Goal: Task Accomplishment & Management: Manage account settings

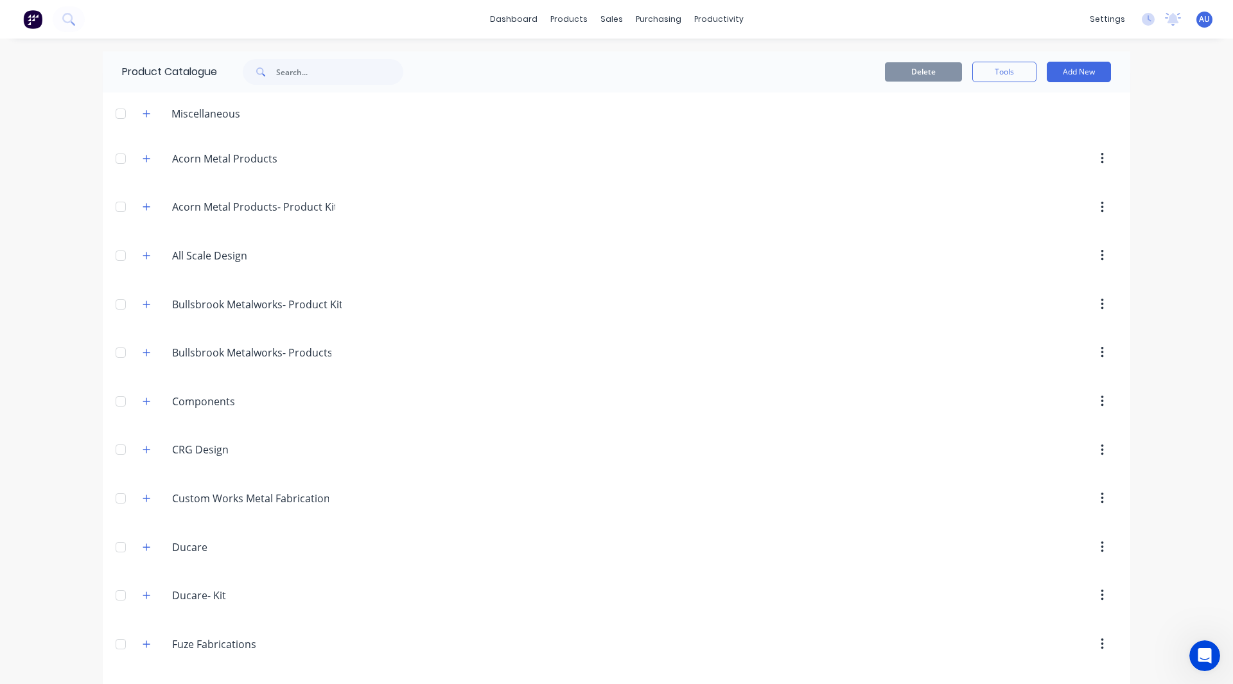
click at [1199, 21] on span "AU" at bounding box center [1204, 19] width 11 height 12
click at [0, 206] on div "dashboard products sales purchasing productivity dashboard products Product Cat…" at bounding box center [616, 342] width 1233 height 684
click at [28, 20] on img at bounding box center [32, 19] width 19 height 19
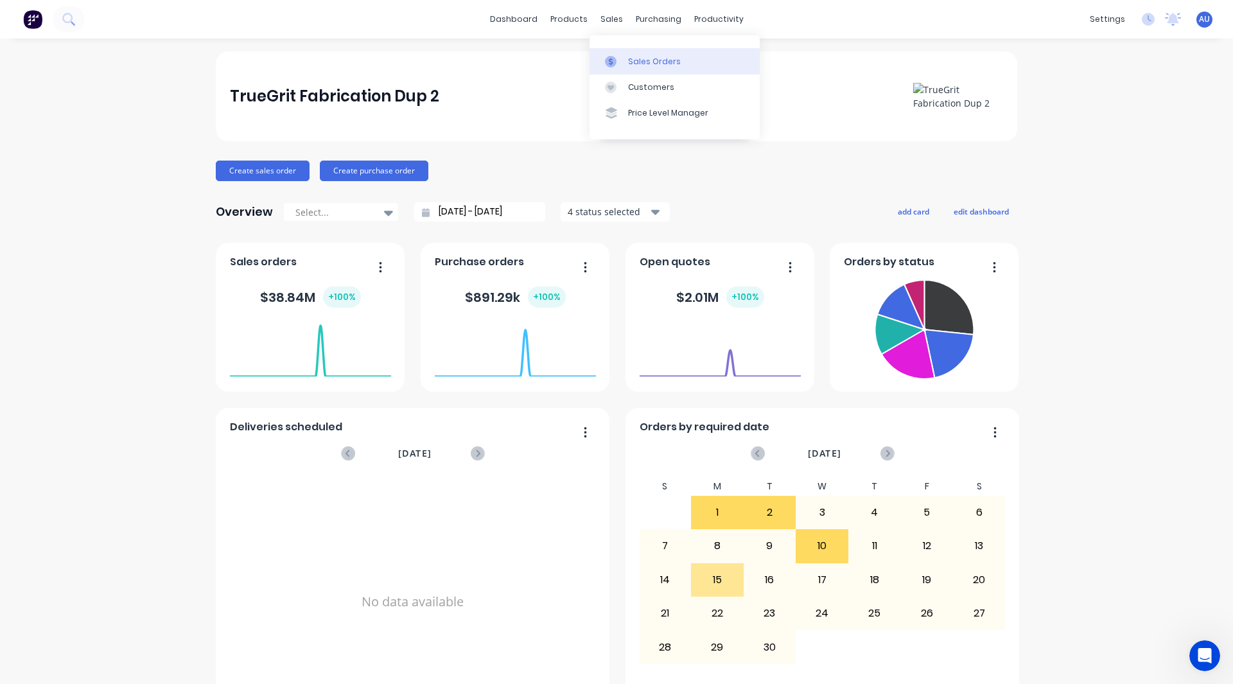
click at [643, 65] on div "Sales Orders" at bounding box center [654, 62] width 53 height 12
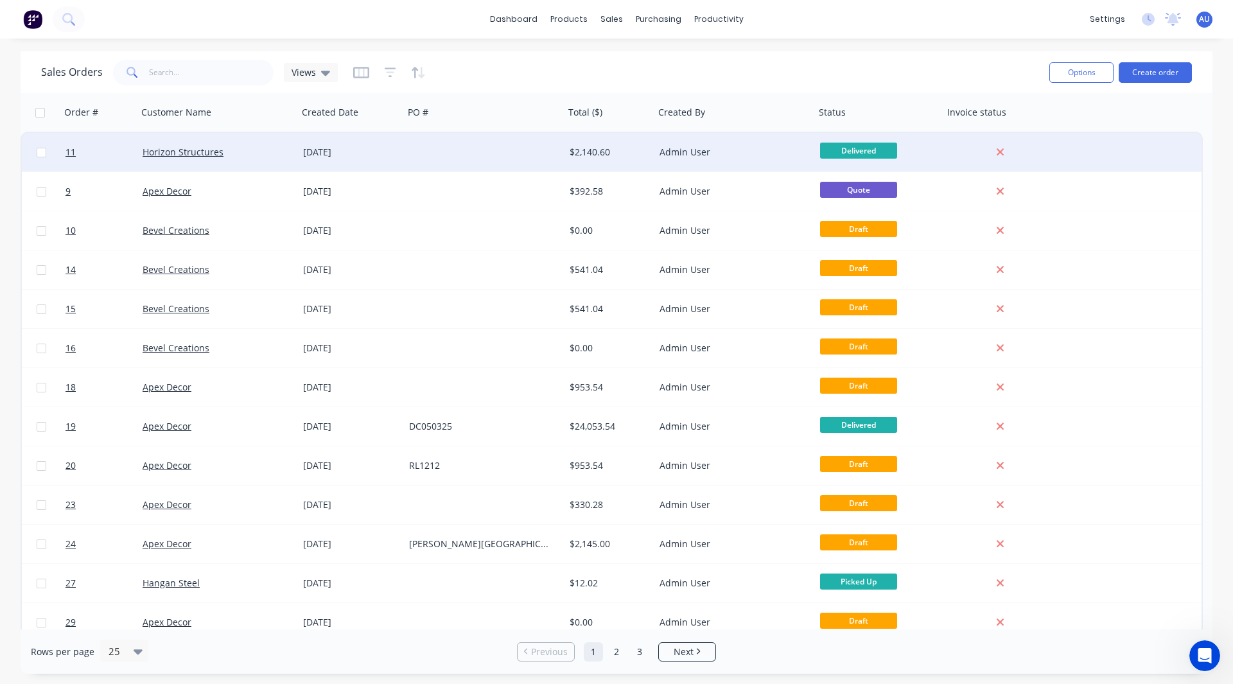
click at [745, 152] on div "Admin User" at bounding box center [731, 152] width 143 height 13
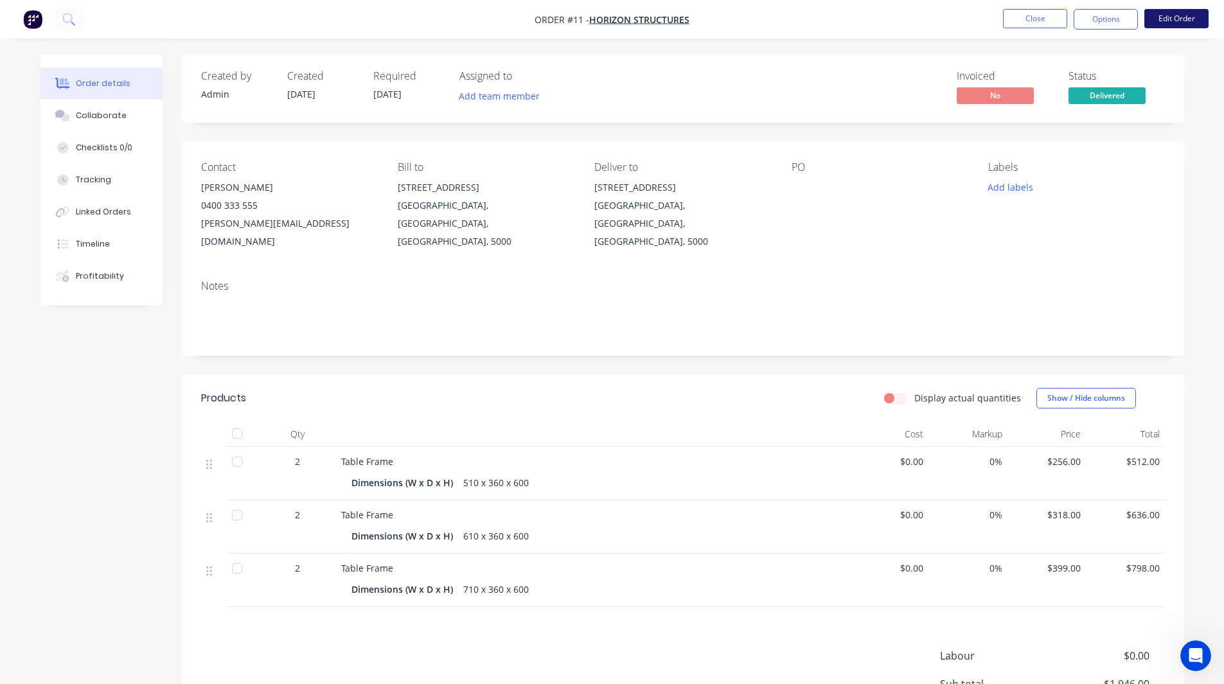
click at [1162, 20] on button "Edit Order" at bounding box center [1176, 18] width 64 height 19
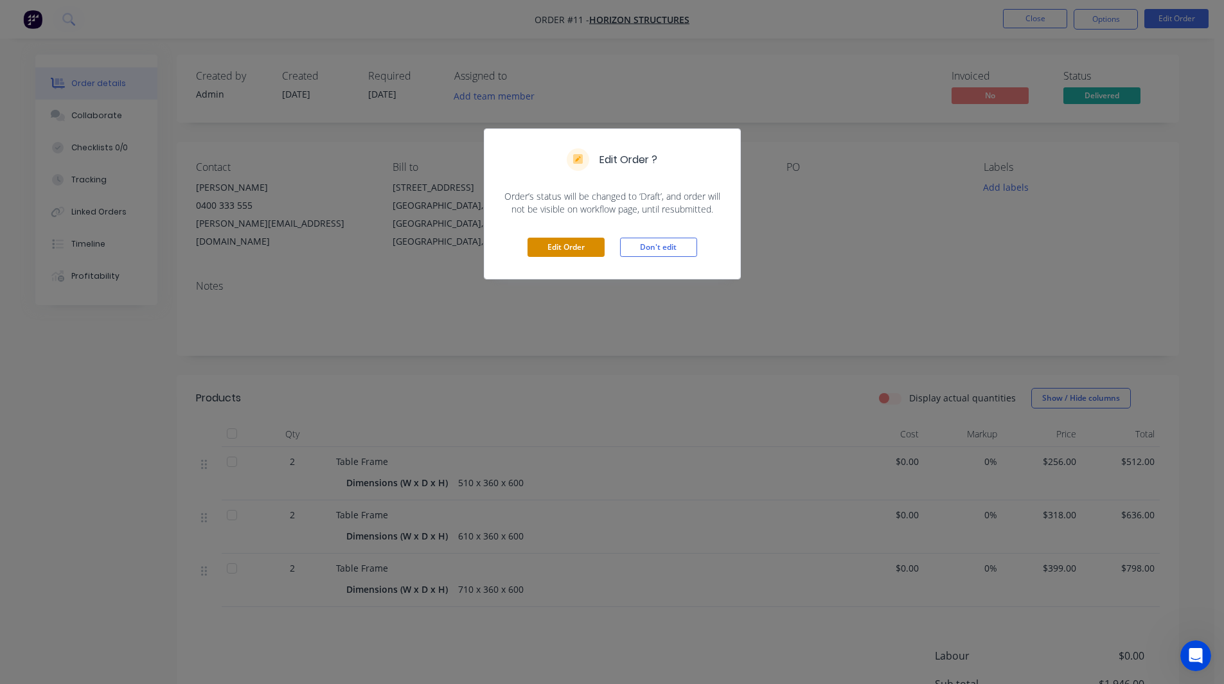
click at [554, 240] on button "Edit Order" at bounding box center [565, 247] width 77 height 19
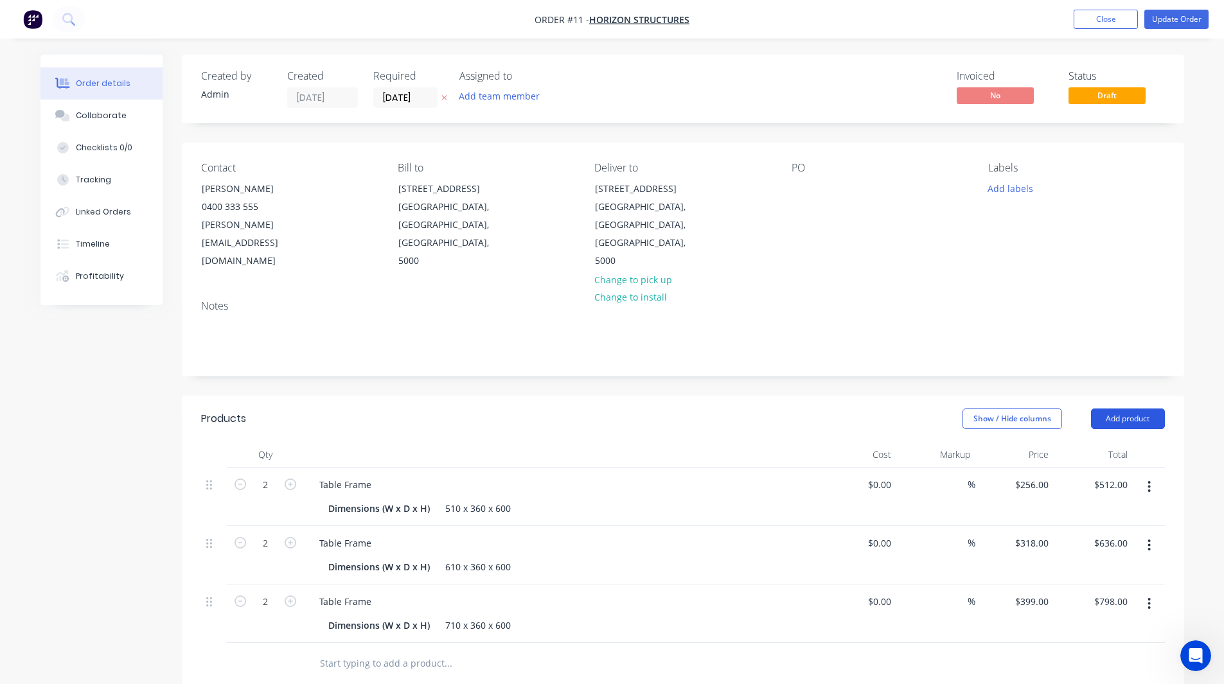
click at [1139, 408] on button "Add product" at bounding box center [1128, 418] width 74 height 21
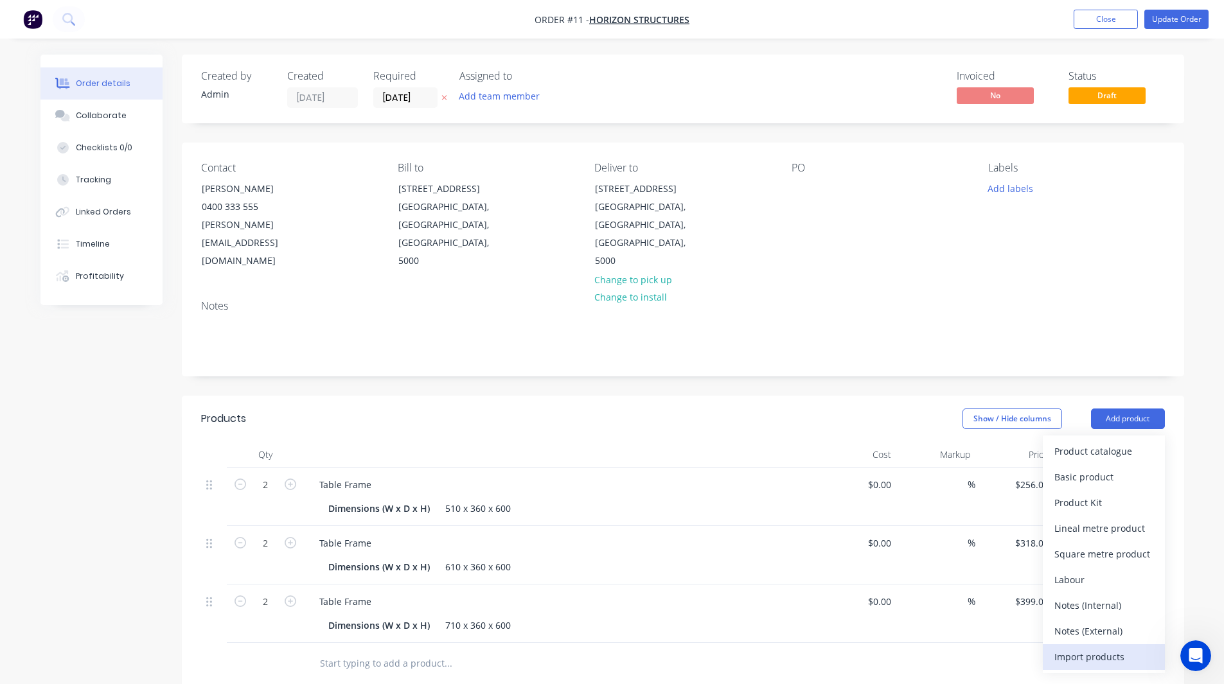
click at [1083, 647] on div "Import products" at bounding box center [1103, 656] width 99 height 19
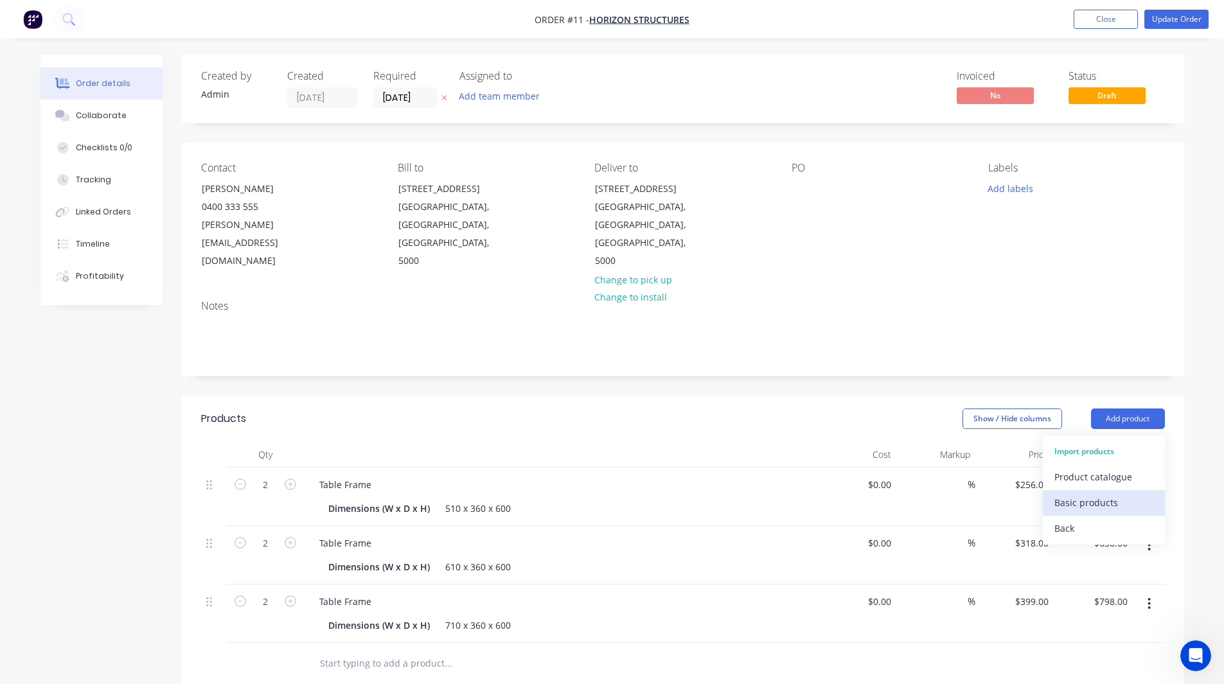
click at [1081, 493] on div "Basic products" at bounding box center [1103, 502] width 99 height 19
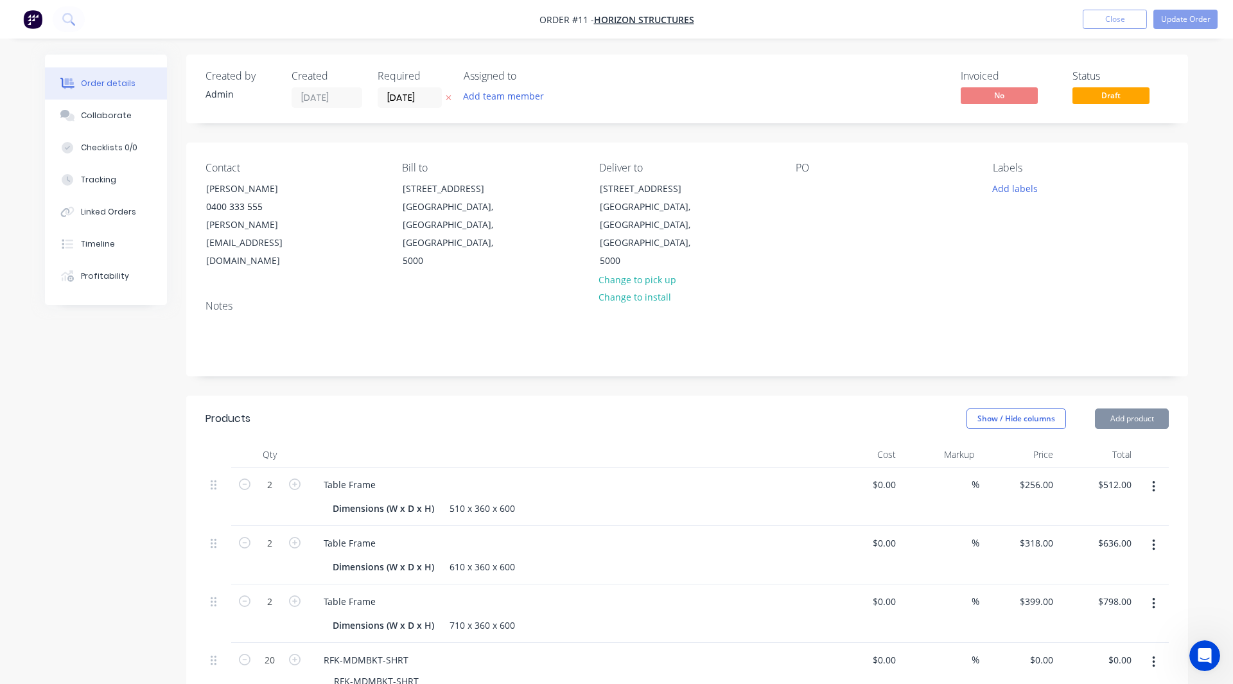
type input "$45.50"
type input "$910.00"
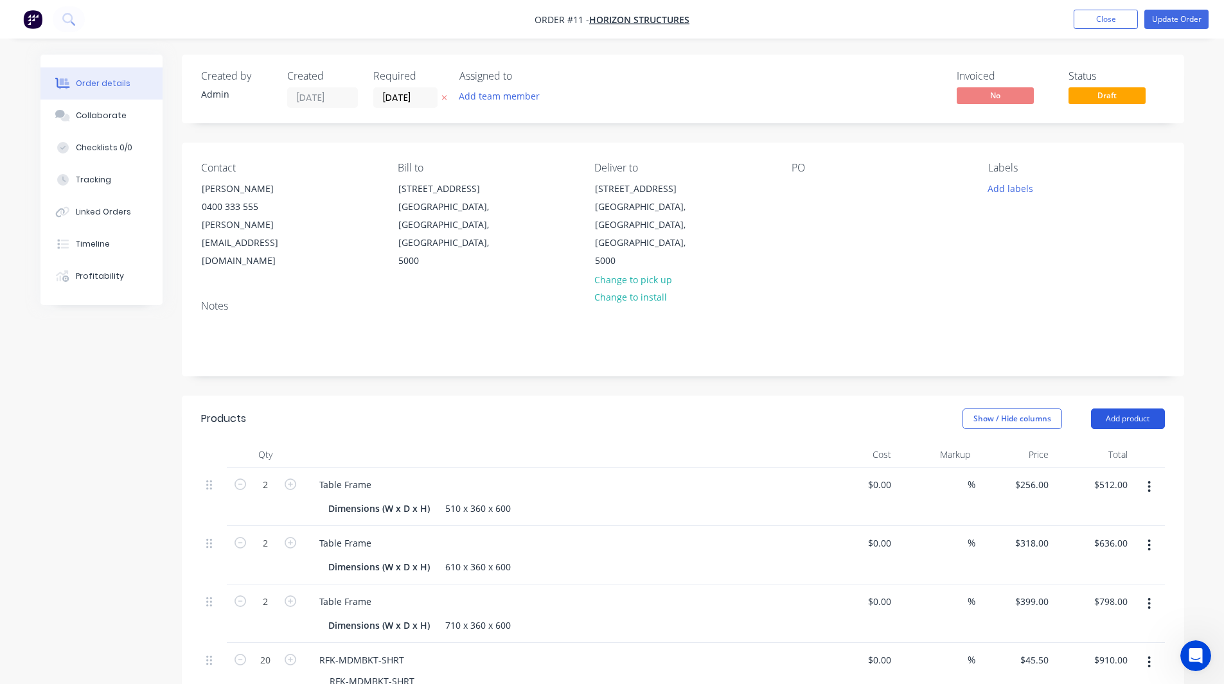
click at [1120, 408] on button "Add product" at bounding box center [1128, 418] width 74 height 21
click at [148, 425] on div "Created by Admin Created [DATE] Required [DATE] Assigned to Add team member Inv…" at bounding box center [611, 583] width 1143 height 1057
drag, startPoint x: 280, startPoint y: 331, endPoint x: 27, endPoint y: 441, distance: 275.9
click at [28, 441] on div "Order details Collaborate Checklists 0/0 Tracking Linked Orders Timeline Profit…" at bounding box center [612, 583] width 1169 height 1057
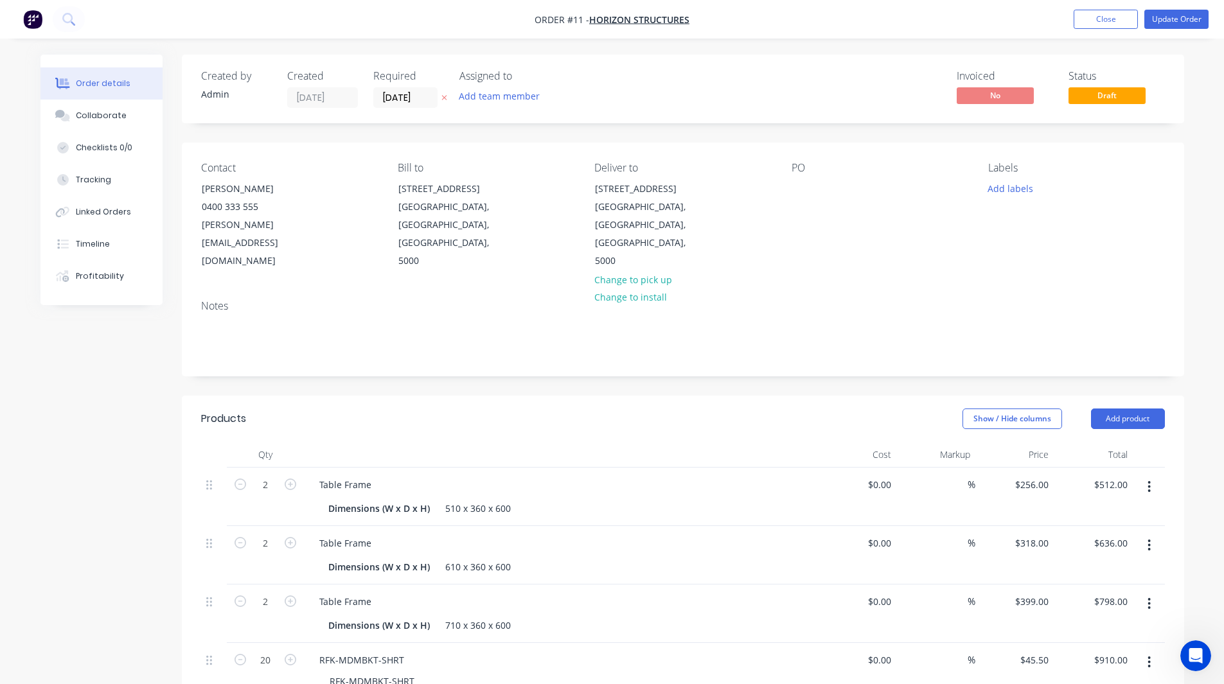
click at [1155, 475] on button "button" at bounding box center [1149, 486] width 30 height 23
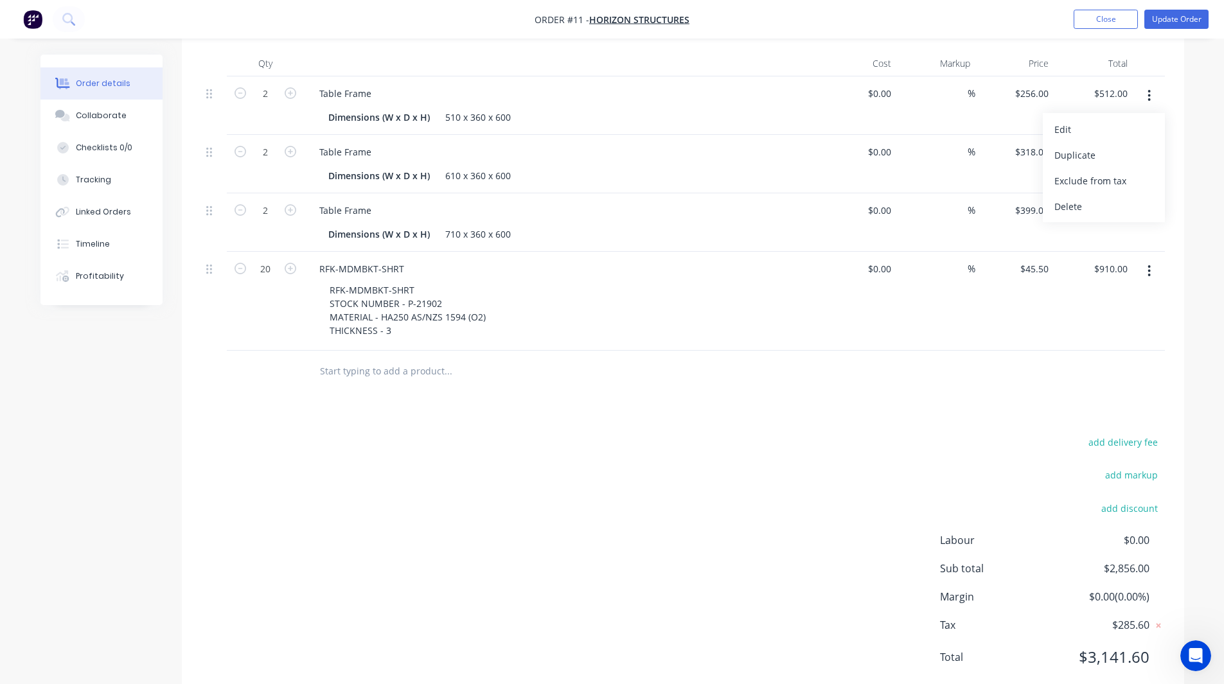
scroll to position [53, 0]
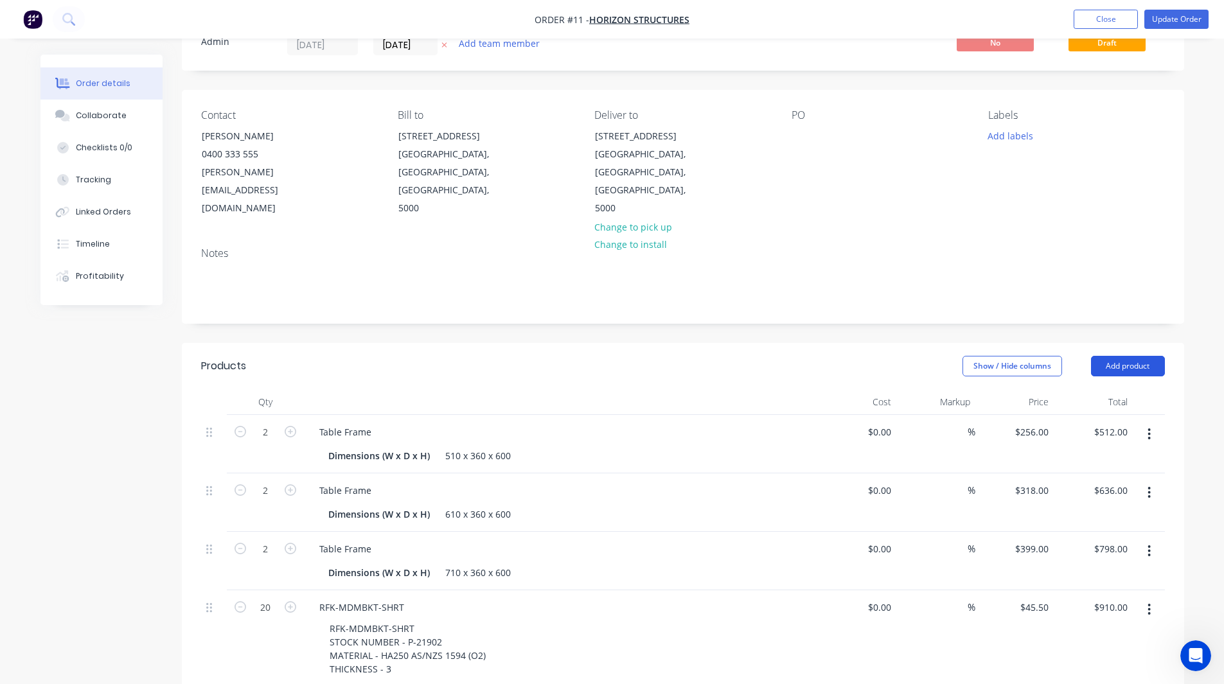
click at [1125, 356] on button "Add product" at bounding box center [1128, 366] width 74 height 21
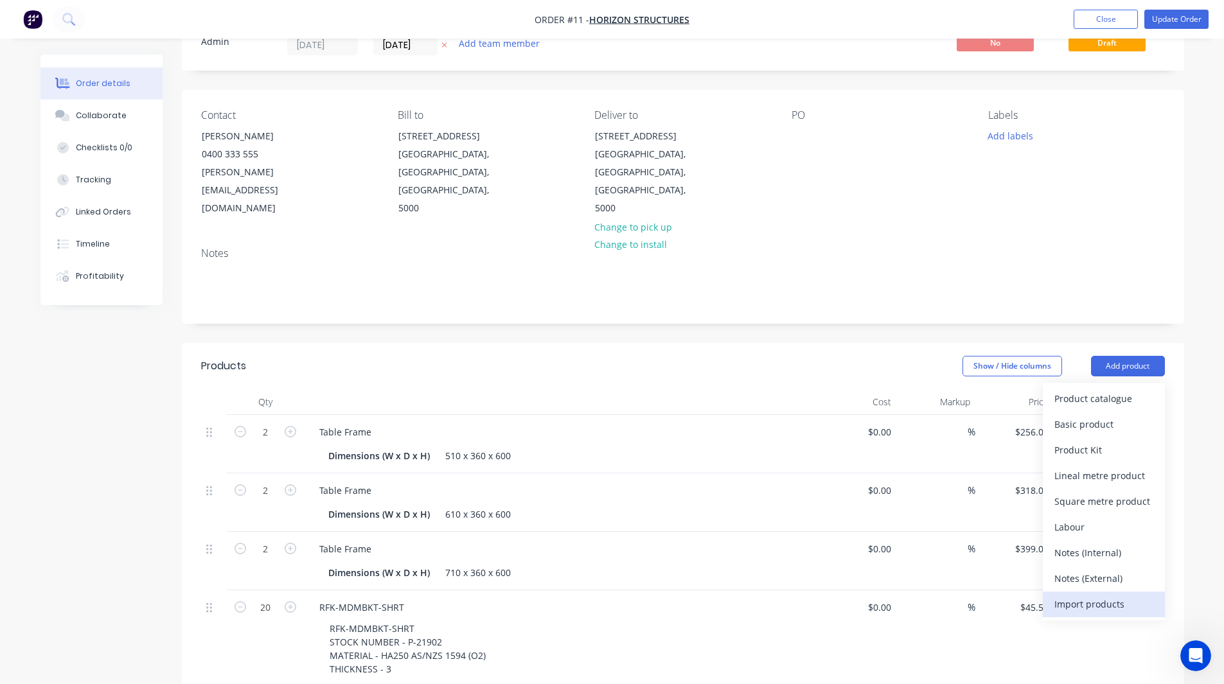
click at [1072, 595] on div "Import products" at bounding box center [1103, 604] width 99 height 19
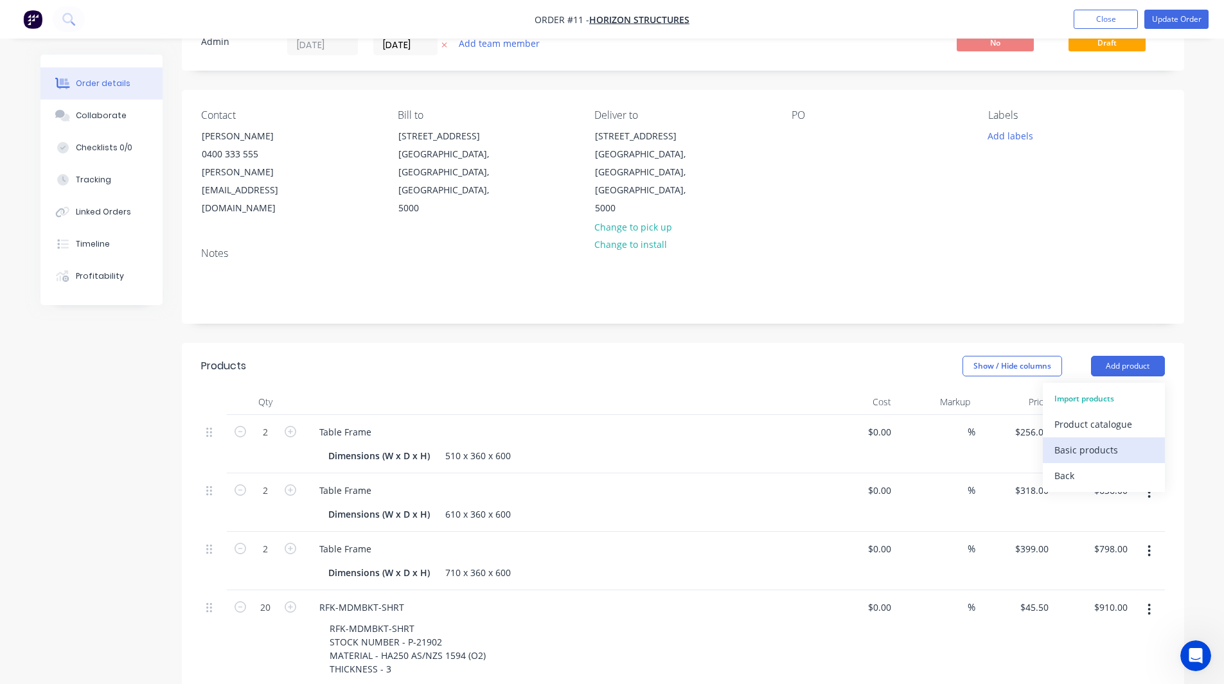
click at [1107, 441] on div "Basic products" at bounding box center [1103, 450] width 99 height 19
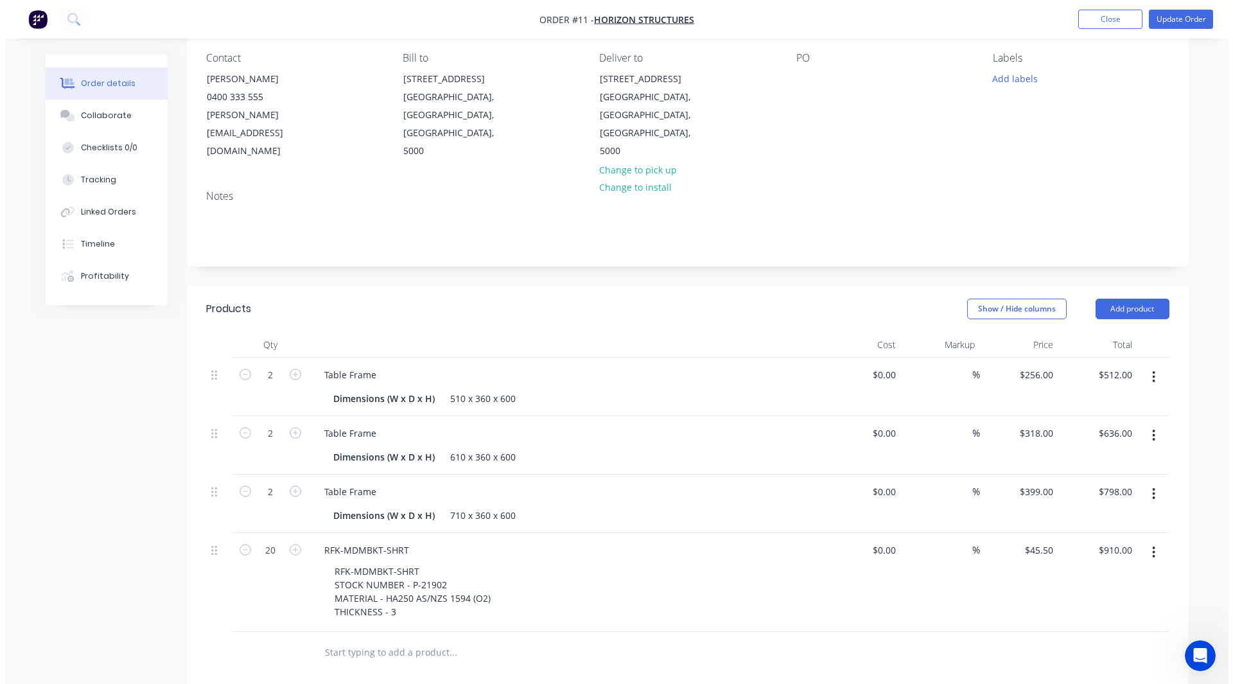
scroll to position [0, 0]
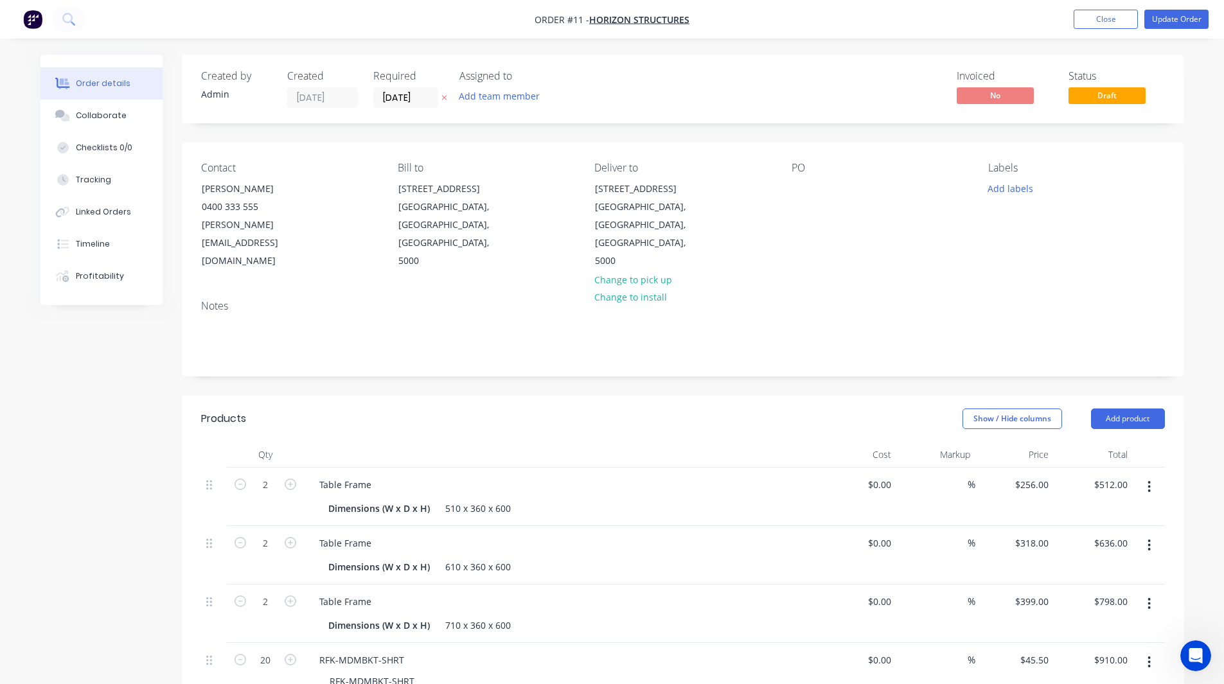
click at [31, 17] on img "button" at bounding box center [32, 19] width 19 height 19
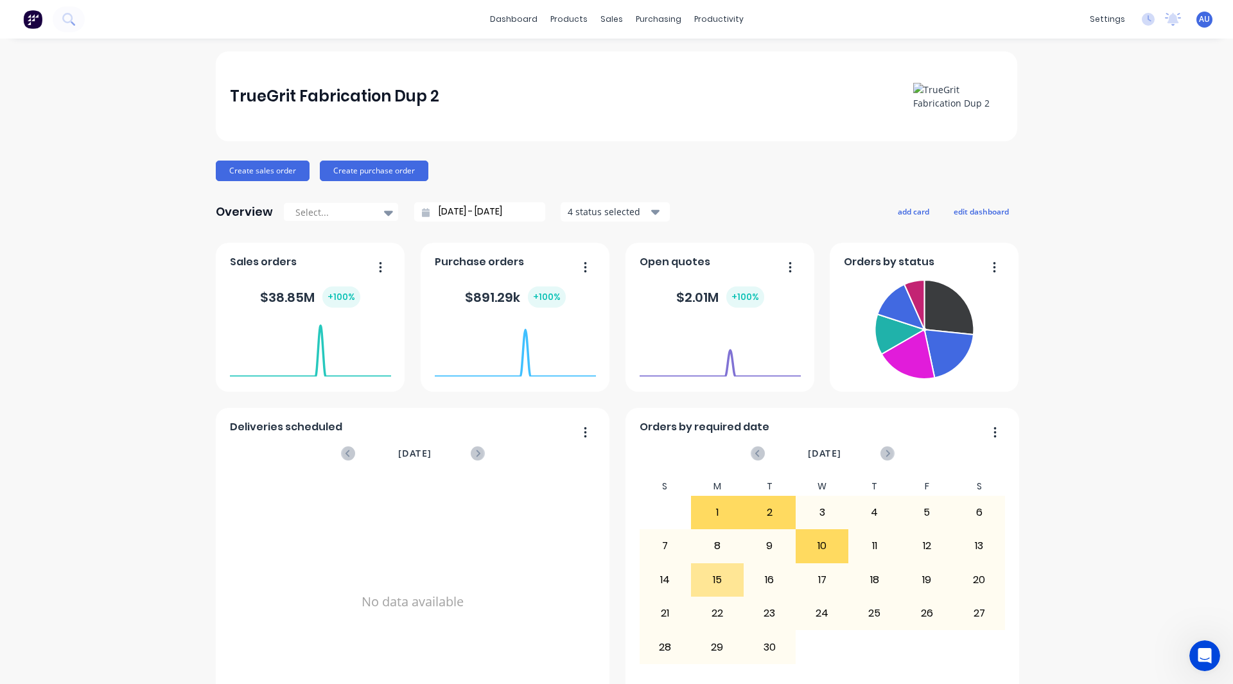
click at [122, 509] on div "TrueGrit Fabrication Dup 2 Create sales order Create purchase order Overview Se…" at bounding box center [616, 386] width 1233 height 671
click at [69, 396] on div "TrueGrit Fabrication Dup 2 Create sales order Create purchase order Overview Se…" at bounding box center [616, 386] width 1233 height 671
click at [127, 164] on div "TrueGrit Fabrication Dup 2 Create sales order Create purchase order Overview Se…" at bounding box center [616, 386] width 1233 height 671
click at [177, 495] on div "TrueGrit Fabrication Dup 2 Create sales order Create purchase order Overview Se…" at bounding box center [616, 386] width 1233 height 671
click at [130, 281] on div "TrueGrit Fabrication Dup 2 Create sales order Create purchase order Overview Se…" at bounding box center [616, 386] width 1233 height 671
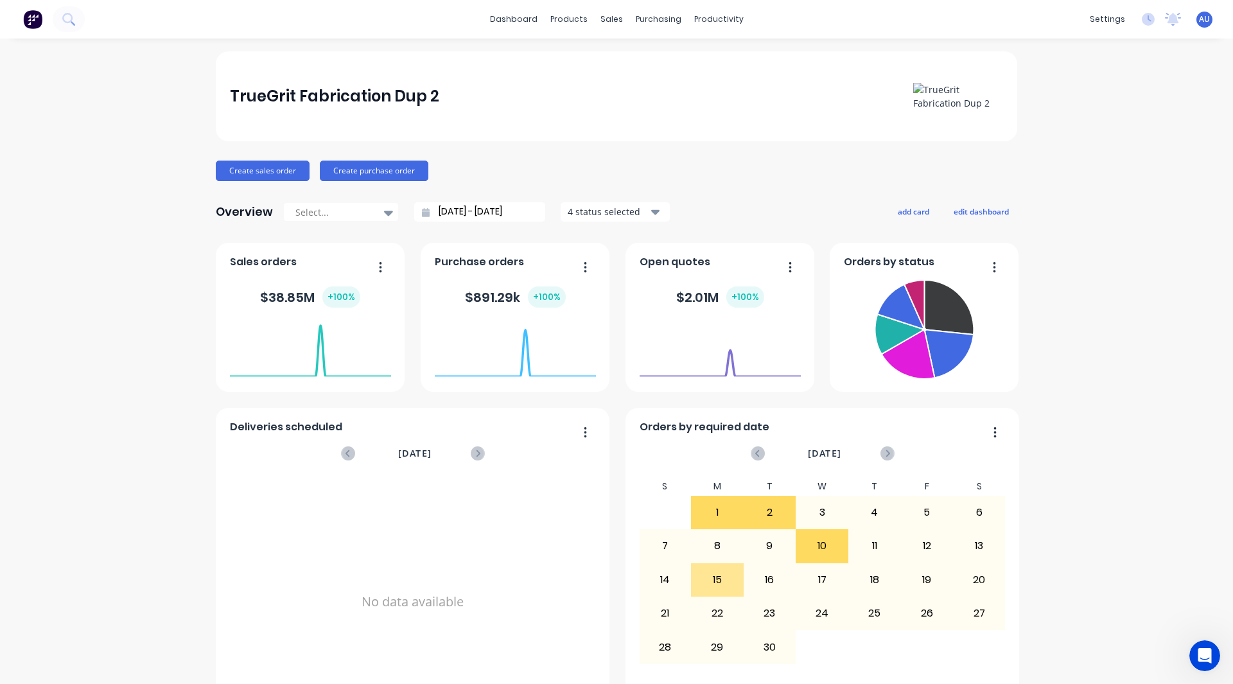
drag, startPoint x: 101, startPoint y: 168, endPoint x: 109, endPoint y: 134, distance: 34.4
click at [109, 134] on div "TrueGrit Fabrication Dup 2 Create sales order Create purchase order Overview Se…" at bounding box center [616, 386] width 1233 height 671
click at [741, 58] on div "Workflow" at bounding box center [736, 62] width 39 height 12
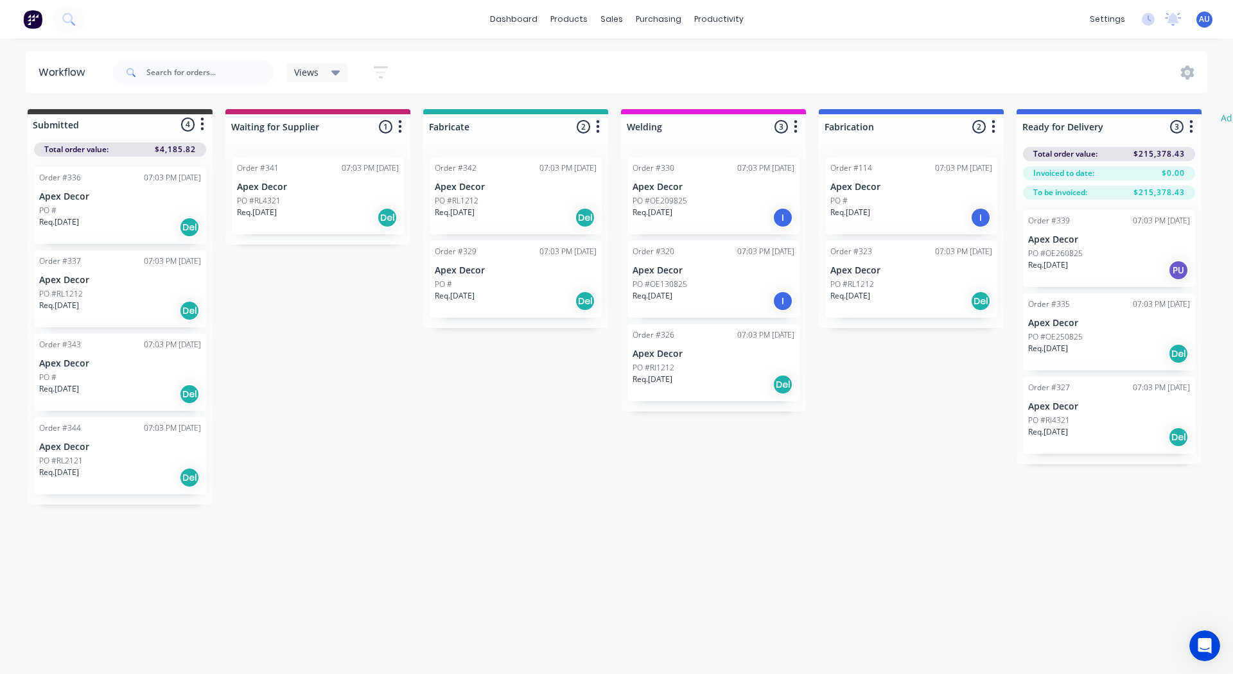
click at [350, 187] on p "Apex Decor" at bounding box center [318, 187] width 162 height 11
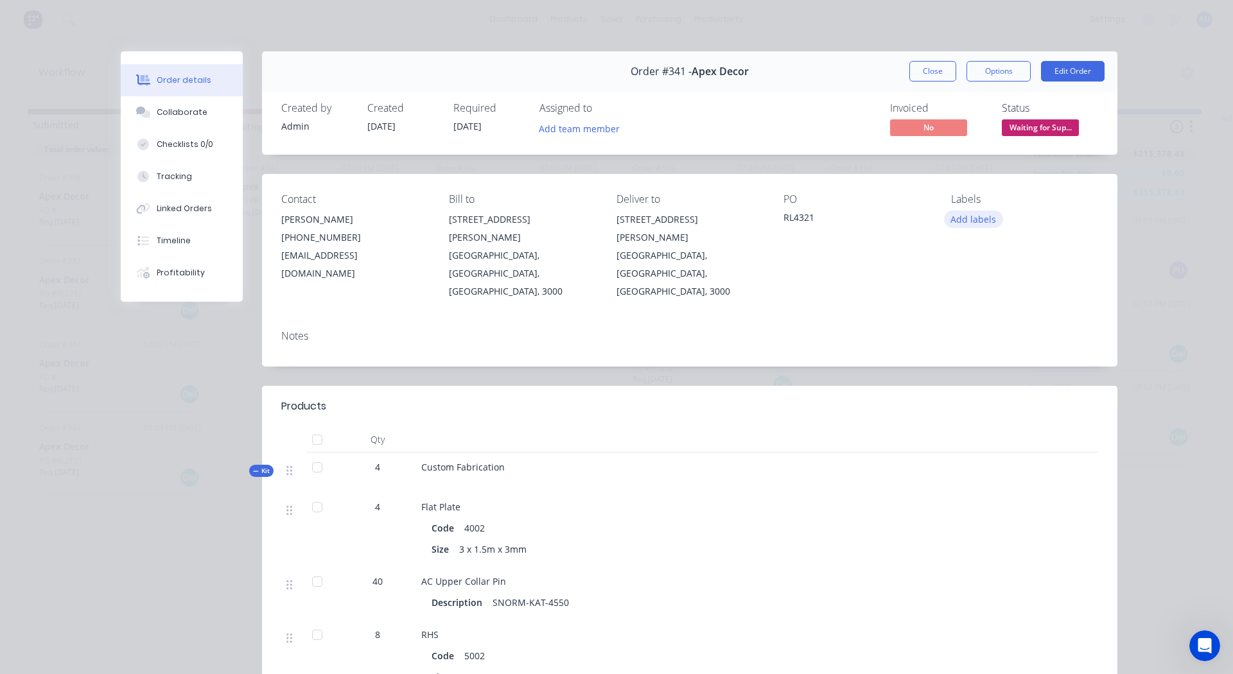
click at [951, 216] on button "Add labels" at bounding box center [973, 219] width 59 height 17
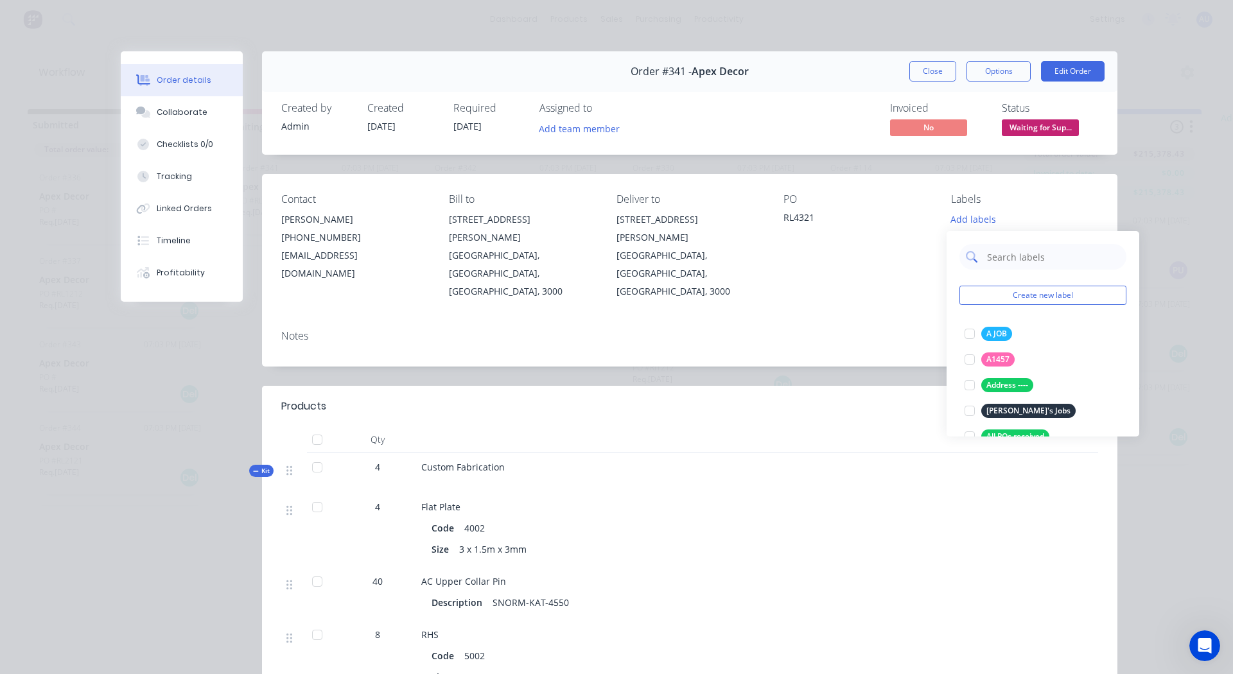
click at [1003, 258] on input "text" at bounding box center [1053, 257] width 134 height 26
type input "urgent"
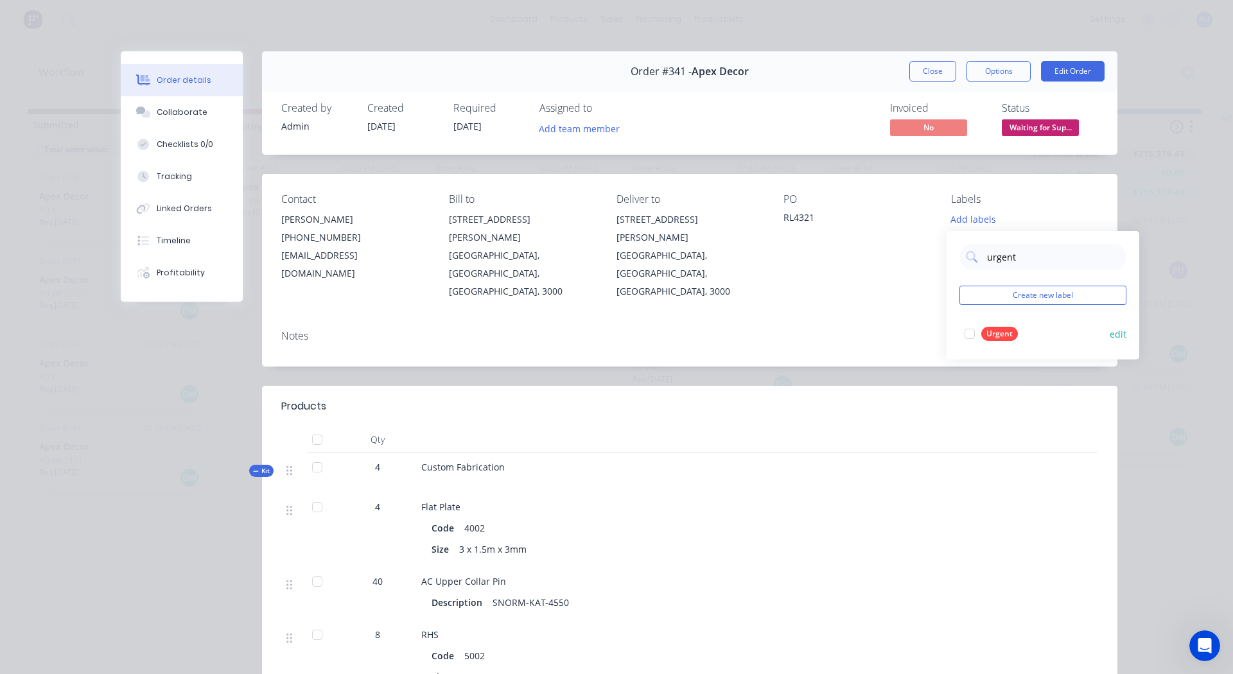
click at [967, 332] on div at bounding box center [970, 334] width 26 height 26
click at [917, 320] on div "Notes" at bounding box center [690, 343] width 856 height 47
click at [971, 216] on div "Urgent" at bounding box center [969, 217] width 37 height 12
click at [996, 246] on input "urgent" at bounding box center [1053, 251] width 134 height 26
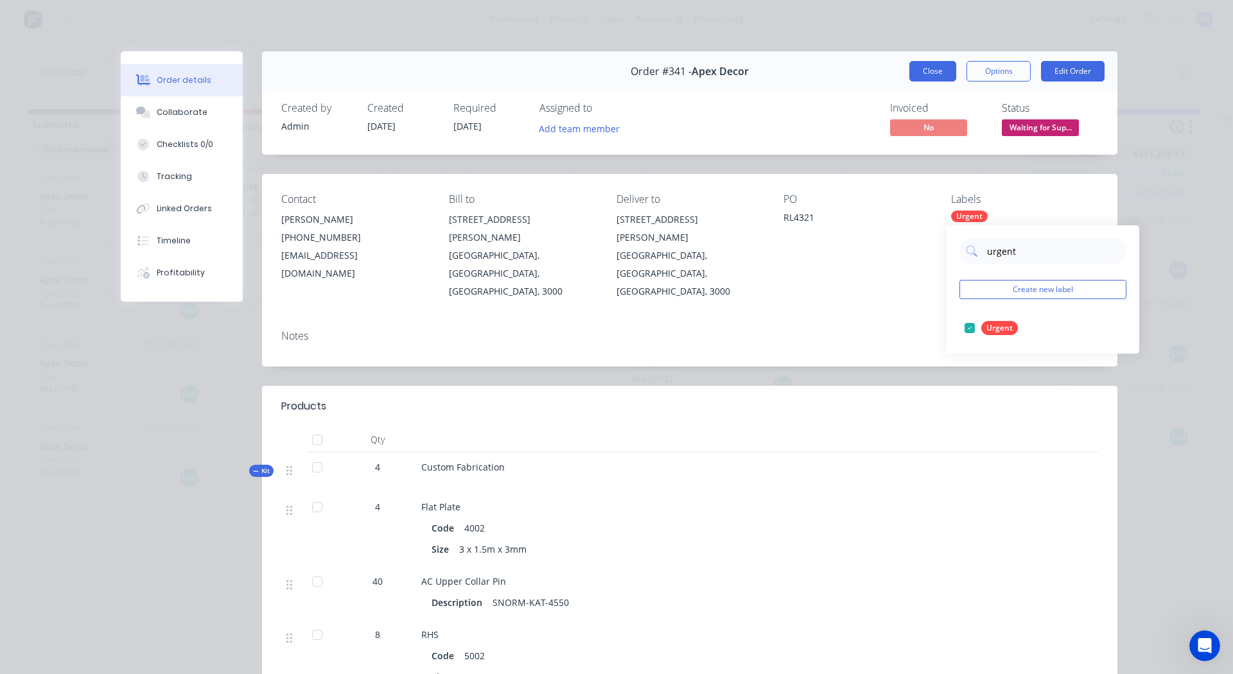
click at [923, 76] on button "Close" at bounding box center [932, 71] width 47 height 21
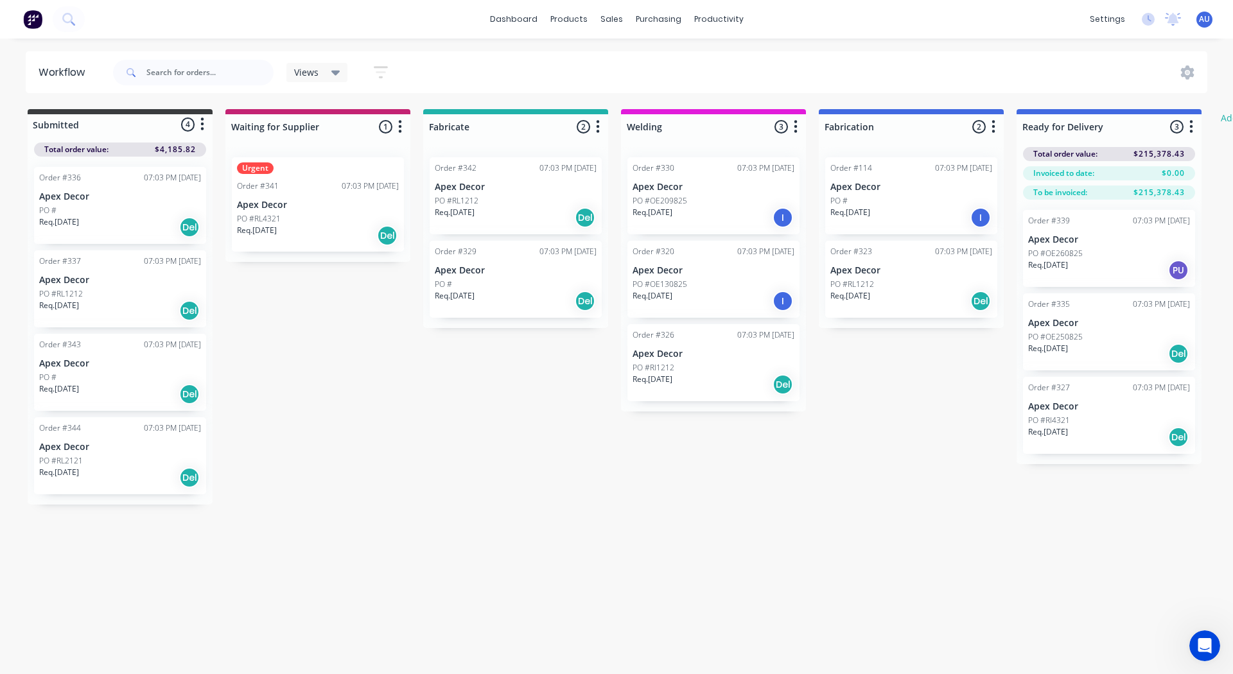
click at [508, 200] on div "PO #RL1212" at bounding box center [516, 201] width 162 height 12
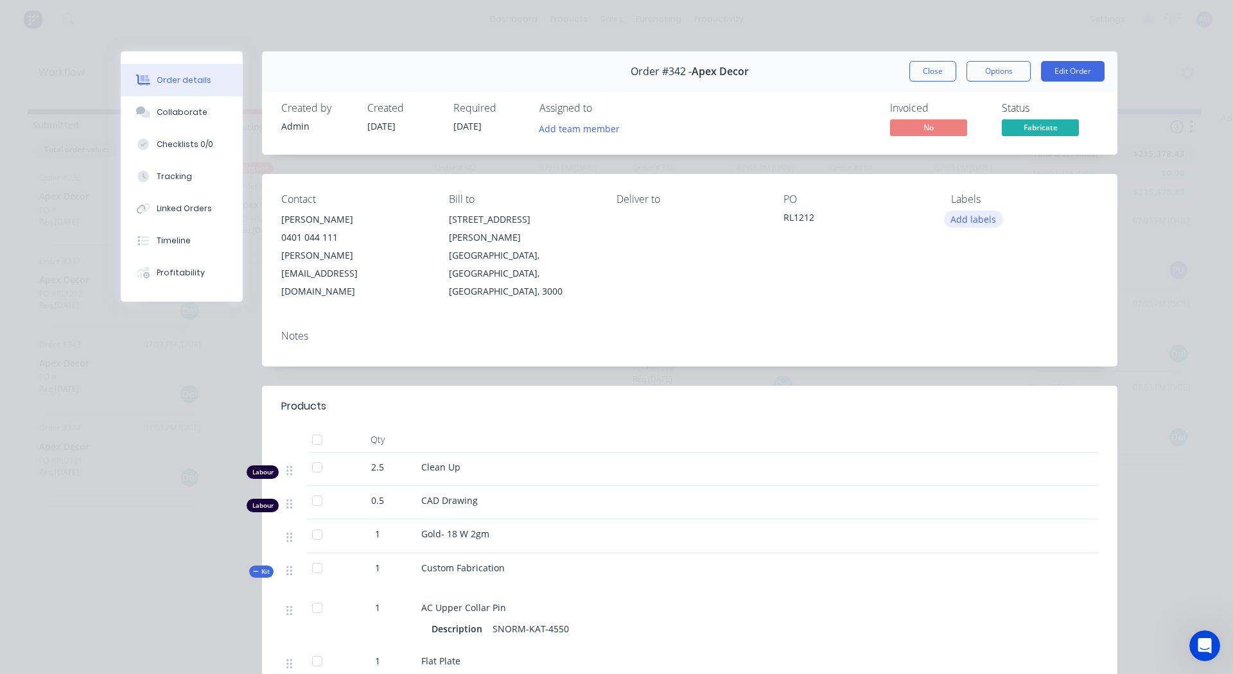
click at [964, 220] on button "Add labels" at bounding box center [973, 219] width 59 height 17
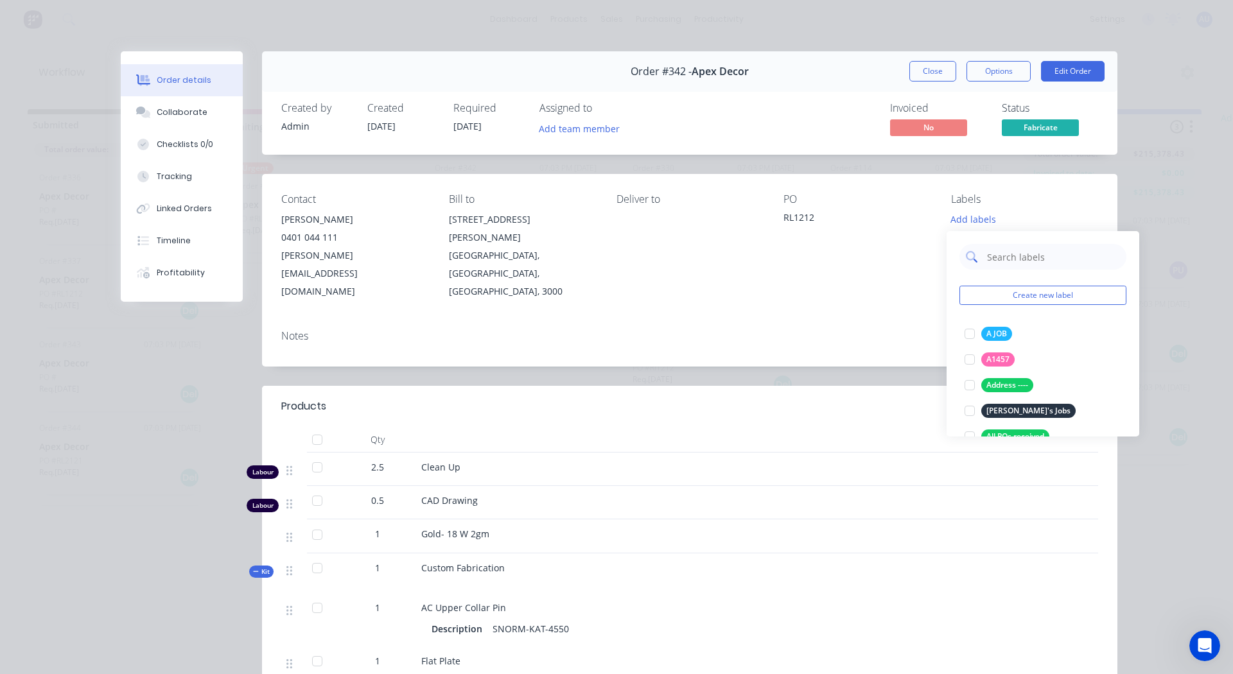
click at [999, 256] on input "text" at bounding box center [1053, 257] width 134 height 26
type input "urgent"
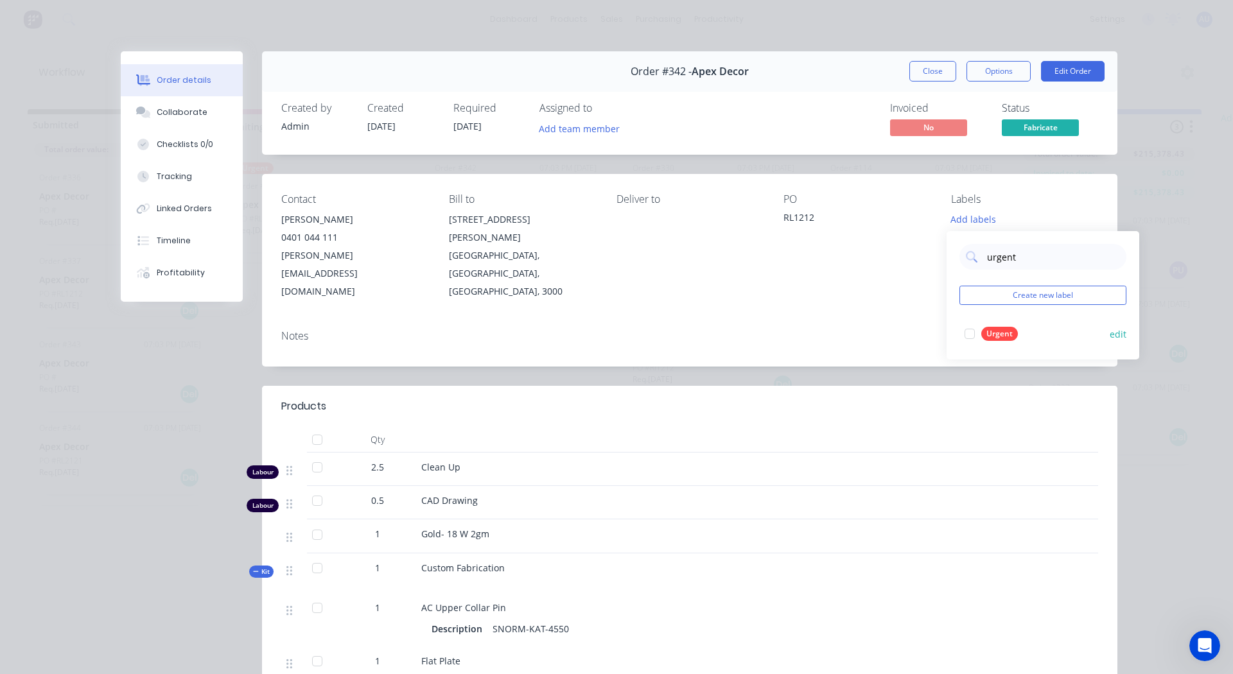
click at [968, 333] on div at bounding box center [970, 334] width 26 height 26
click at [881, 236] on div "PO RL1212" at bounding box center [857, 246] width 147 height 107
click at [926, 72] on button "Close" at bounding box center [932, 71] width 47 height 21
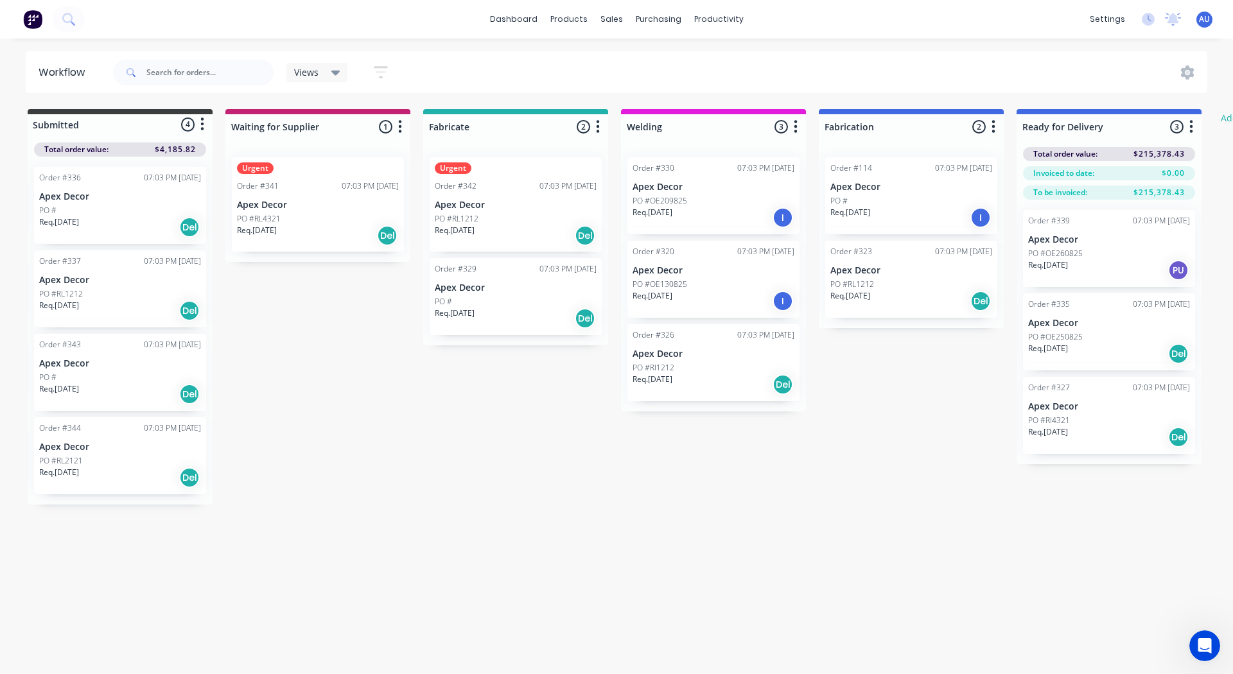
click at [745, 200] on div "PO #OE209825" at bounding box center [714, 201] width 162 height 12
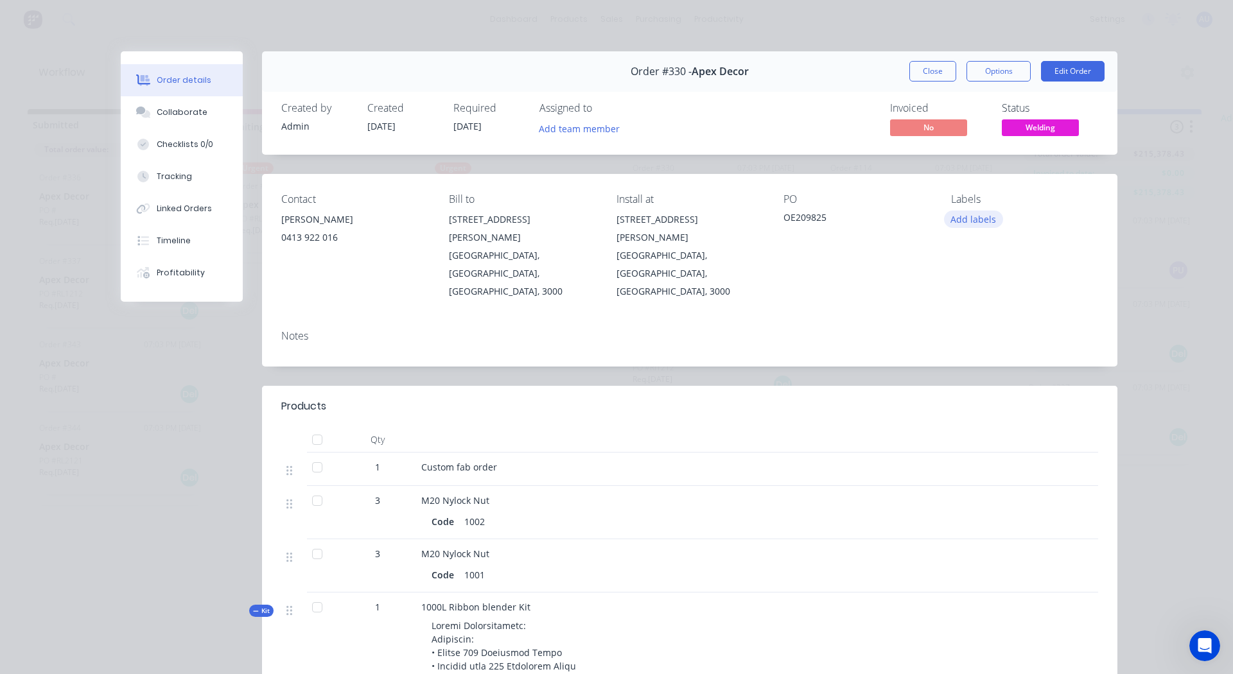
click at [969, 216] on button "Add labels" at bounding box center [973, 219] width 59 height 17
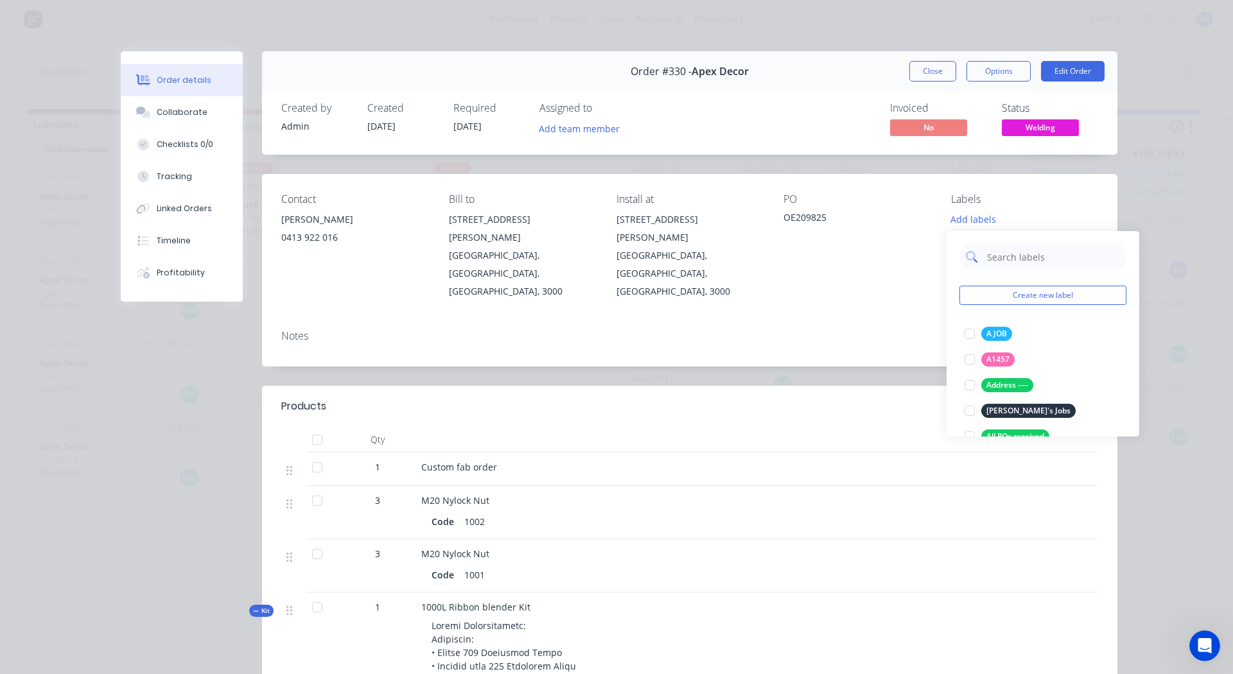
click at [1019, 255] on input "text" at bounding box center [1053, 257] width 134 height 26
type input "urgent"
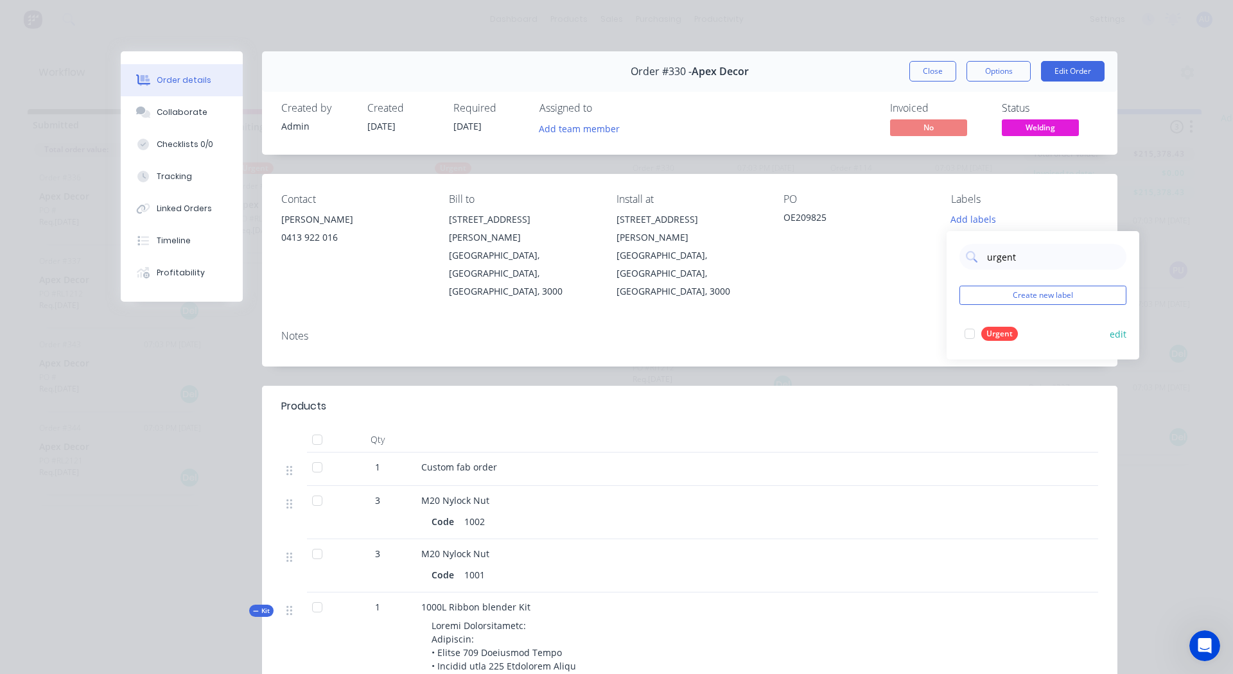
click at [969, 331] on div at bounding box center [970, 334] width 26 height 26
click at [900, 320] on div "Notes" at bounding box center [690, 343] width 856 height 47
click at [924, 67] on button "Close" at bounding box center [932, 71] width 47 height 21
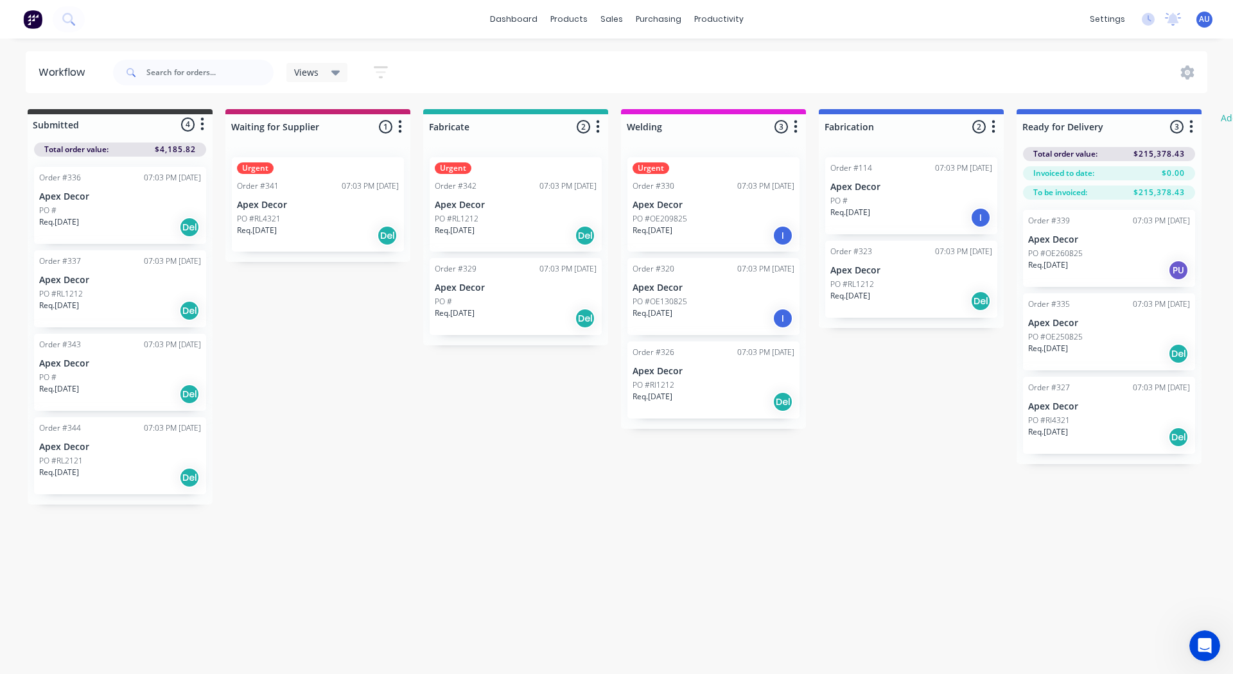
click at [881, 192] on p "Apex Decor" at bounding box center [911, 187] width 162 height 11
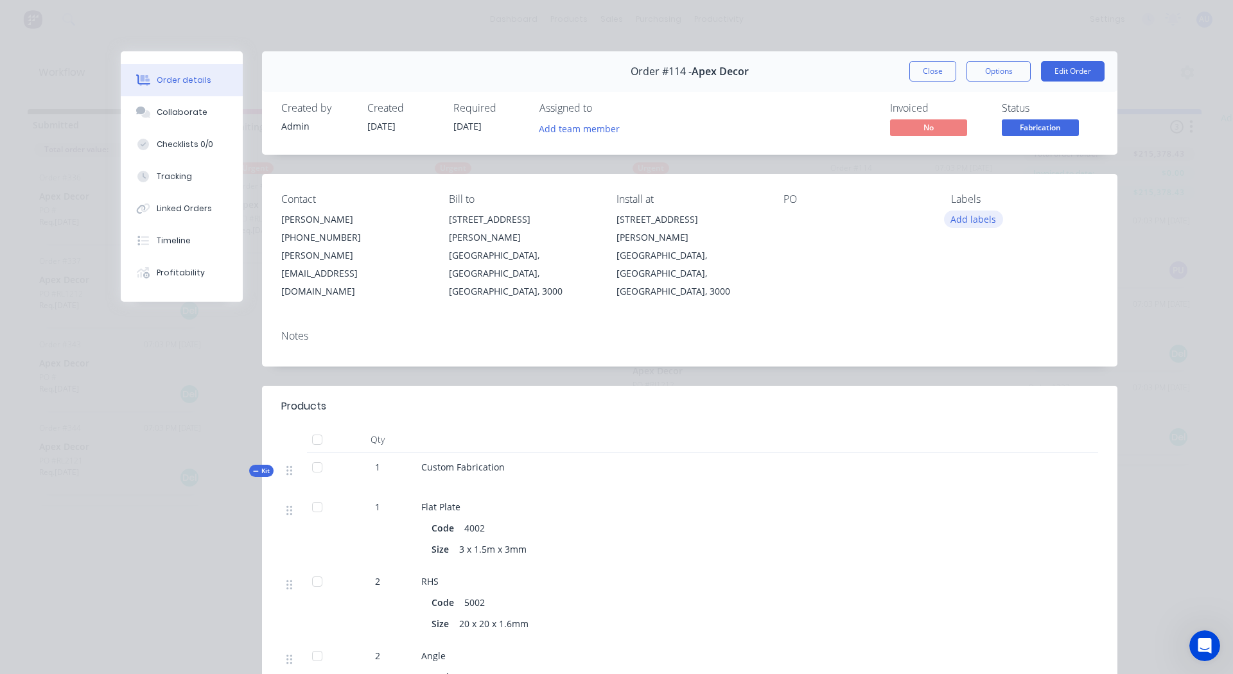
click at [963, 225] on button "Add labels" at bounding box center [973, 219] width 59 height 17
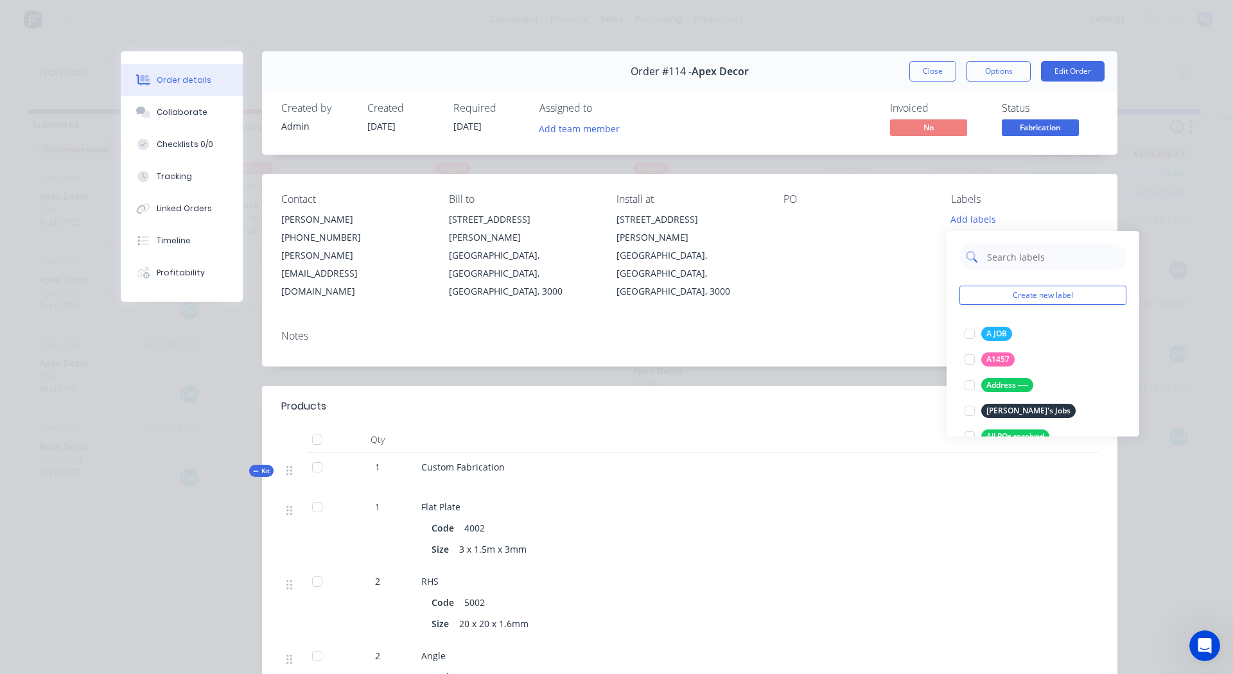
click at [1005, 253] on input "text" at bounding box center [1053, 257] width 134 height 26
type input "urgent"
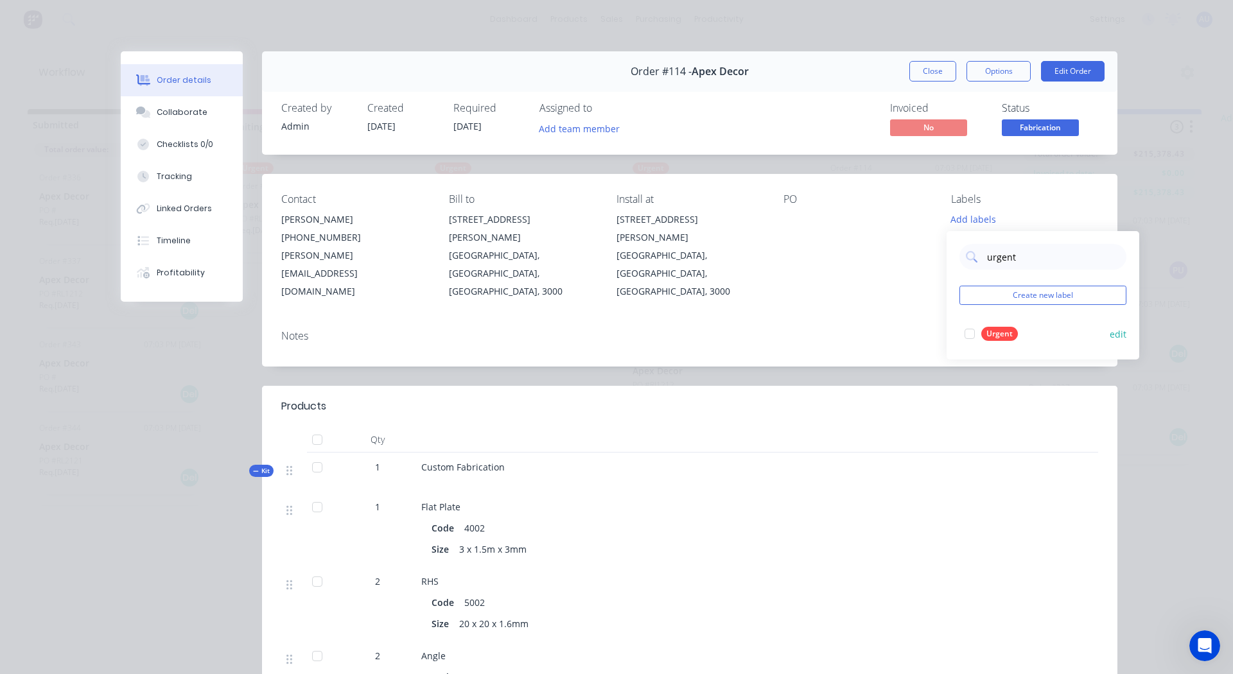
click at [971, 335] on div at bounding box center [970, 334] width 26 height 26
click at [936, 330] on div "Notes" at bounding box center [689, 336] width 817 height 12
click at [933, 73] on button "Close" at bounding box center [932, 71] width 47 height 21
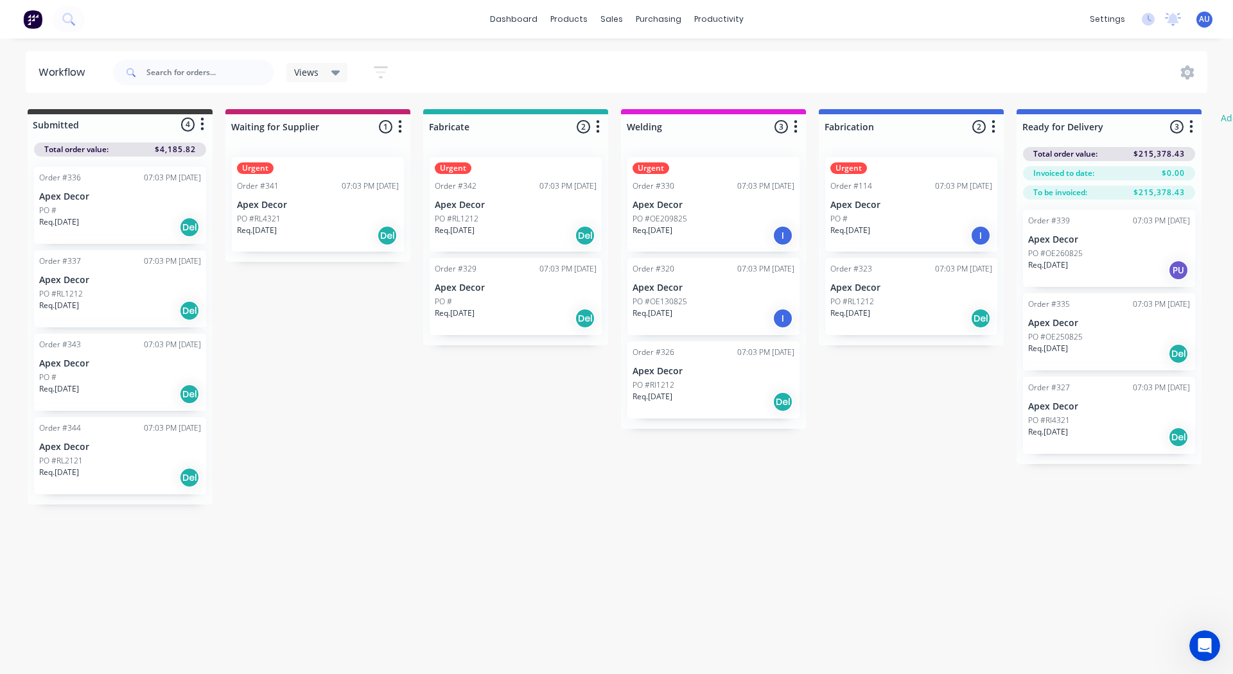
click at [306, 177] on div "Urgent Order #341 07:03 PM [DATE] Apex Decor PO #RL4321 Req. [DATE] Del" at bounding box center [318, 204] width 172 height 94
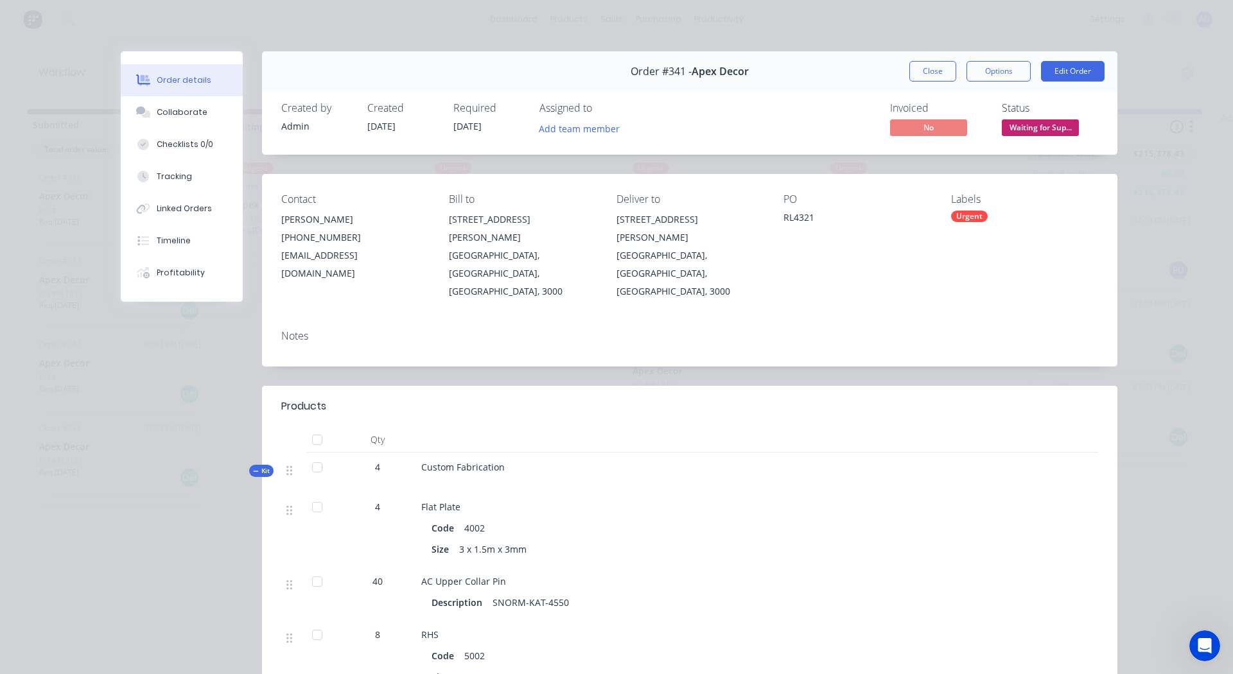
click at [965, 212] on div "Urgent" at bounding box center [969, 217] width 37 height 12
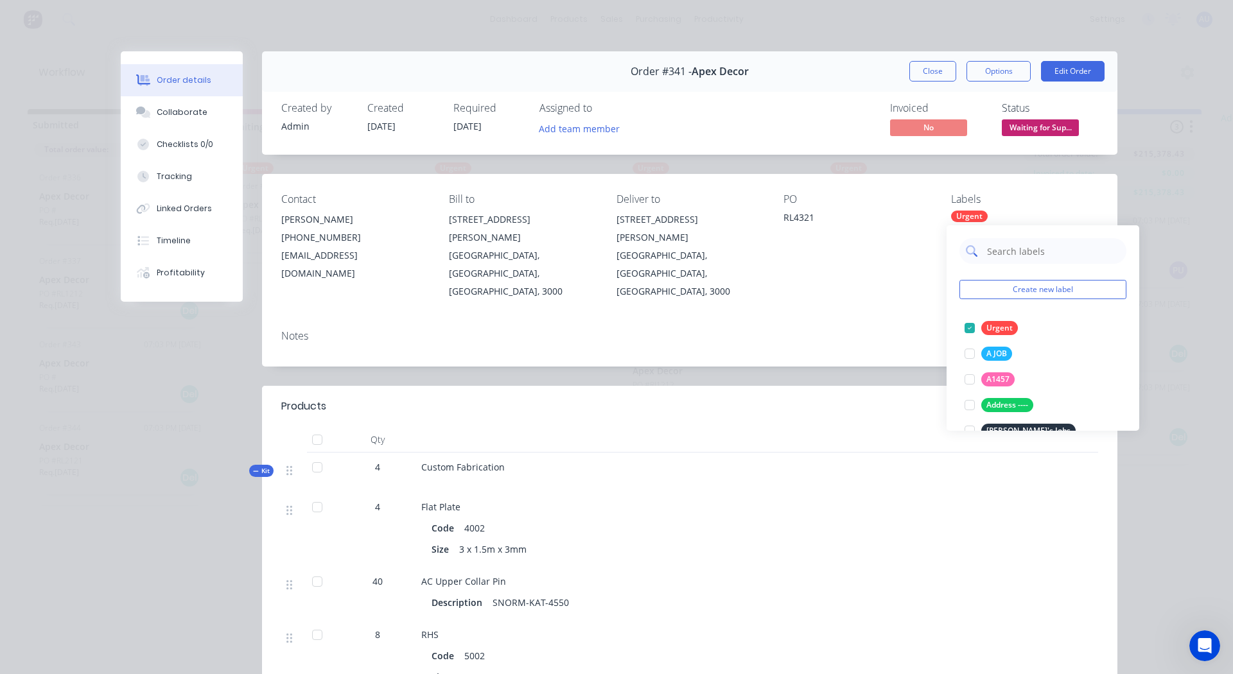
click at [996, 251] on input "text" at bounding box center [1053, 251] width 134 height 26
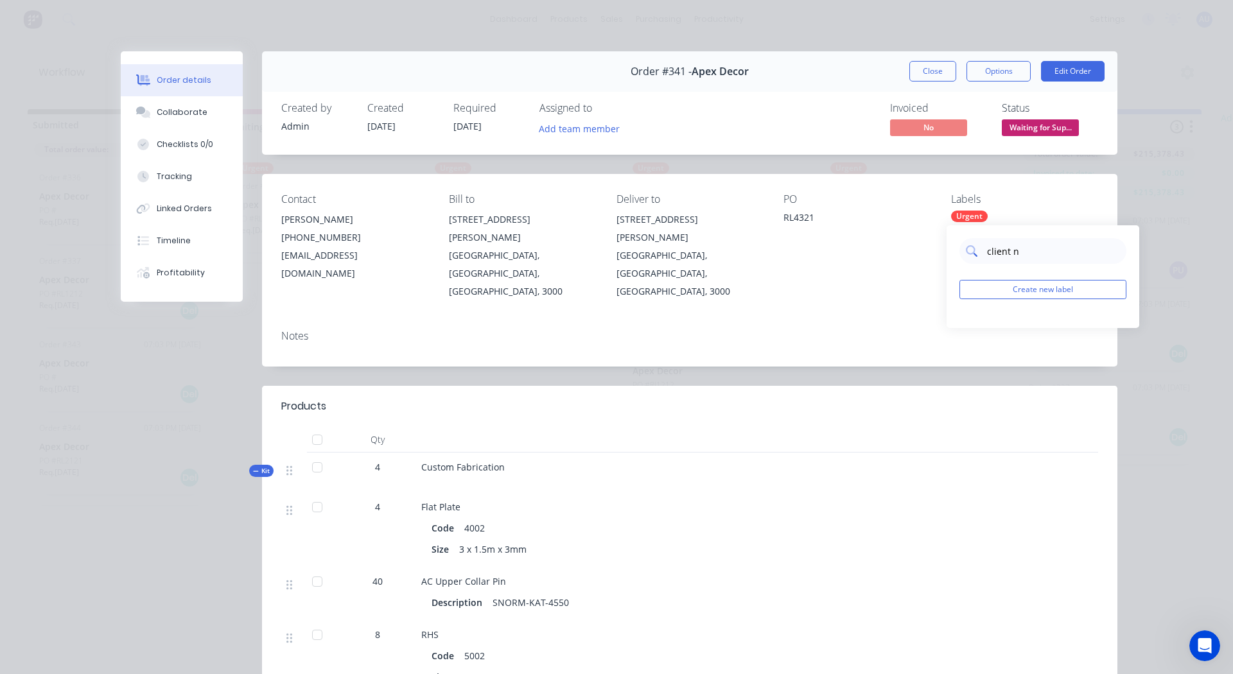
type input "client"
click at [969, 324] on div at bounding box center [970, 328] width 26 height 26
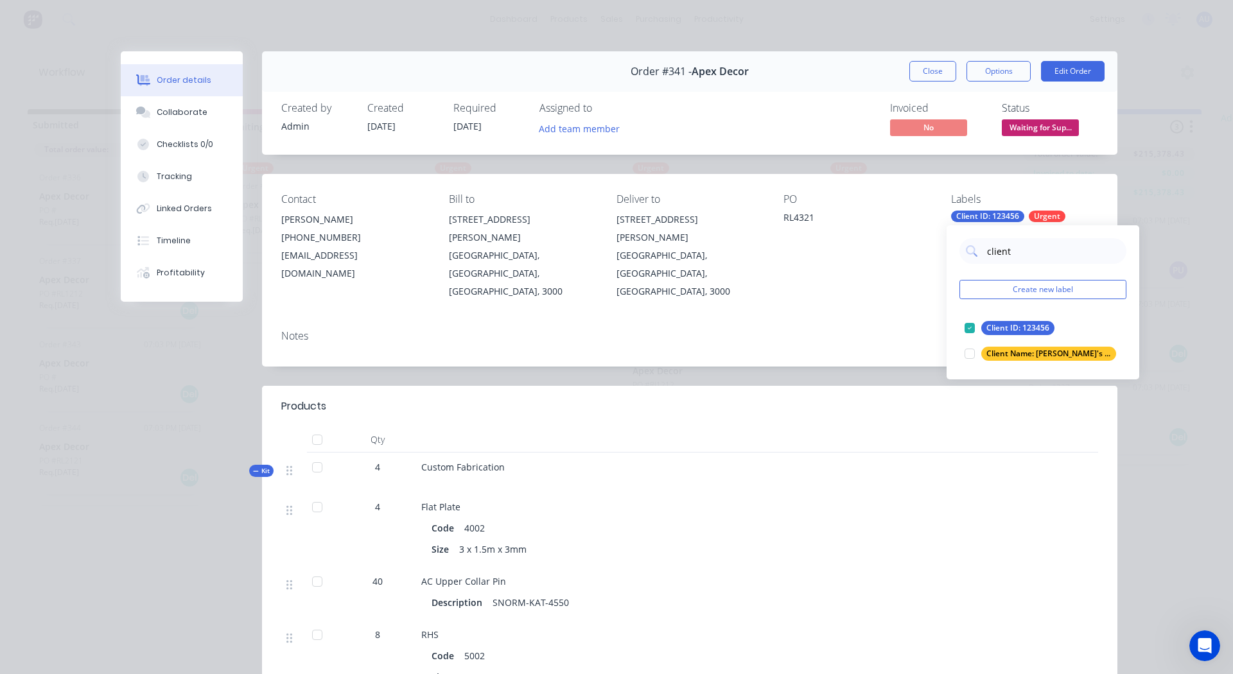
click at [911, 330] on div "Notes" at bounding box center [689, 336] width 817 height 12
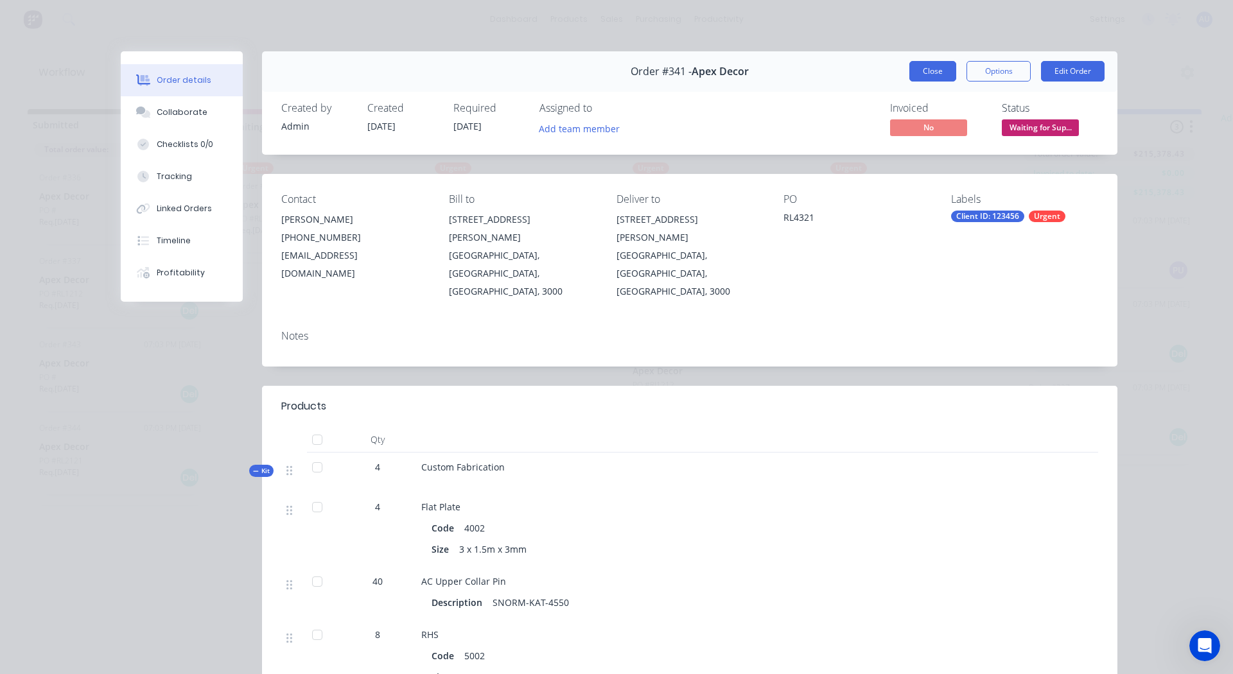
click at [922, 66] on button "Close" at bounding box center [932, 71] width 47 height 21
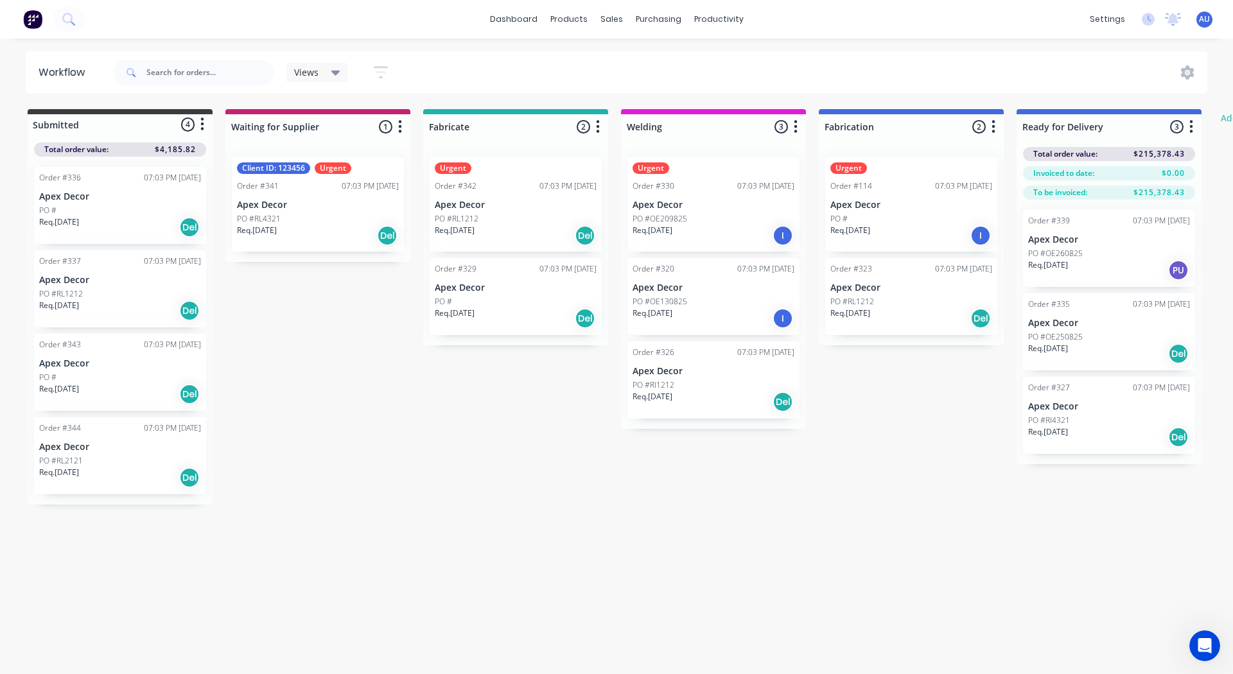
click at [527, 209] on p "Apex Decor" at bounding box center [516, 205] width 162 height 11
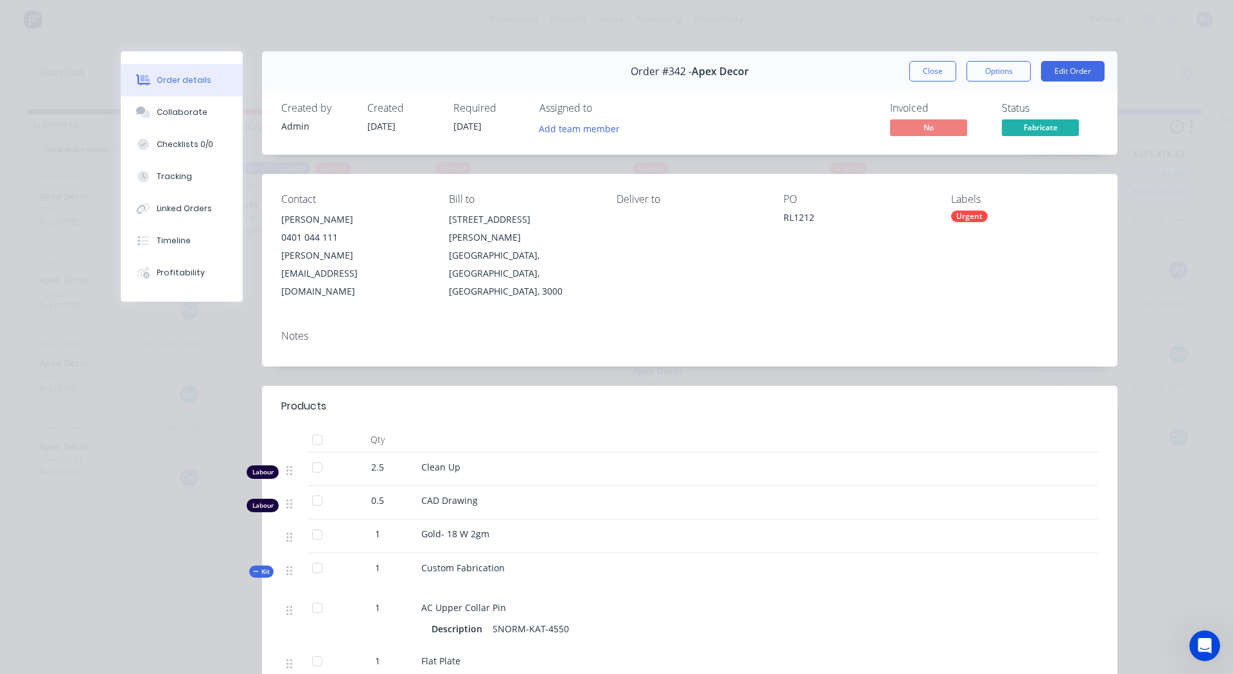
click at [963, 211] on div "Urgent" at bounding box center [969, 217] width 37 height 12
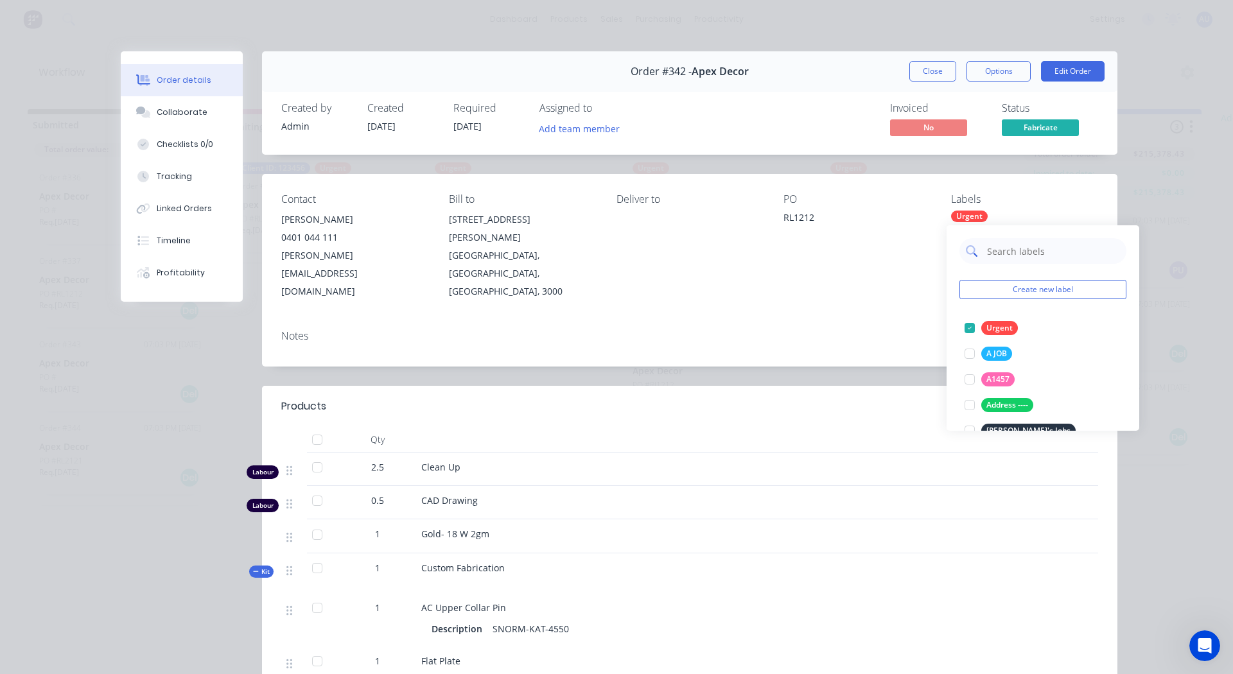
click at [1005, 249] on input "text" at bounding box center [1053, 251] width 134 height 26
type input "client"
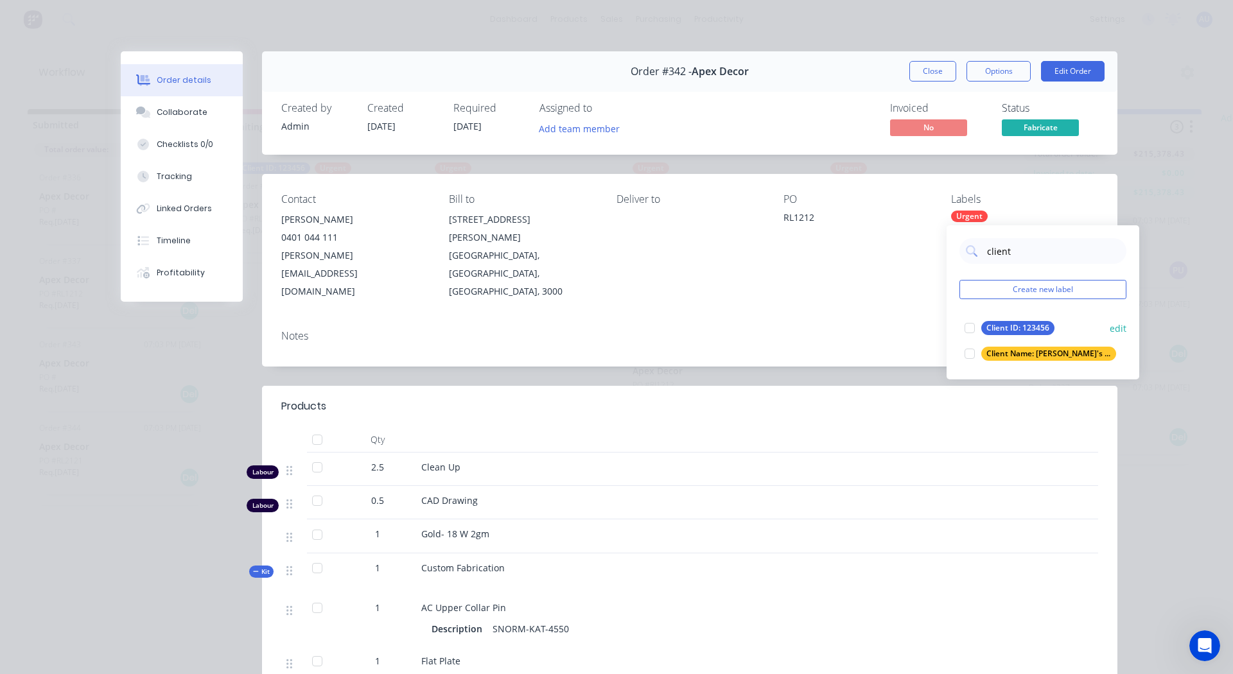
click at [968, 326] on div at bounding box center [970, 328] width 26 height 26
click at [922, 330] on div "Notes" at bounding box center [689, 336] width 817 height 12
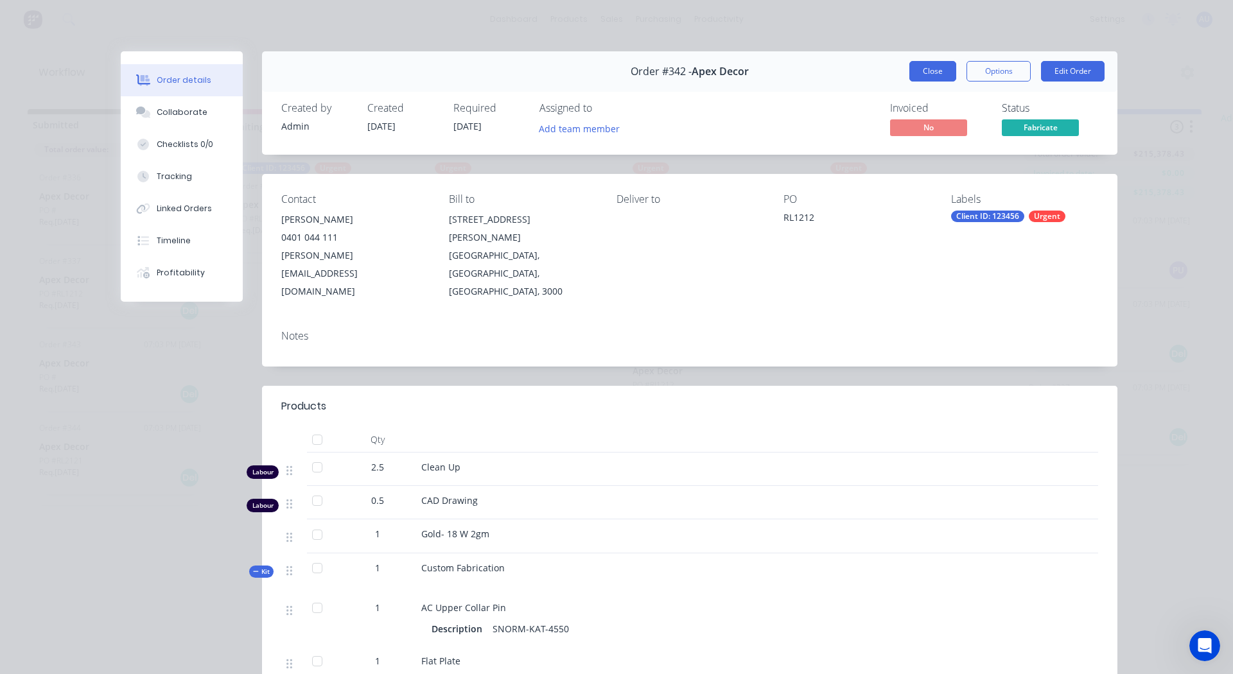
click at [926, 73] on button "Close" at bounding box center [932, 71] width 47 height 21
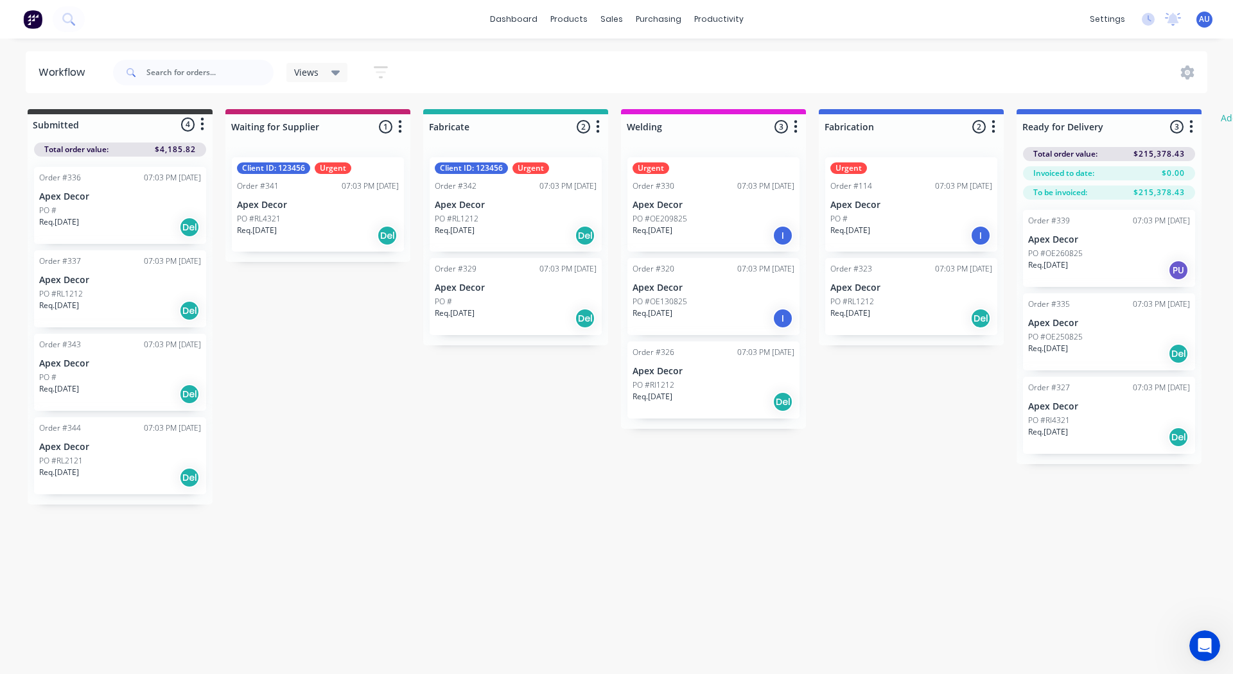
click at [731, 174] on div "Urgent Order #330 07:03 PM [DATE] Apex Decor PO #OE209825 Req. [DATE] I" at bounding box center [714, 204] width 172 height 94
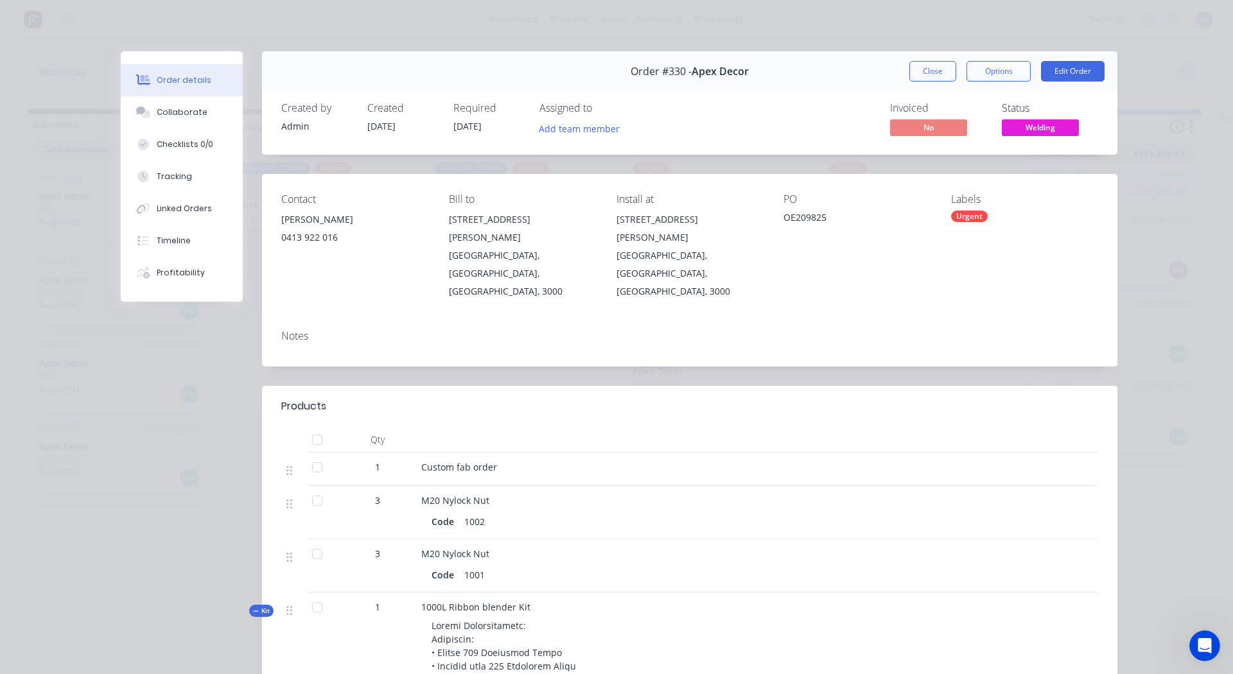
click at [964, 216] on div "Urgent" at bounding box center [969, 217] width 37 height 12
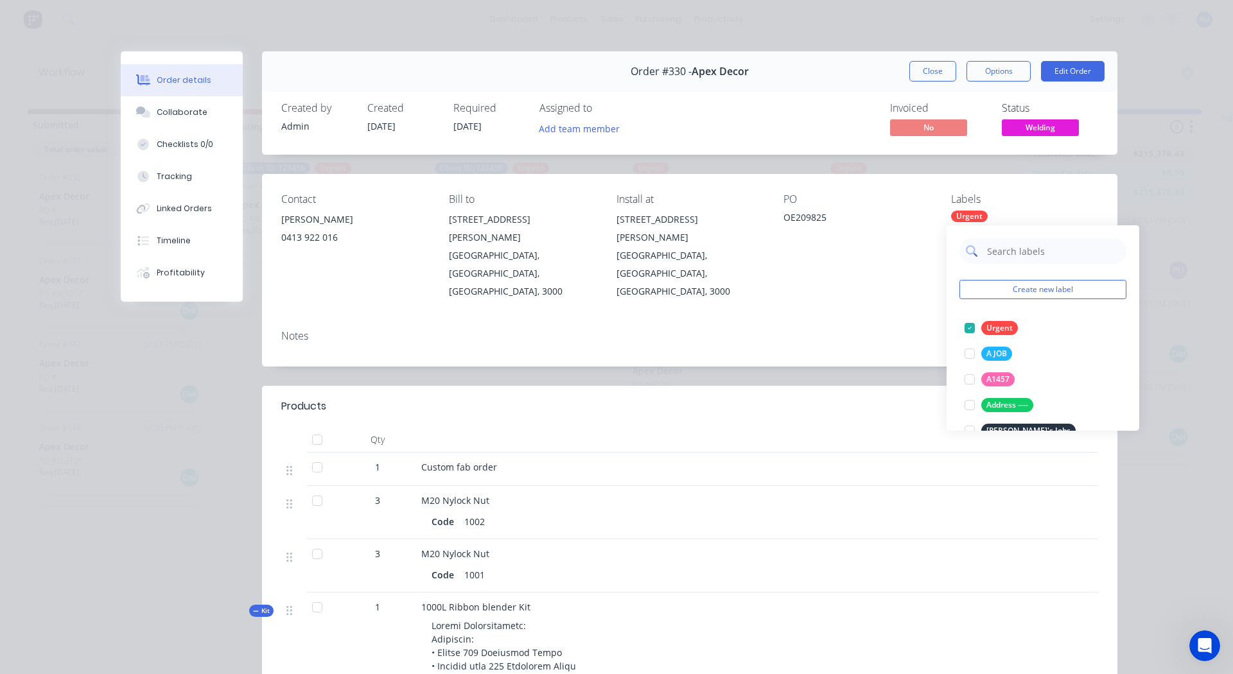
click at [1004, 254] on input "text" at bounding box center [1053, 251] width 134 height 26
click at [1008, 286] on button "Create new label" at bounding box center [1043, 289] width 167 height 19
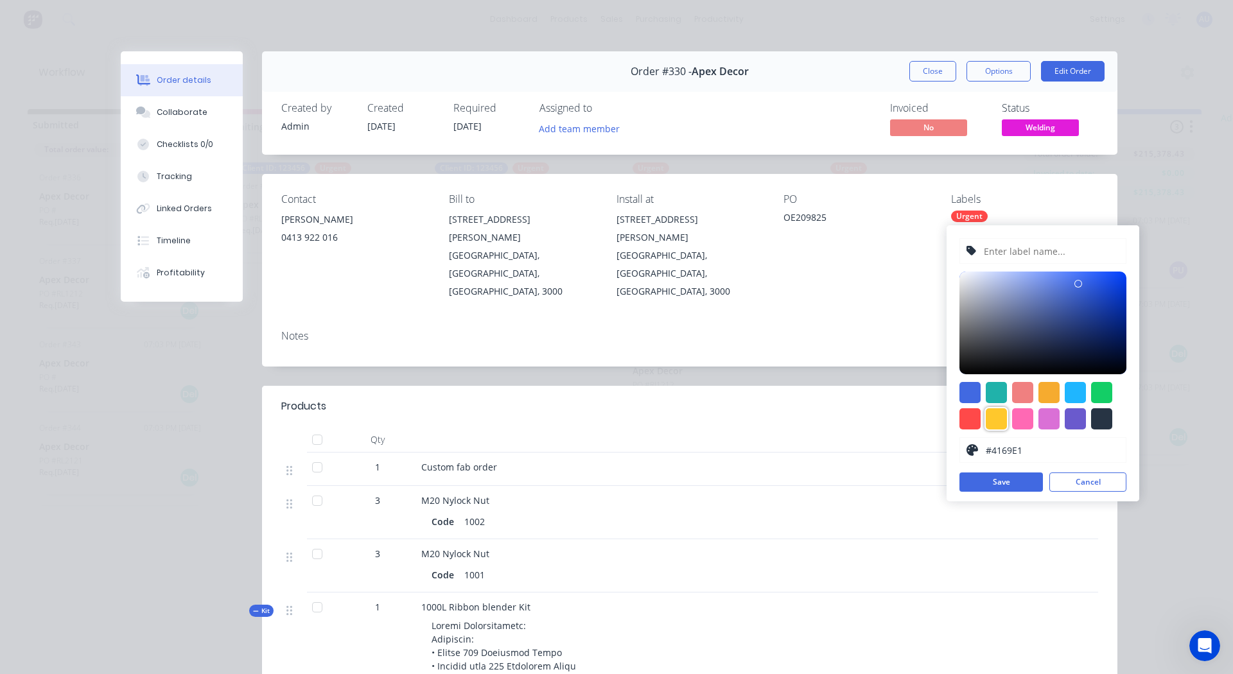
click at [999, 419] on div at bounding box center [996, 418] width 21 height 21
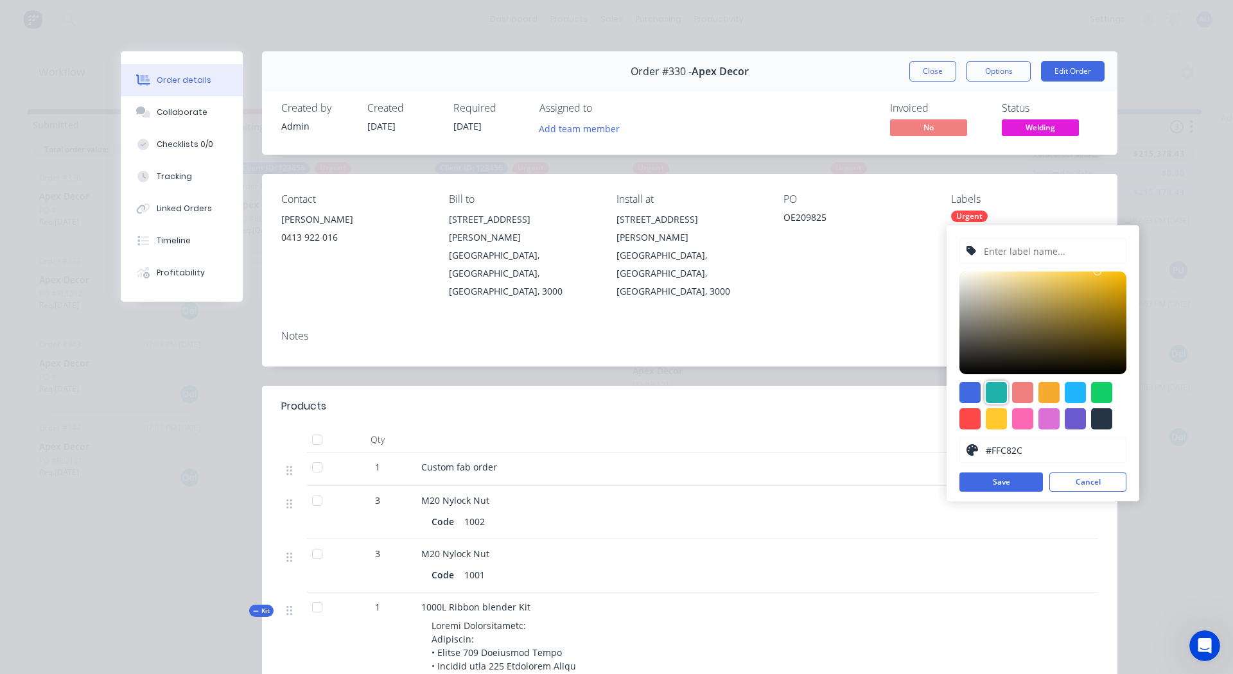
click at [996, 389] on div at bounding box center [996, 392] width 21 height 21
type input "#20B2AA"
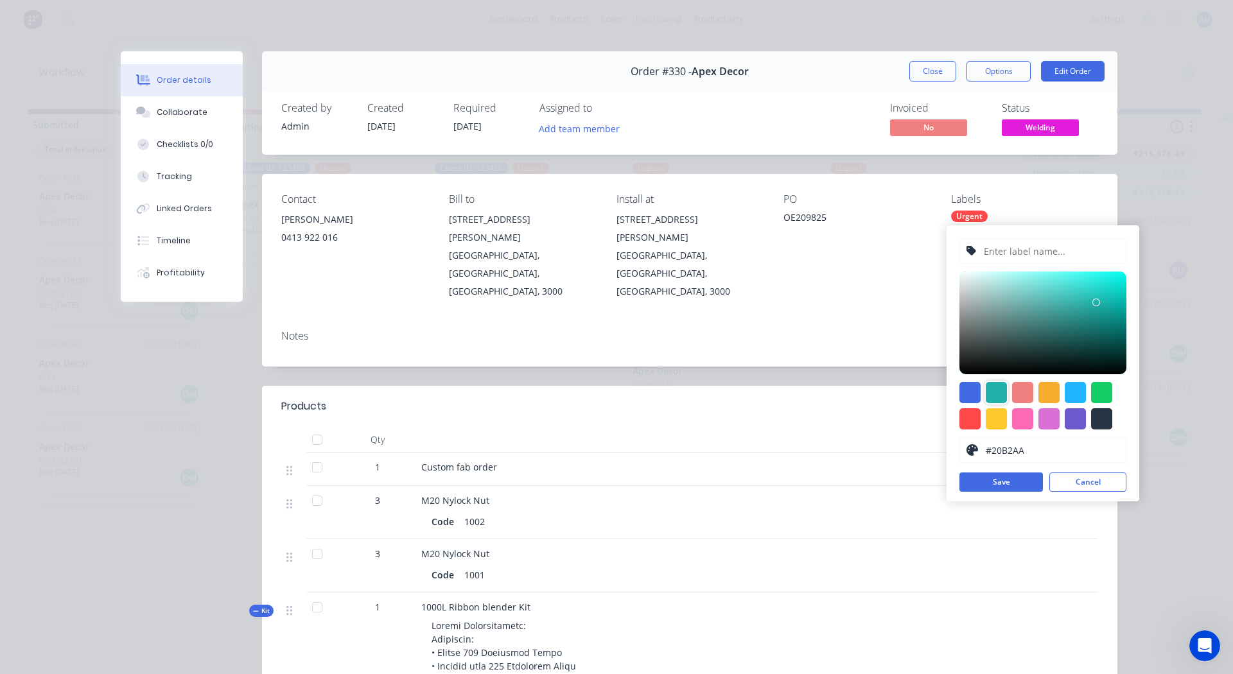
click at [1000, 259] on input "text" at bounding box center [1051, 251] width 137 height 24
click at [1019, 248] on input "Client ID 4321" at bounding box center [1051, 251] width 137 height 24
type input "Client ID: 4321"
click at [999, 480] on button "Save" at bounding box center [1001, 482] width 83 height 19
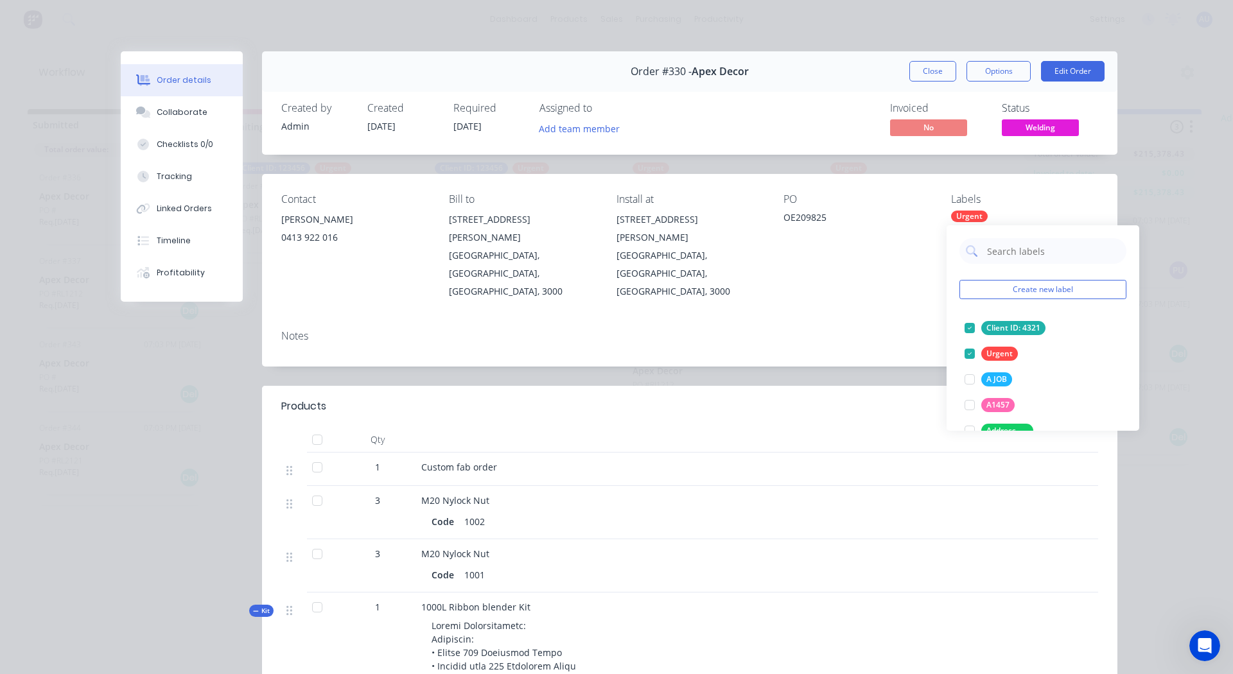
click at [880, 283] on div "Contact [PERSON_NAME] [PHONE_NUMBER] Bill to [STREET_ADDRESS][PERSON_NAME], 300…" at bounding box center [690, 247] width 856 height 146
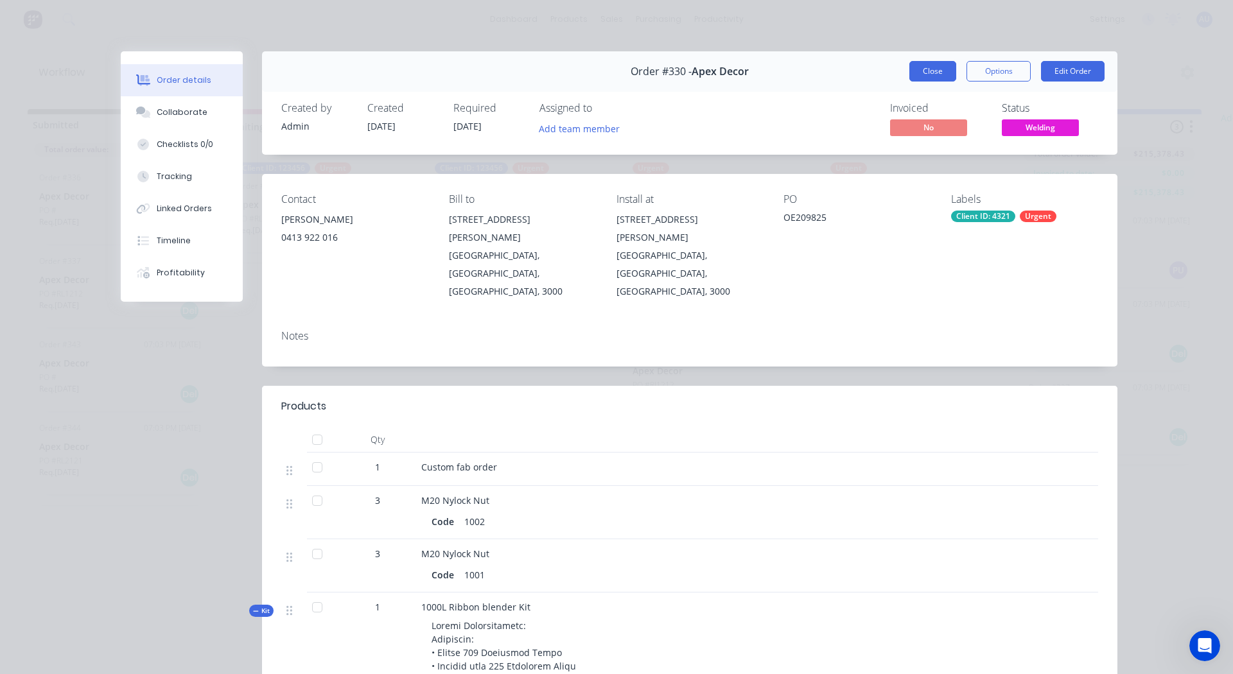
click at [923, 73] on button "Close" at bounding box center [932, 71] width 47 height 21
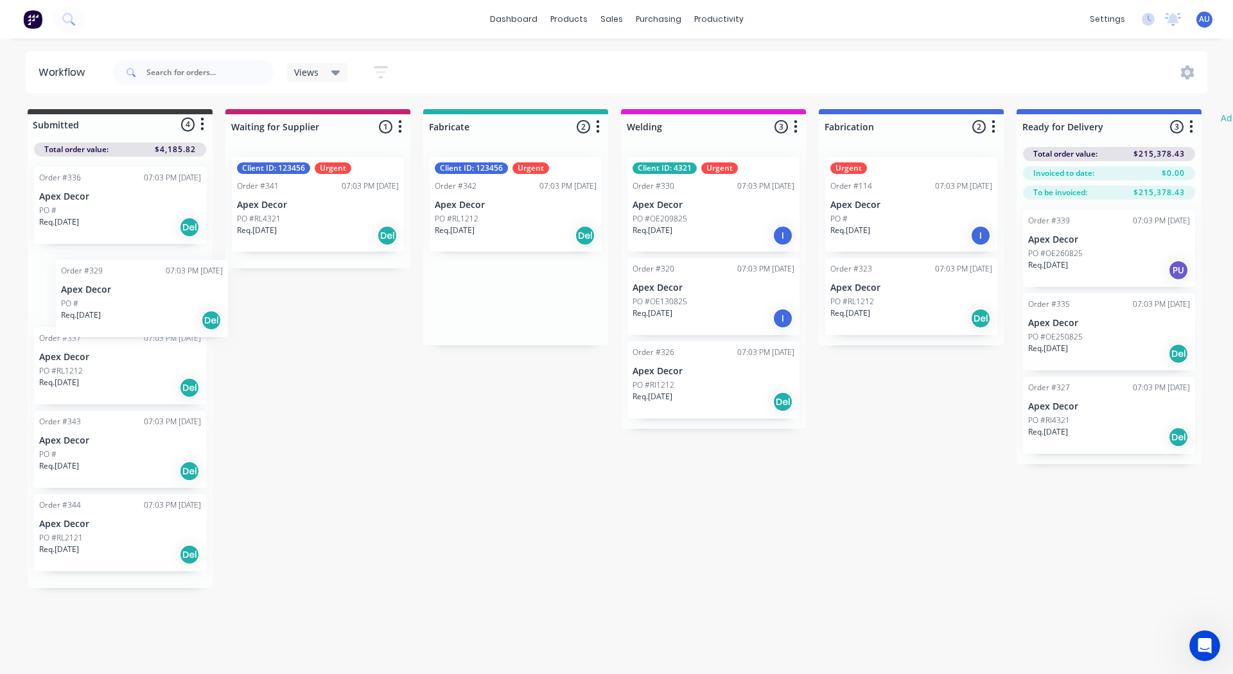
drag, startPoint x: 522, startPoint y: 290, endPoint x: 121, endPoint y: 294, distance: 400.8
click at [121, 294] on div "Submitted 4 Status colour #3A3C3E hex #3A3C3E Save Cancel Summaries Total order…" at bounding box center [781, 348] width 1583 height 479
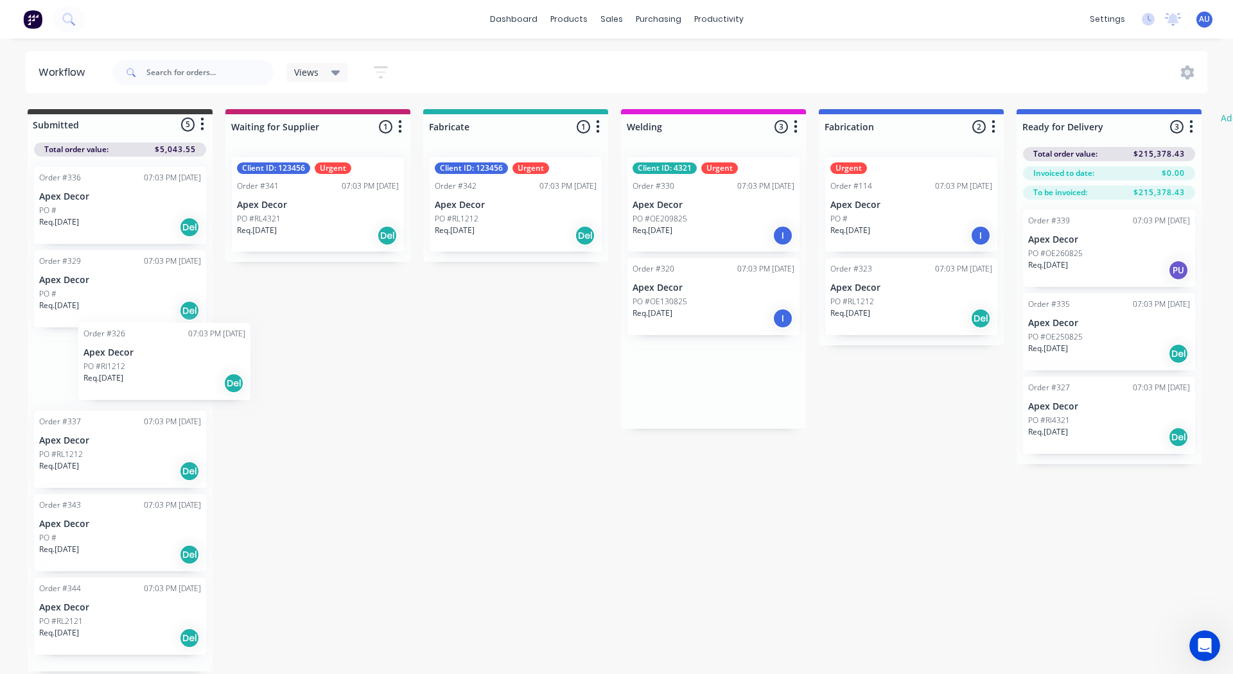
drag, startPoint x: 698, startPoint y: 389, endPoint x: 106, endPoint y: 346, distance: 593.2
click at [106, 346] on div "Submitted 5 Status colour #3A3C3E hex #3A3C3E Save Cancel Summaries Total order…" at bounding box center [781, 390] width 1583 height 563
click at [380, 68] on icon "button" at bounding box center [381, 72] width 14 height 12
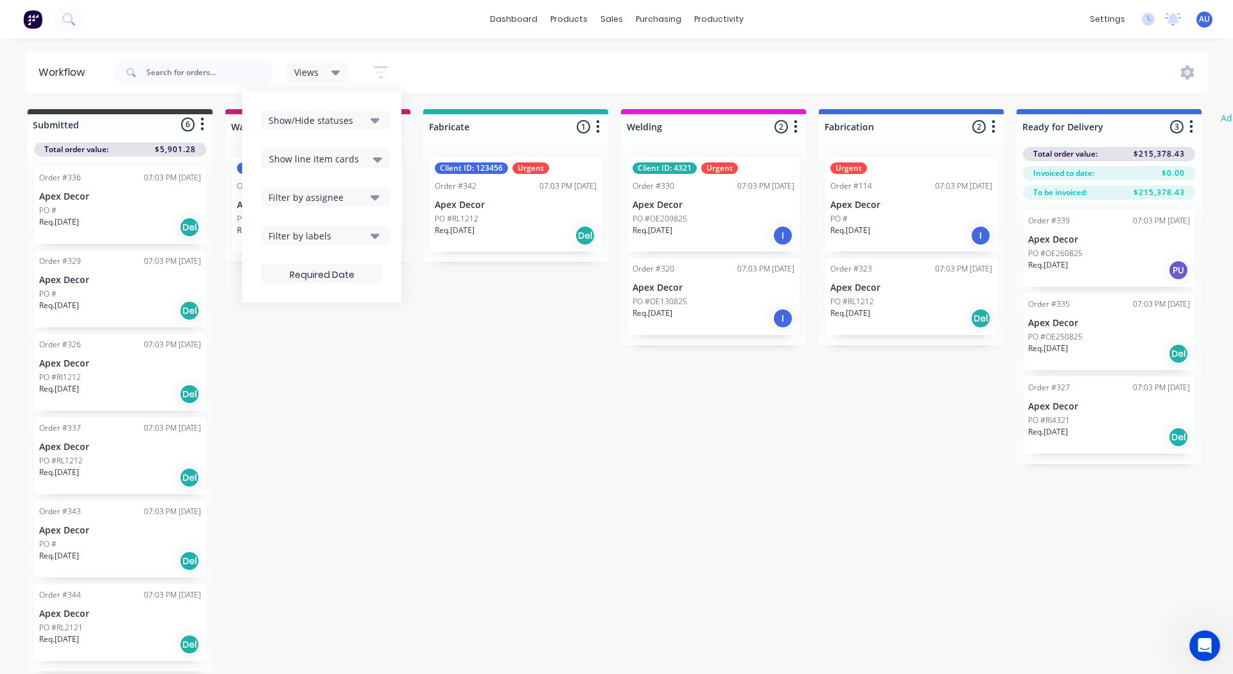
click at [325, 161] on span "Show line item cards" at bounding box center [314, 158] width 90 height 13
click at [299, 205] on div "Hide line item cards" at bounding box center [325, 209] width 128 height 23
click at [379, 379] on div "Submitted 6 Status colour #3A3C3E hex #3A3C3E Save Cancel Summaries Total order…" at bounding box center [781, 390] width 1583 height 563
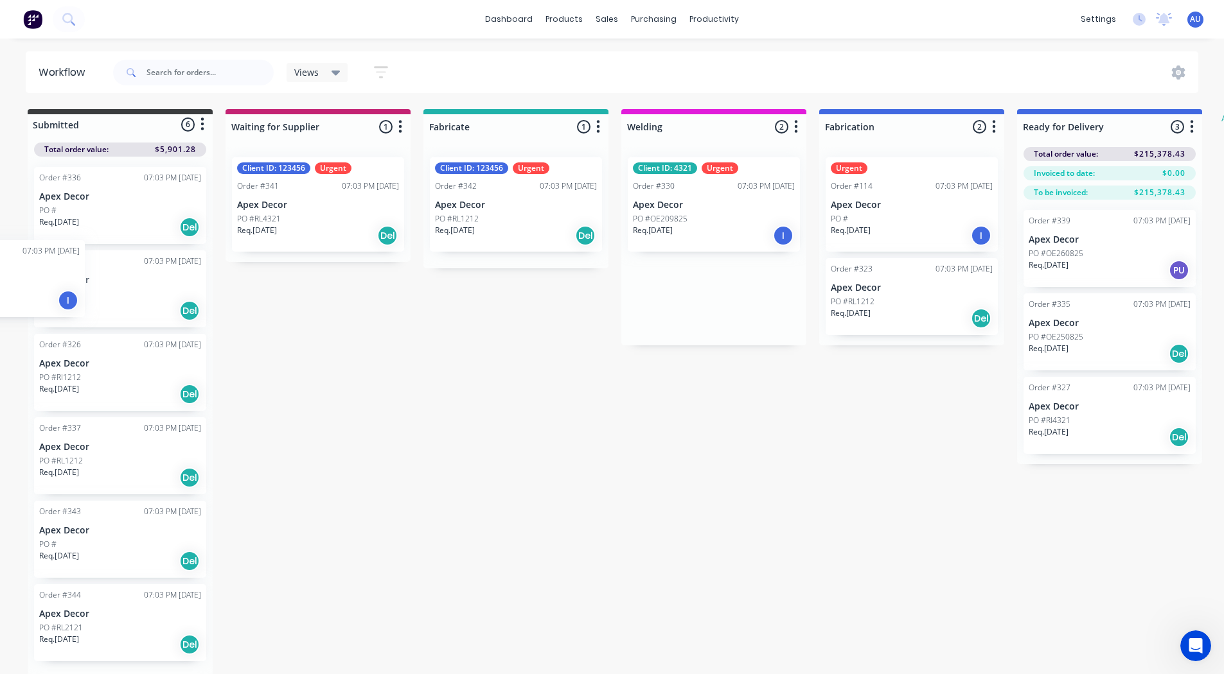
drag, startPoint x: 728, startPoint y: 303, endPoint x: 7, endPoint y: 289, distance: 721.4
click at [7, 289] on div "Submitted 6 Status colour #3A3C3E hex #3A3C3E Save Cancel Summaries Total order…" at bounding box center [781, 393] width 1583 height 568
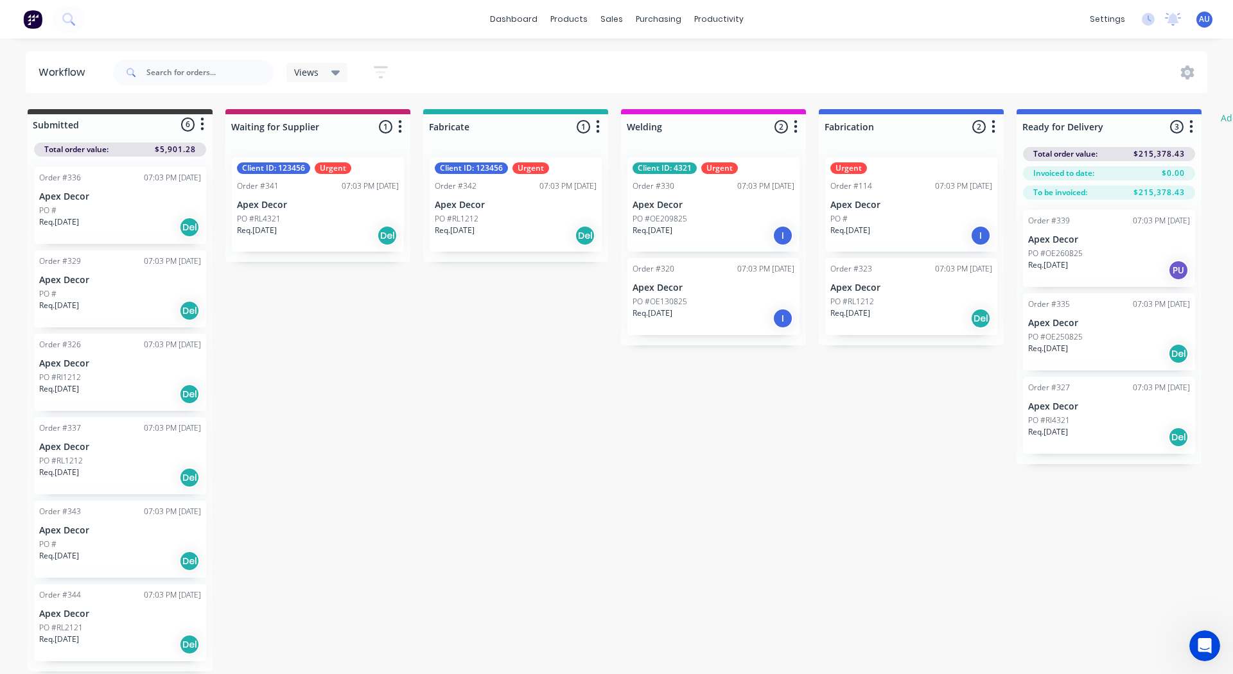
click at [884, 182] on div "Order #114 07:03 PM [DATE]" at bounding box center [911, 186] width 162 height 12
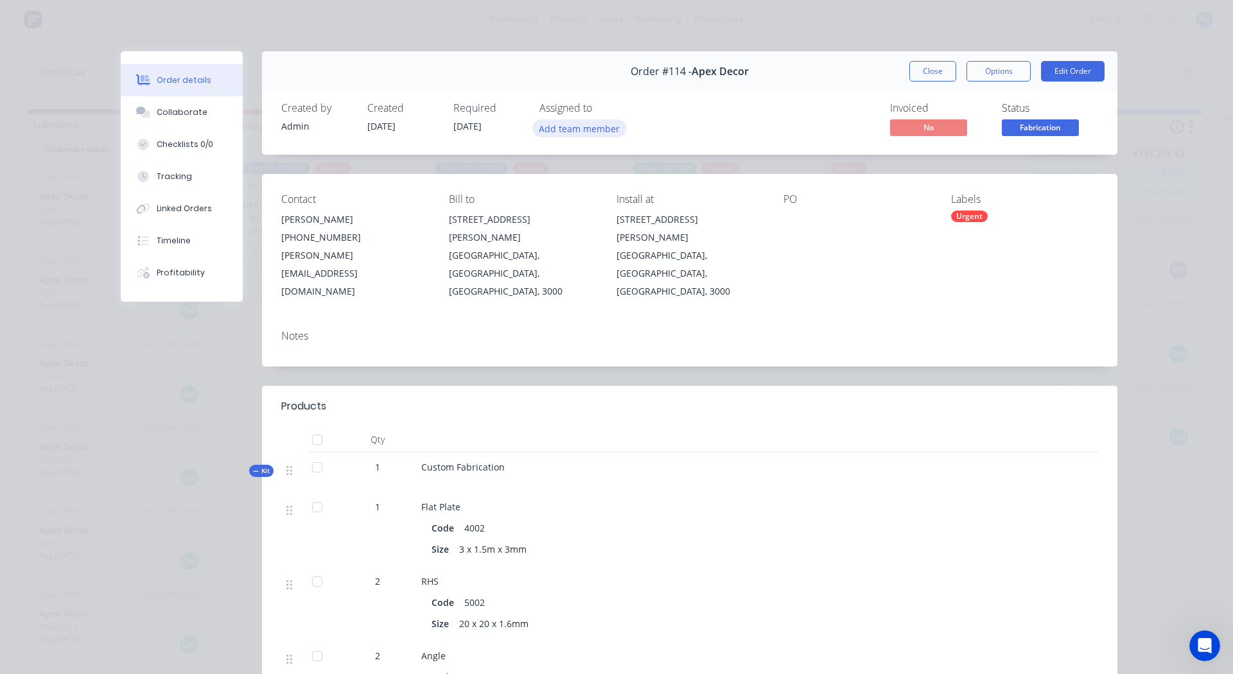
click at [570, 130] on button "Add team member" at bounding box center [579, 127] width 94 height 17
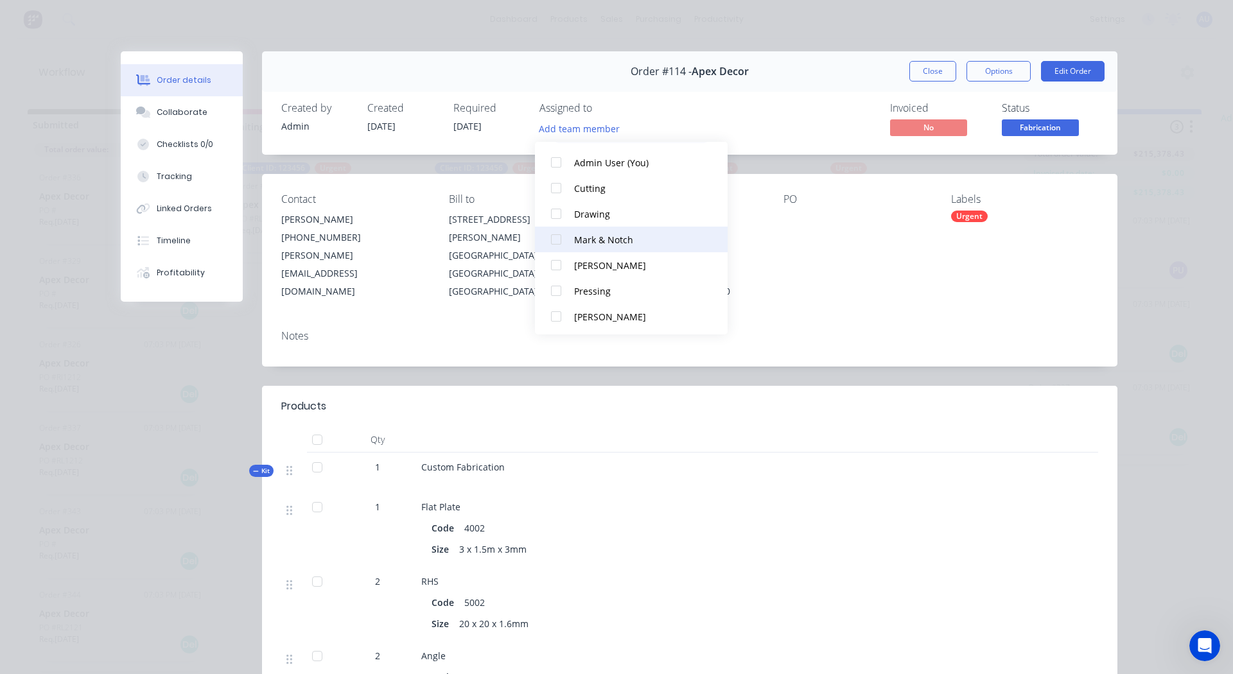
scroll to position [38, 0]
click at [553, 261] on div at bounding box center [556, 265] width 26 height 26
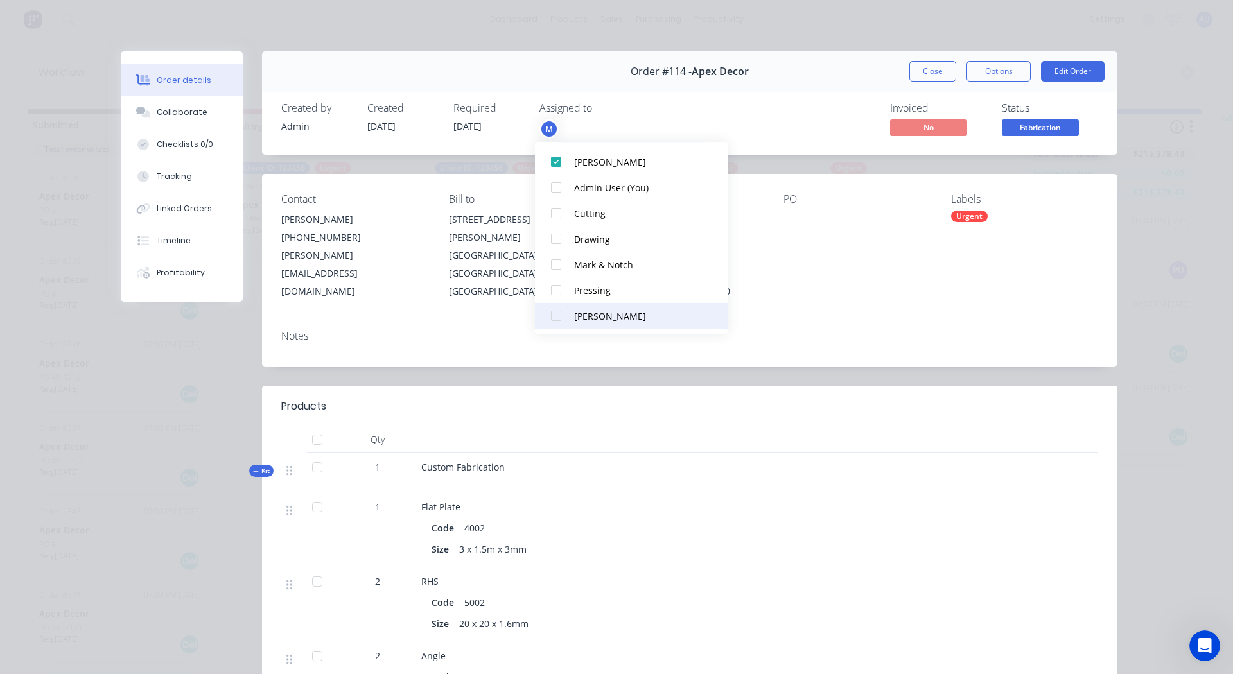
click at [558, 316] on div at bounding box center [556, 316] width 26 height 26
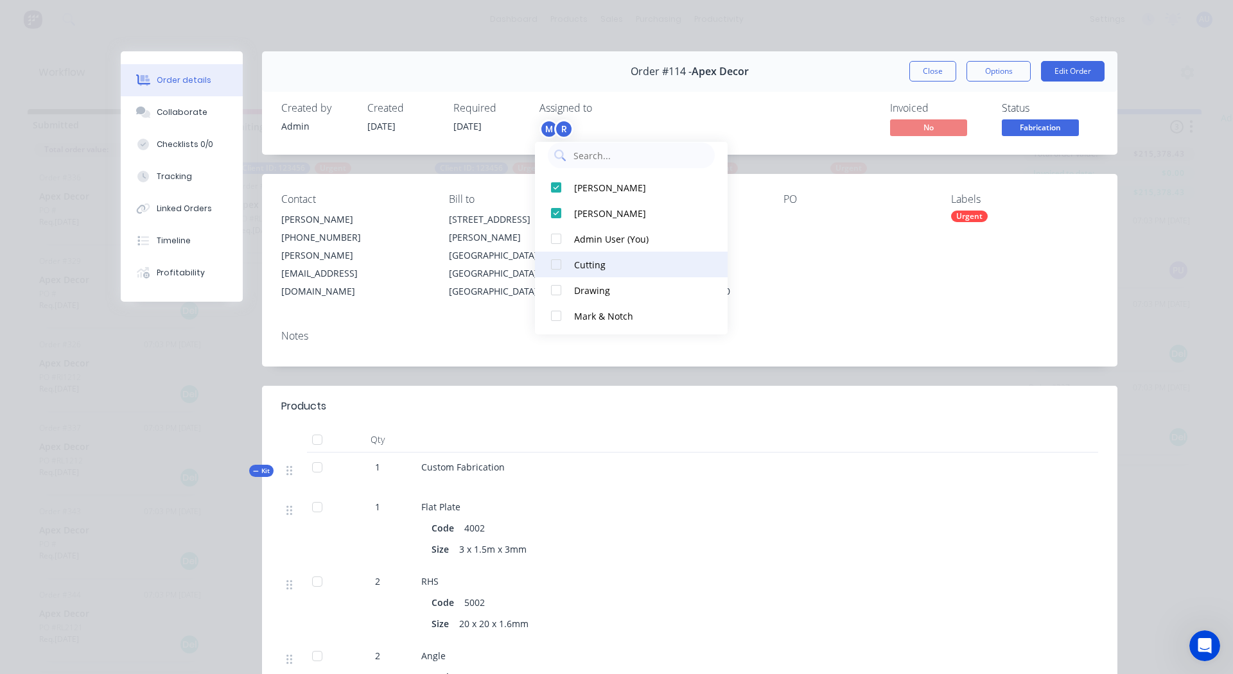
scroll to position [64, 0]
click at [924, 69] on button "Close" at bounding box center [932, 71] width 47 height 21
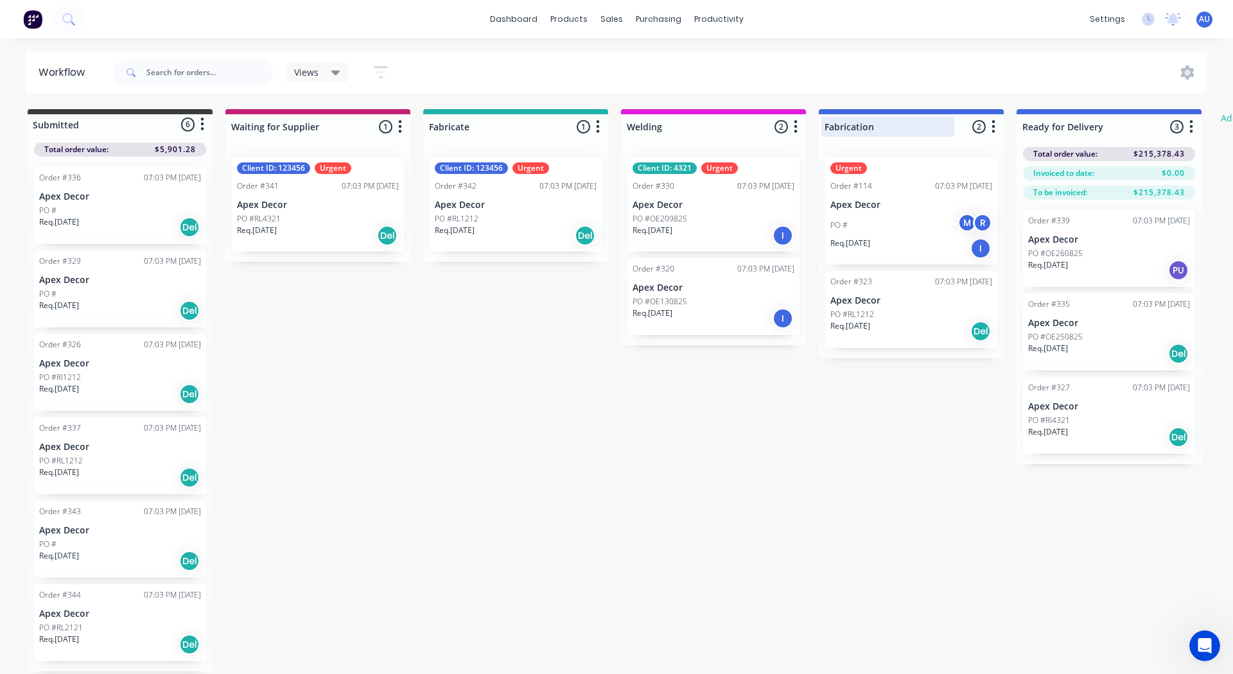
click at [906, 125] on div at bounding box center [911, 126] width 185 height 25
click at [906, 125] on input "Fabrication" at bounding box center [888, 126] width 127 height 13
click at [338, 194] on div "Client ID: 123456 Urgent Order #341 07:03 PM [DATE] Apex Decor PO #RL4321 Req. …" at bounding box center [318, 204] width 172 height 94
type input "Fabrication"
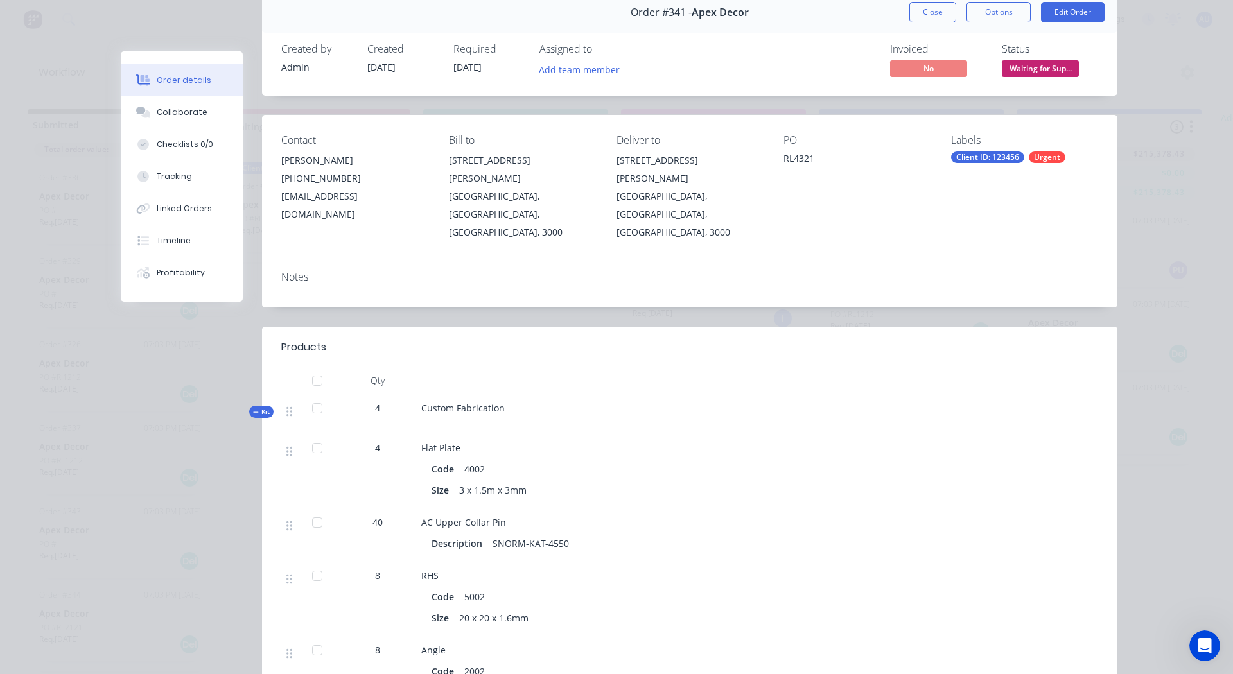
scroll to position [0, 0]
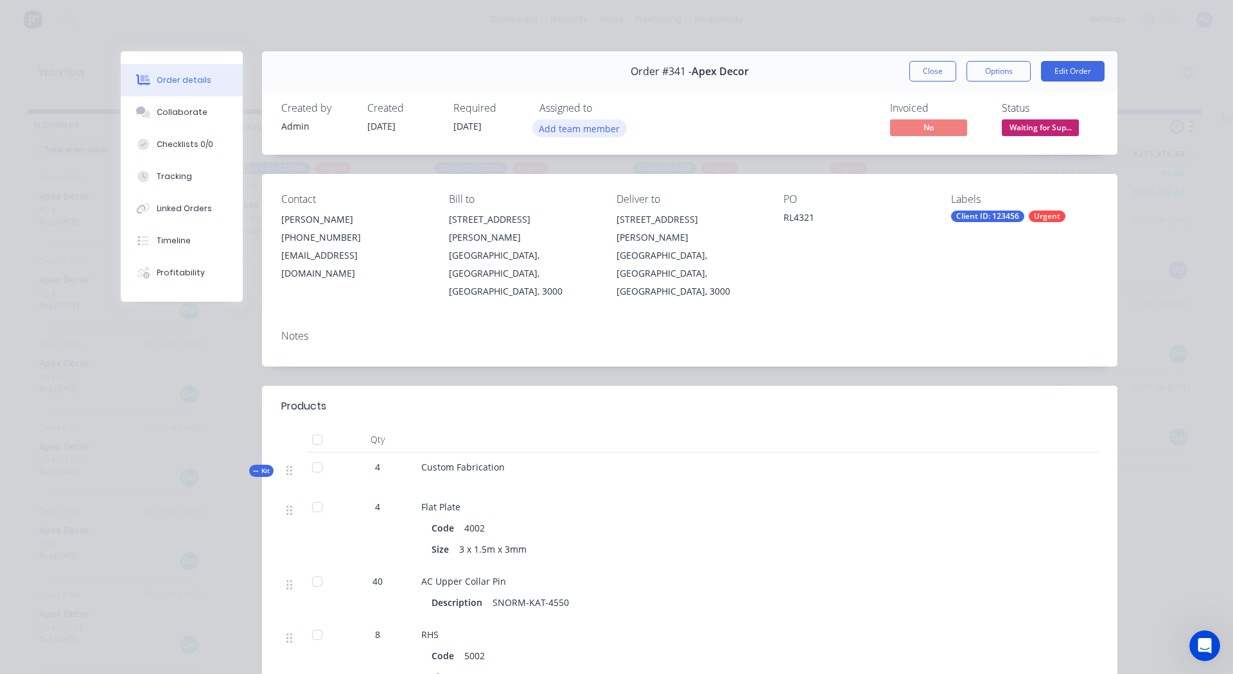
click at [568, 122] on button "Add team member" at bounding box center [579, 127] width 94 height 17
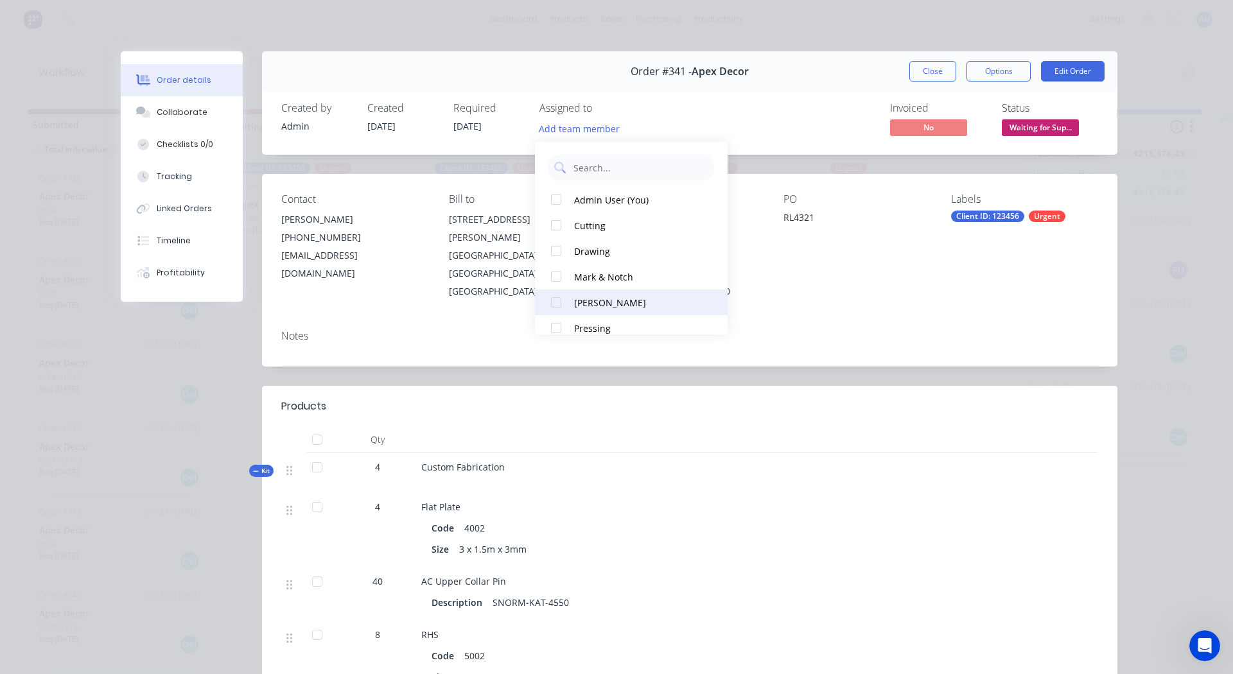
scroll to position [64, 0]
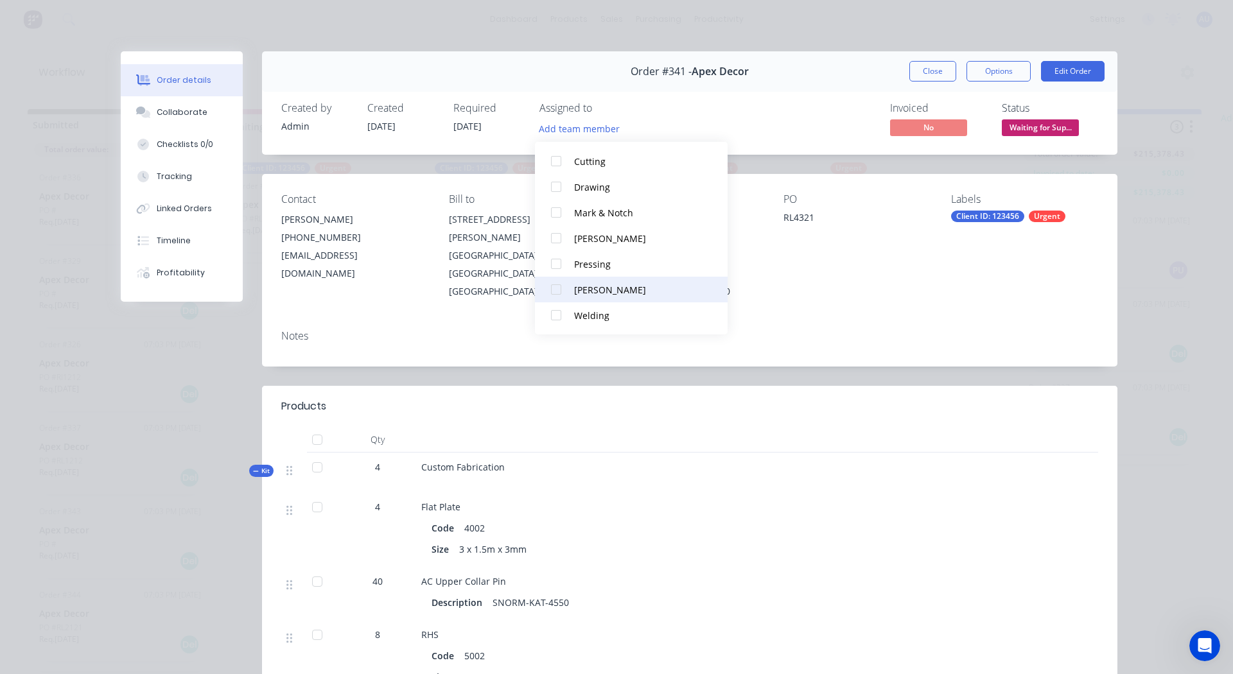
click at [556, 288] on div at bounding box center [556, 290] width 26 height 26
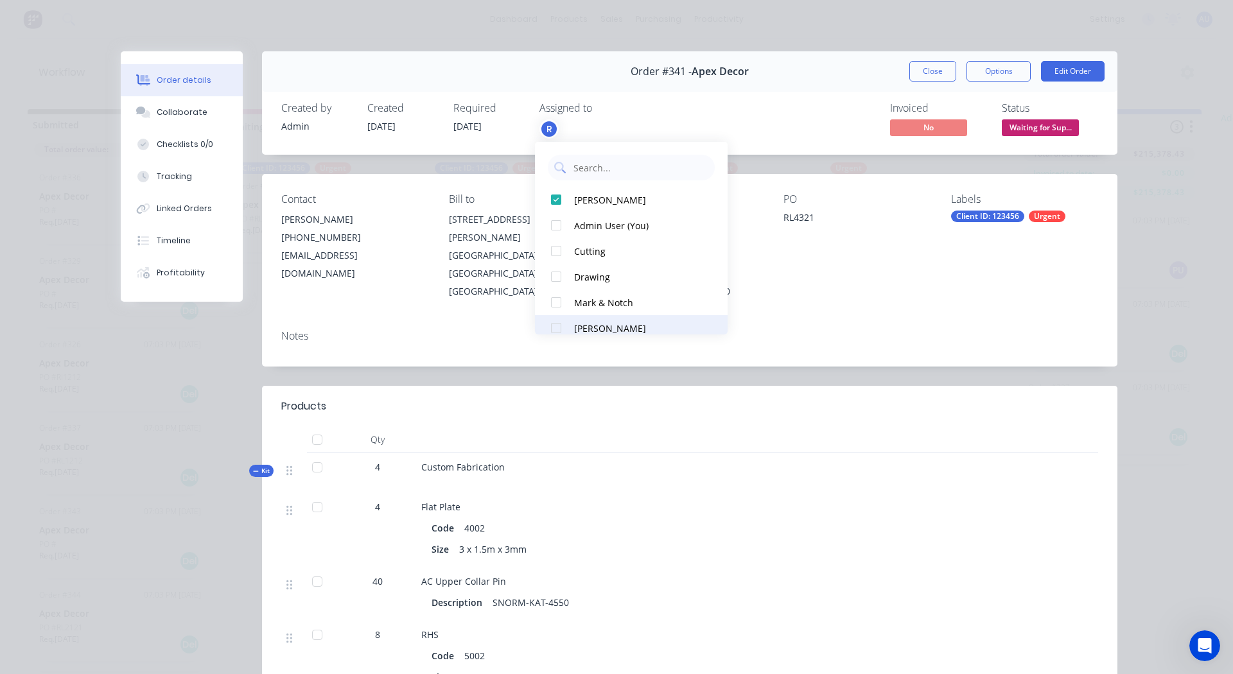
click at [552, 324] on div at bounding box center [556, 328] width 26 height 26
click at [861, 247] on div "PO RL4321" at bounding box center [857, 246] width 147 height 107
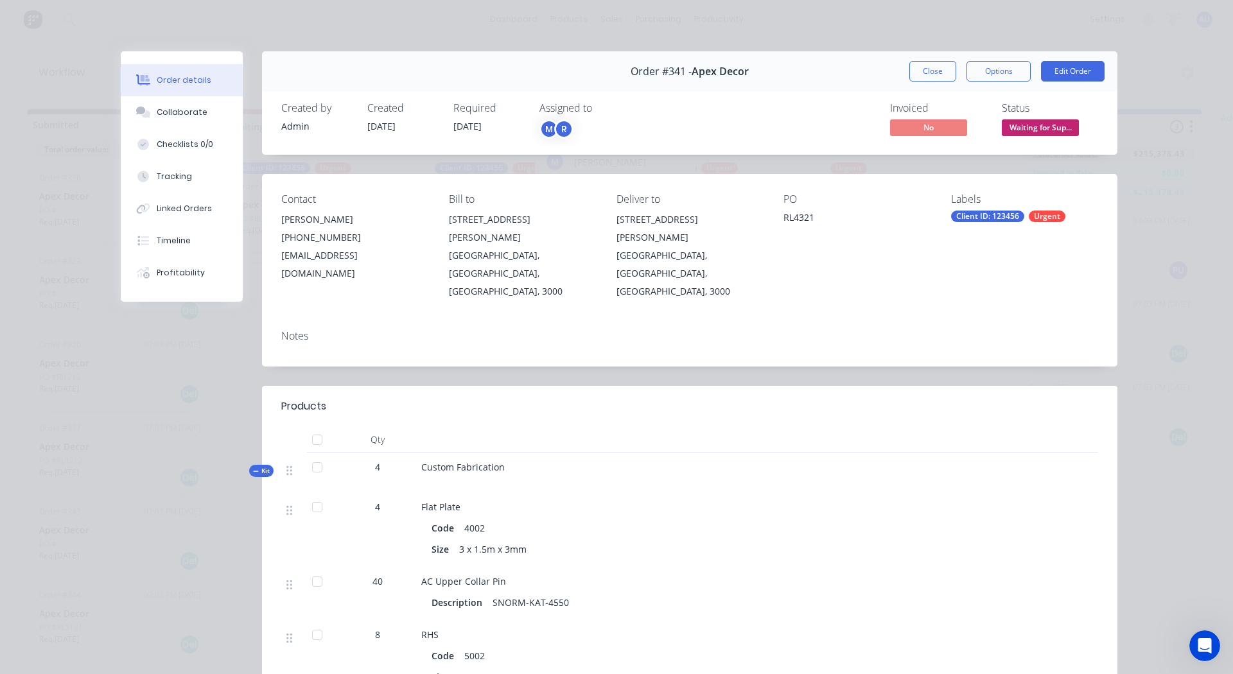
click at [554, 127] on div "R" at bounding box center [563, 128] width 19 height 19
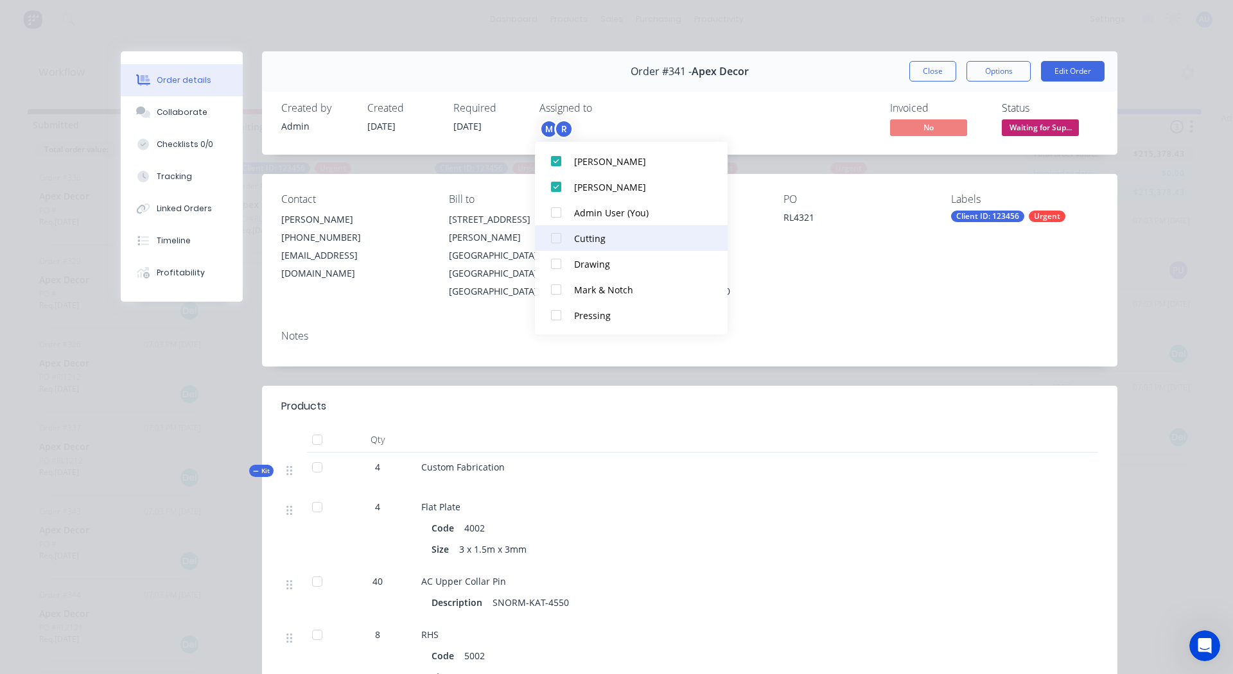
scroll to position [42, 0]
click at [555, 232] on div at bounding box center [556, 235] width 26 height 26
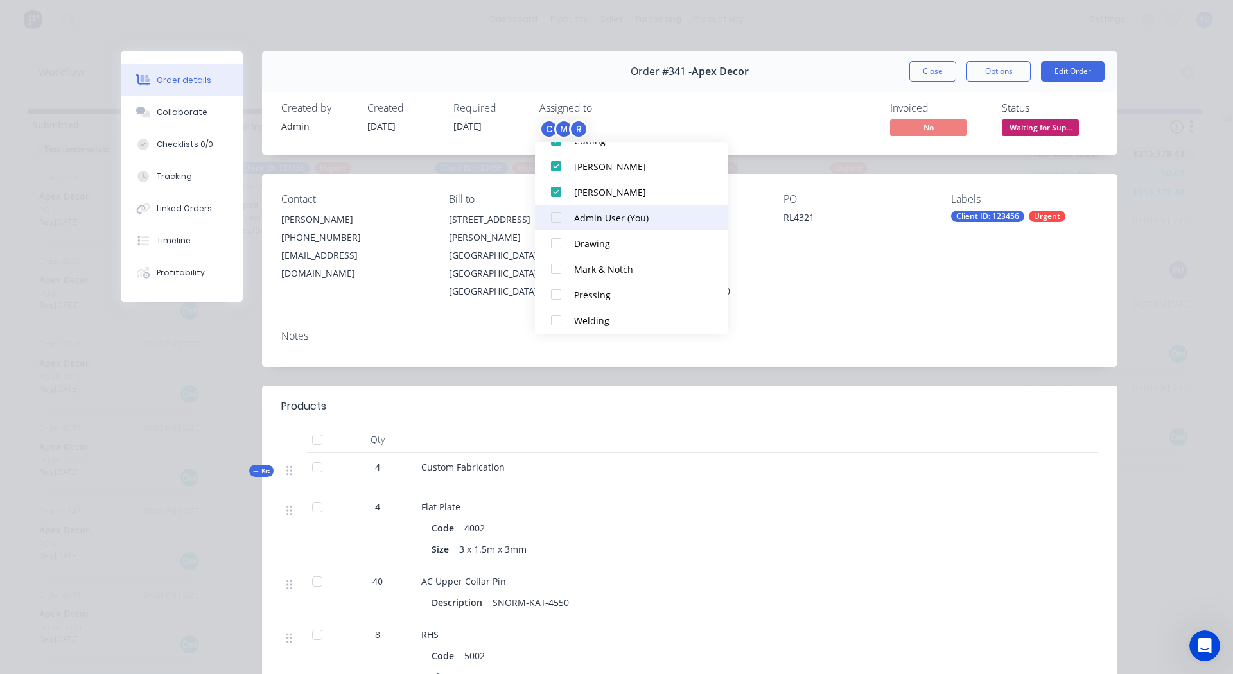
scroll to position [64, 0]
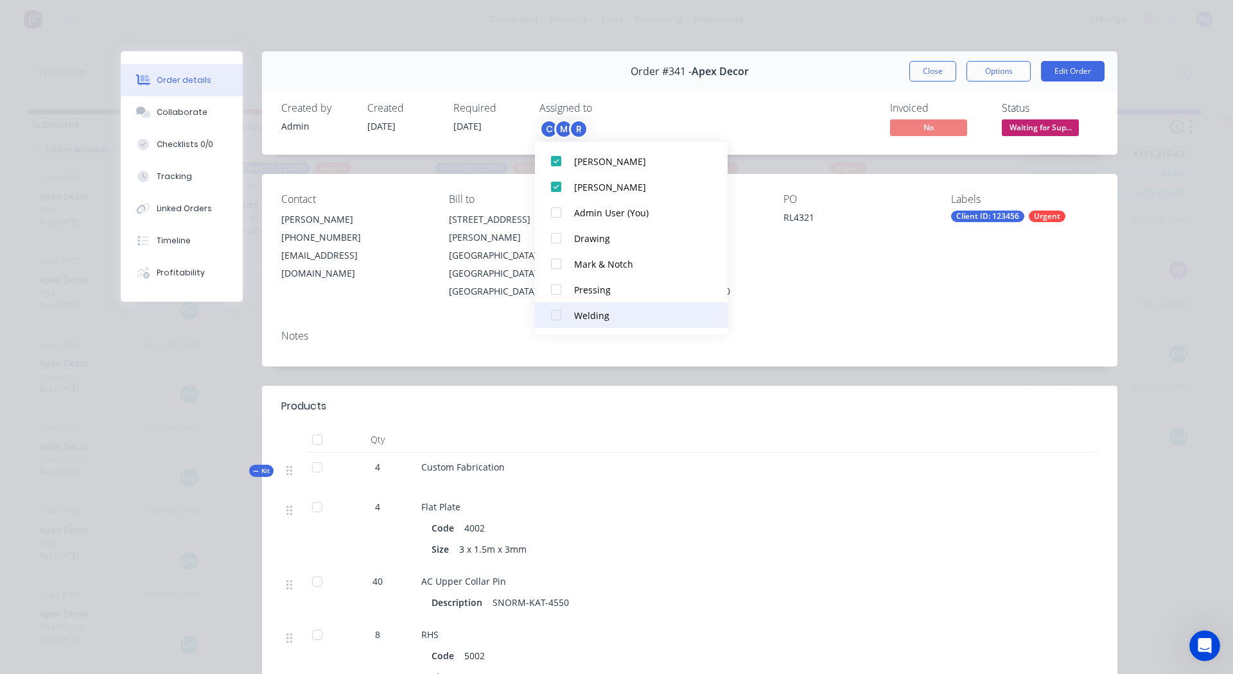
click at [555, 312] on div at bounding box center [556, 316] width 26 height 26
click at [784, 320] on div "Notes" at bounding box center [690, 343] width 856 height 47
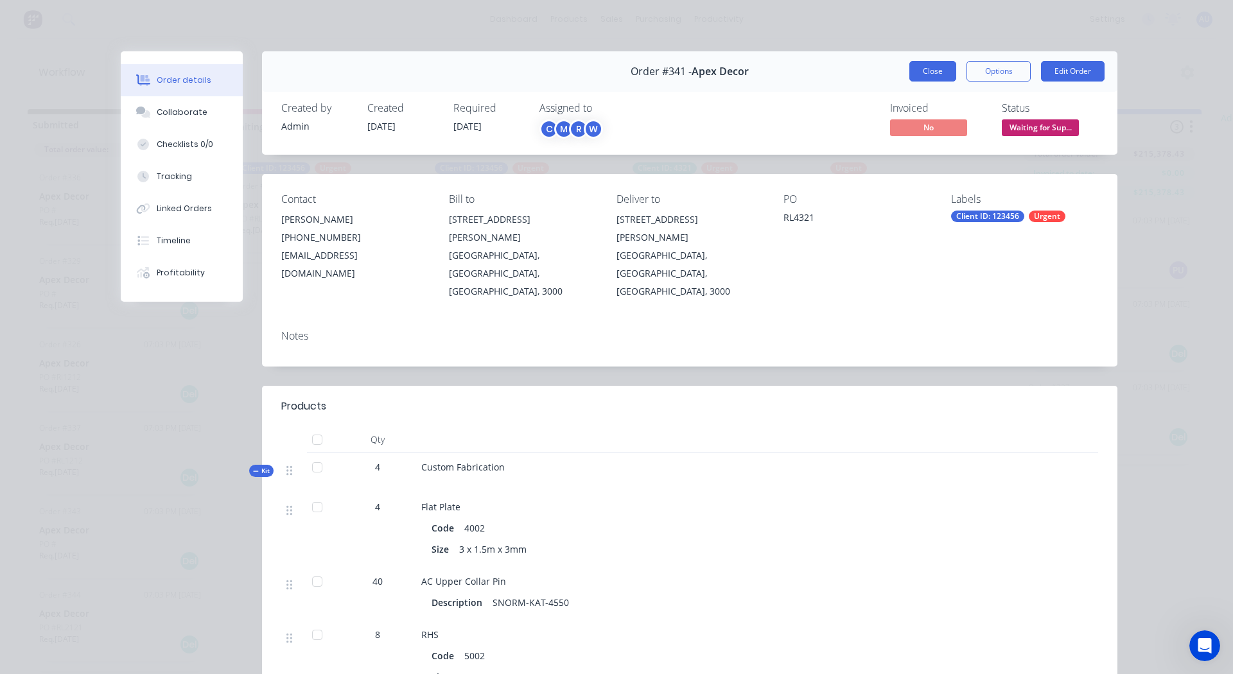
click at [929, 76] on button "Close" at bounding box center [932, 71] width 47 height 21
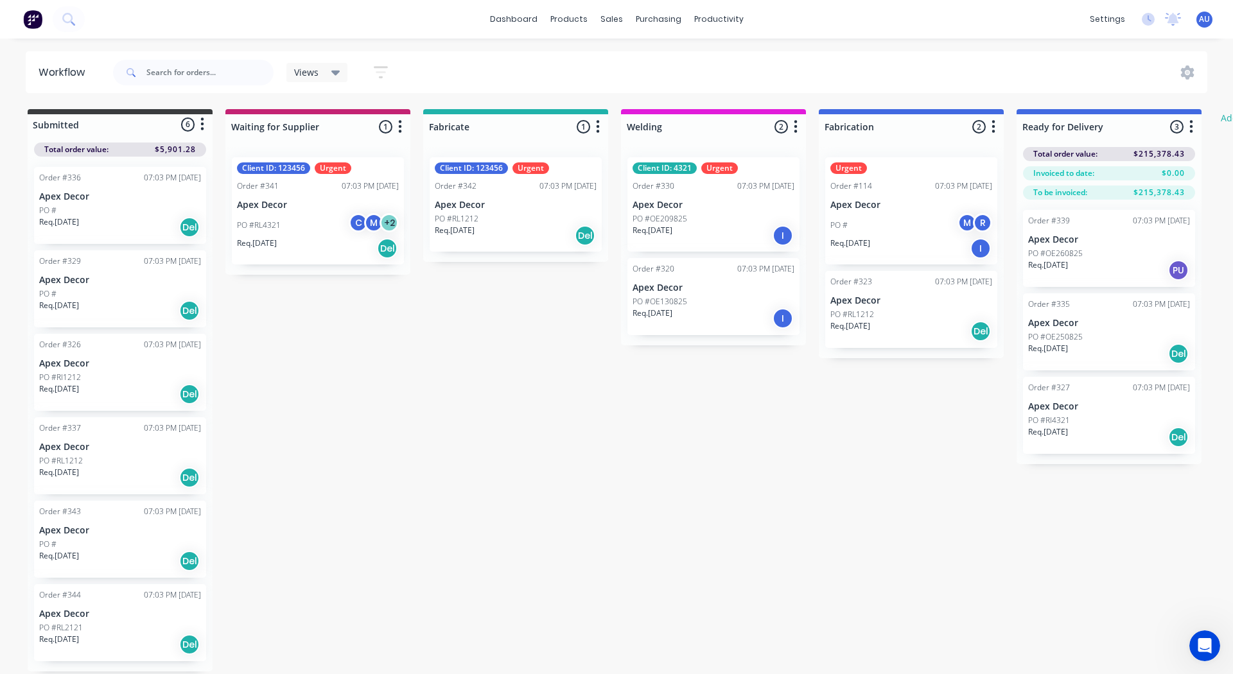
click at [908, 196] on div "Urgent Order #114 07:03 PM [DATE] Apex Decor PO # M R Req. [DATE] I" at bounding box center [911, 210] width 172 height 107
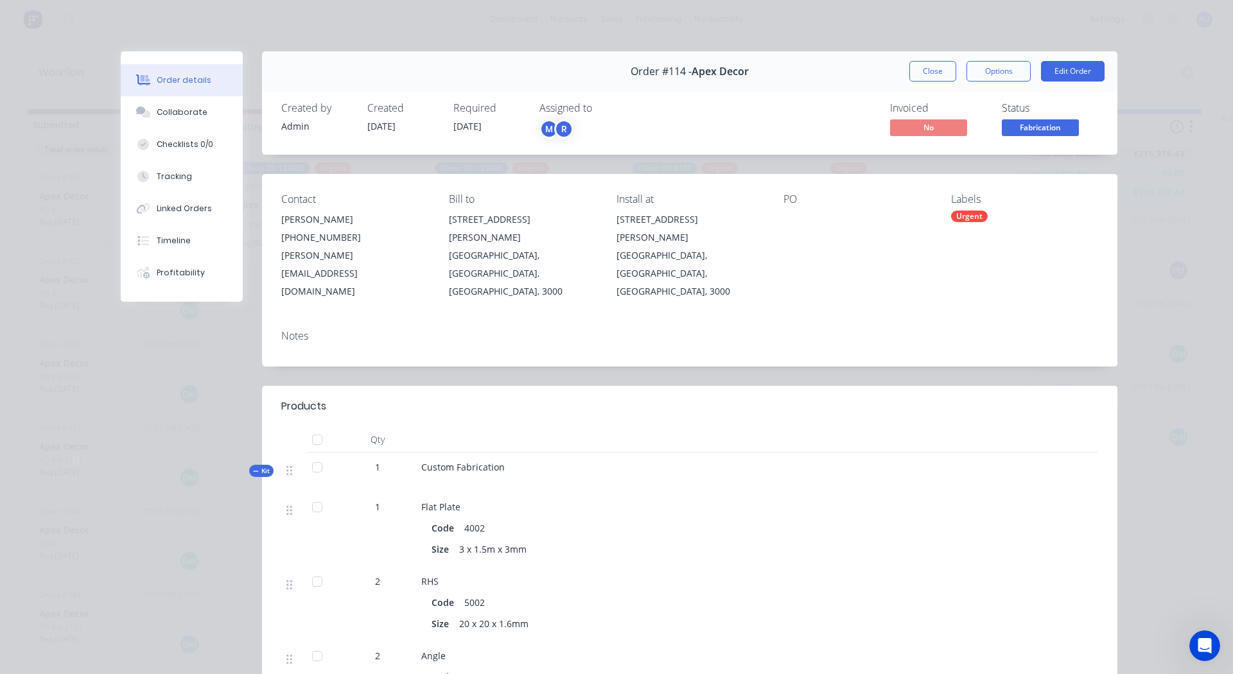
click at [967, 216] on div "Urgent" at bounding box center [969, 217] width 37 height 12
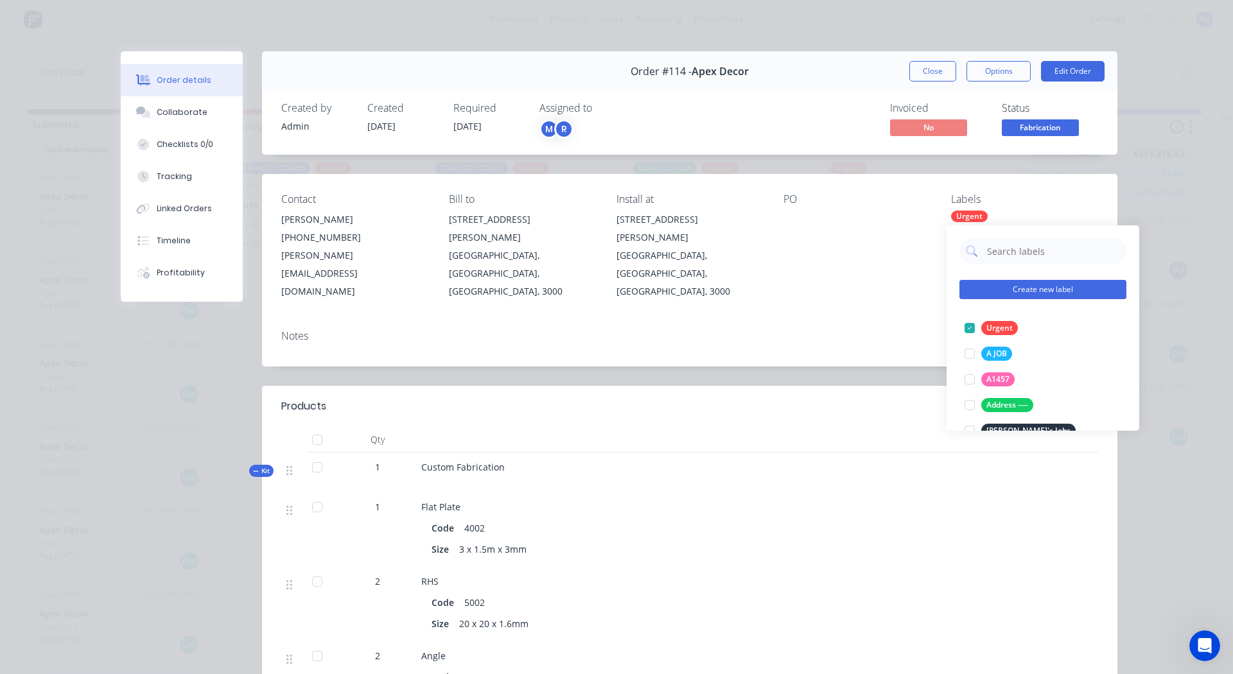
click at [995, 285] on button "Create new label" at bounding box center [1043, 289] width 167 height 19
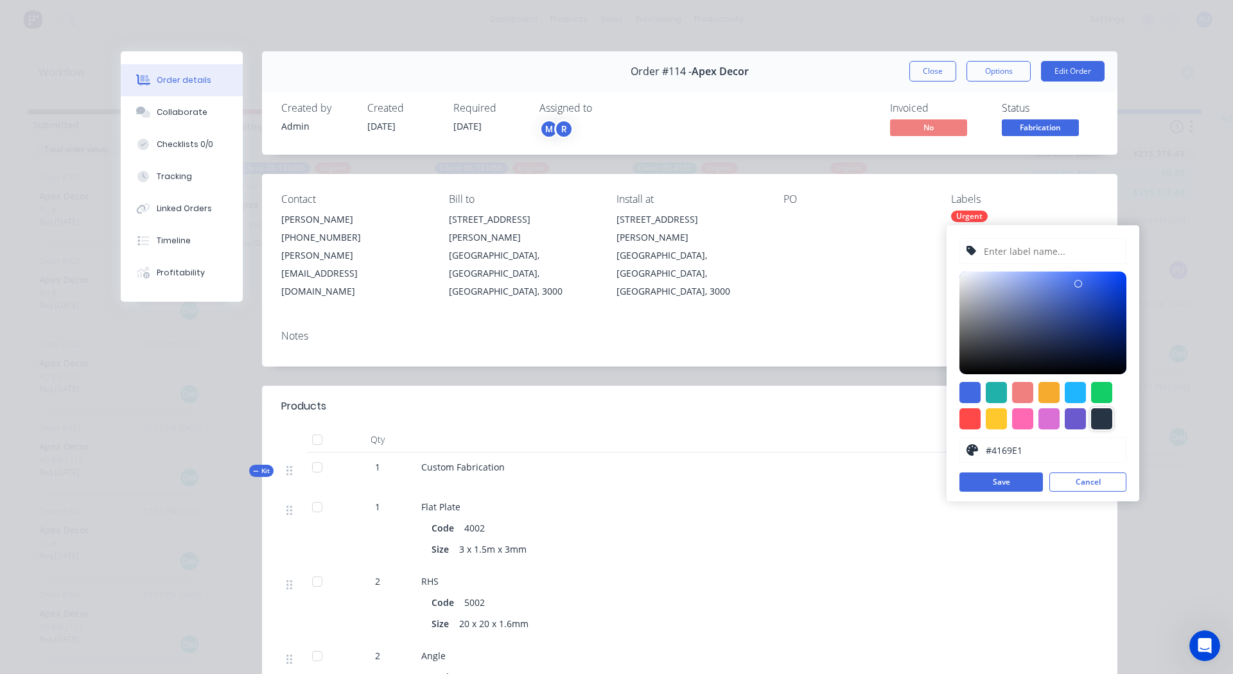
click at [1105, 411] on div at bounding box center [1101, 418] width 21 height 21
type input "#273444"
click at [1030, 255] on input "text" at bounding box center [1051, 251] width 137 height 24
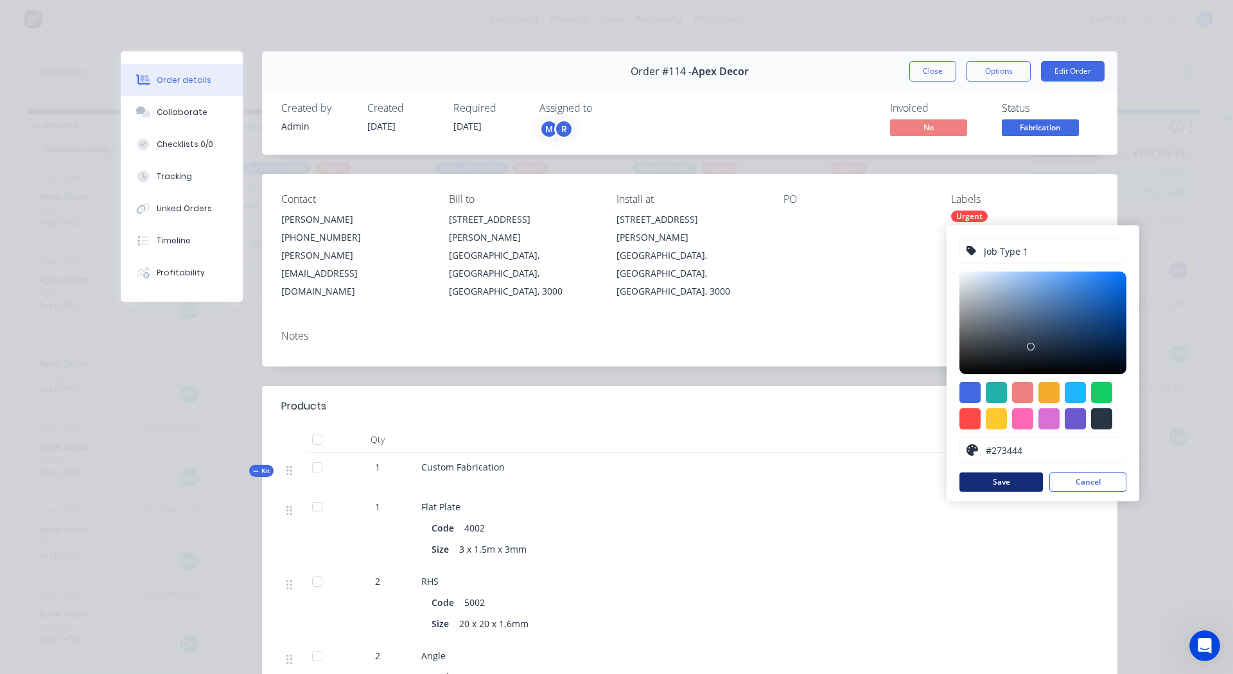
type input "Job Type 1"
click at [992, 482] on button "Save" at bounding box center [1001, 482] width 83 height 19
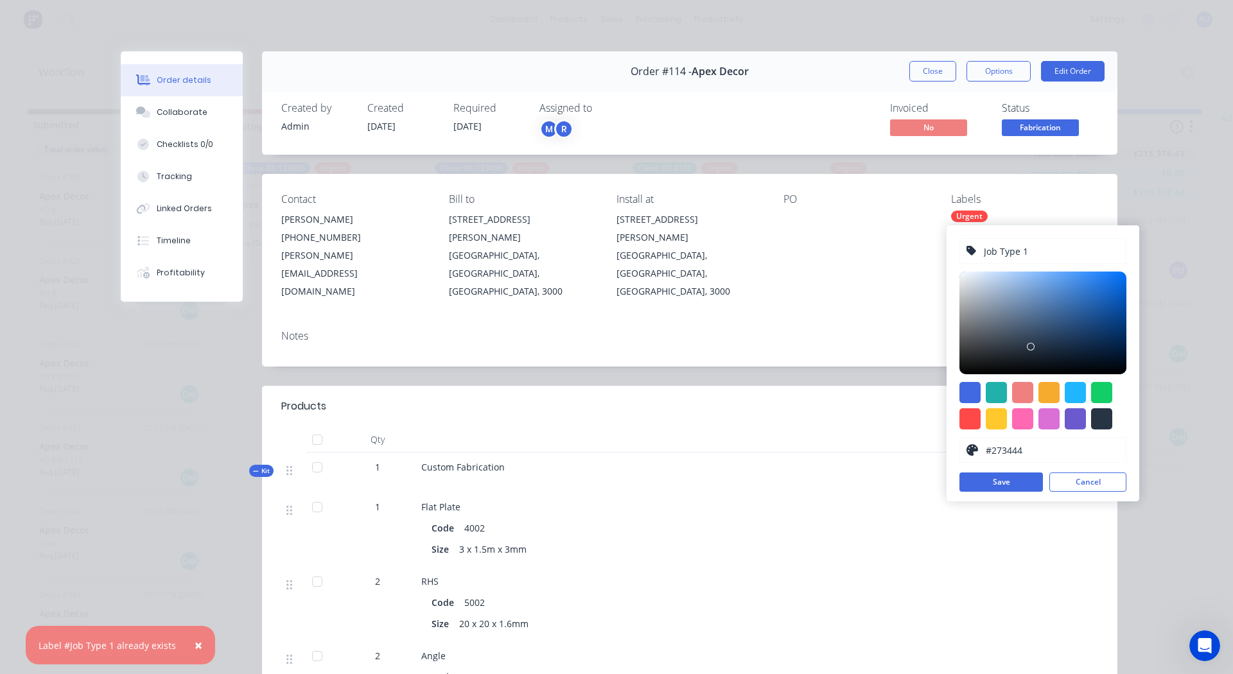
drag, startPoint x: 1040, startPoint y: 251, endPoint x: 974, endPoint y: 245, distance: 66.4
click at [974, 245] on div "Job Type 1" at bounding box center [1043, 251] width 167 height 26
type input "Job type"
click at [1074, 385] on div at bounding box center [1075, 392] width 21 height 21
type input "#1FB6FF"
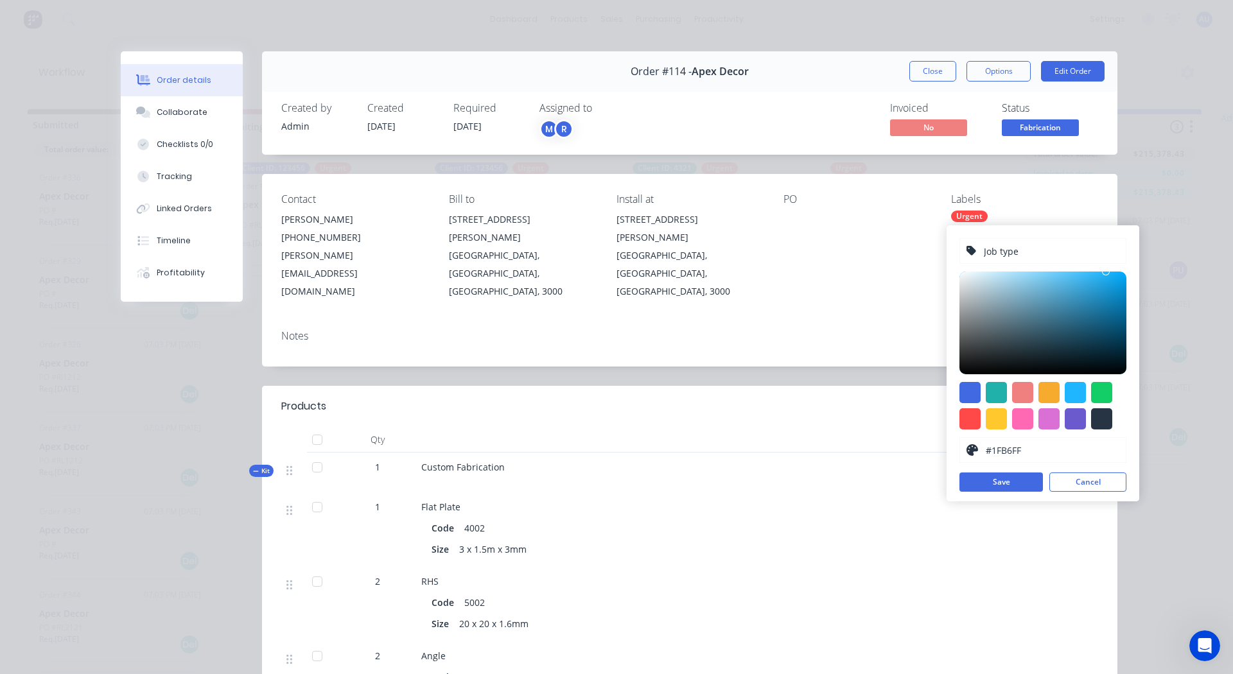
click at [1030, 250] on input "Job type" at bounding box center [1051, 251] width 137 height 24
type input "Job type 3"
drag, startPoint x: 979, startPoint y: 490, endPoint x: 978, endPoint y: 480, distance: 9.7
click at [978, 480] on button "Save" at bounding box center [1001, 482] width 83 height 19
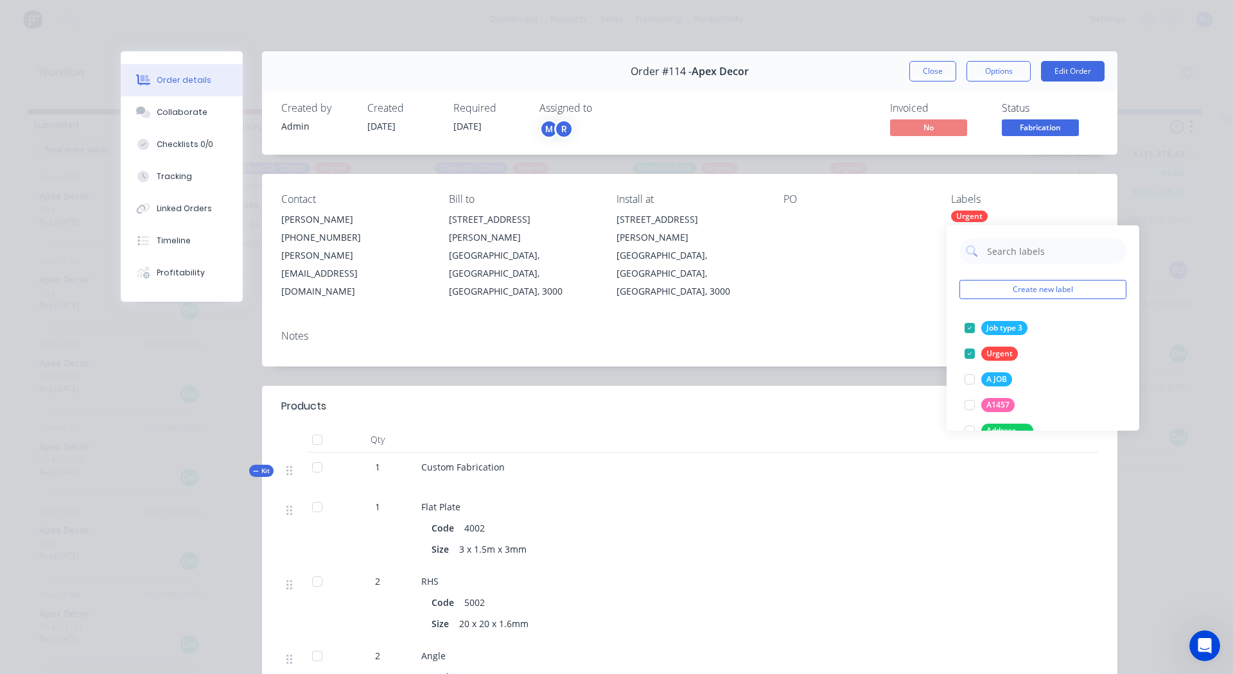
click at [960, 493] on div at bounding box center [951, 530] width 42 height 75
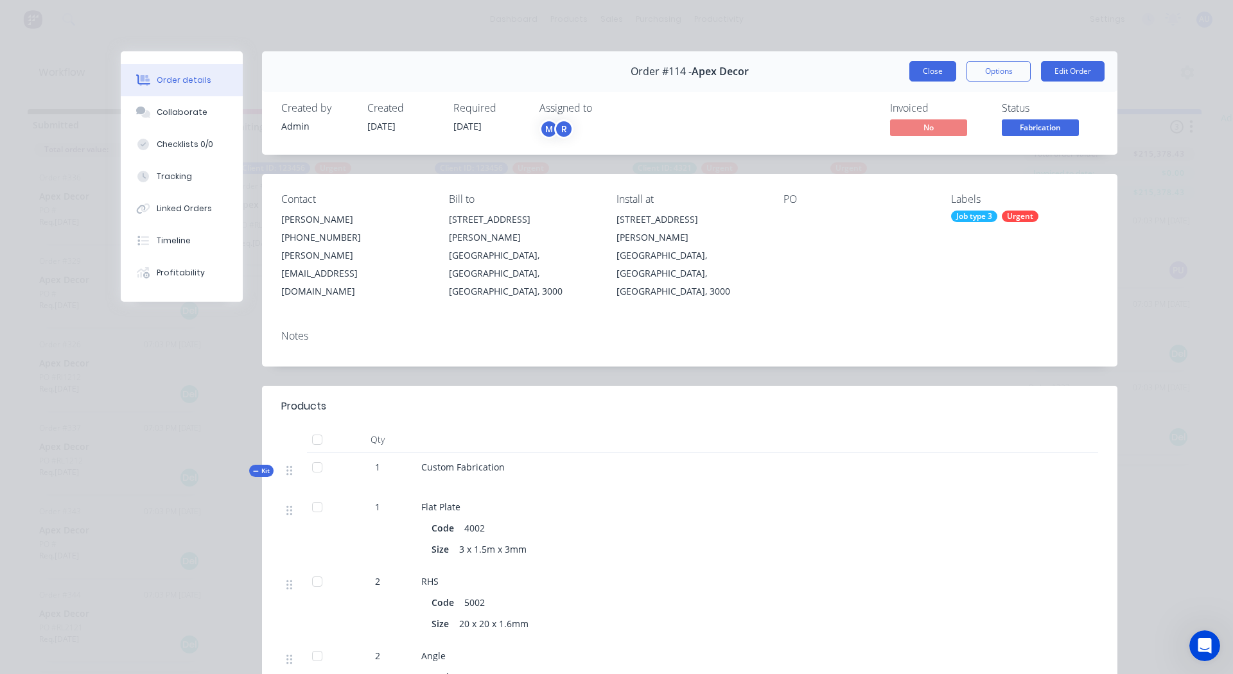
click at [926, 67] on button "Close" at bounding box center [932, 71] width 47 height 21
